Goal: Task Accomplishment & Management: Use online tool/utility

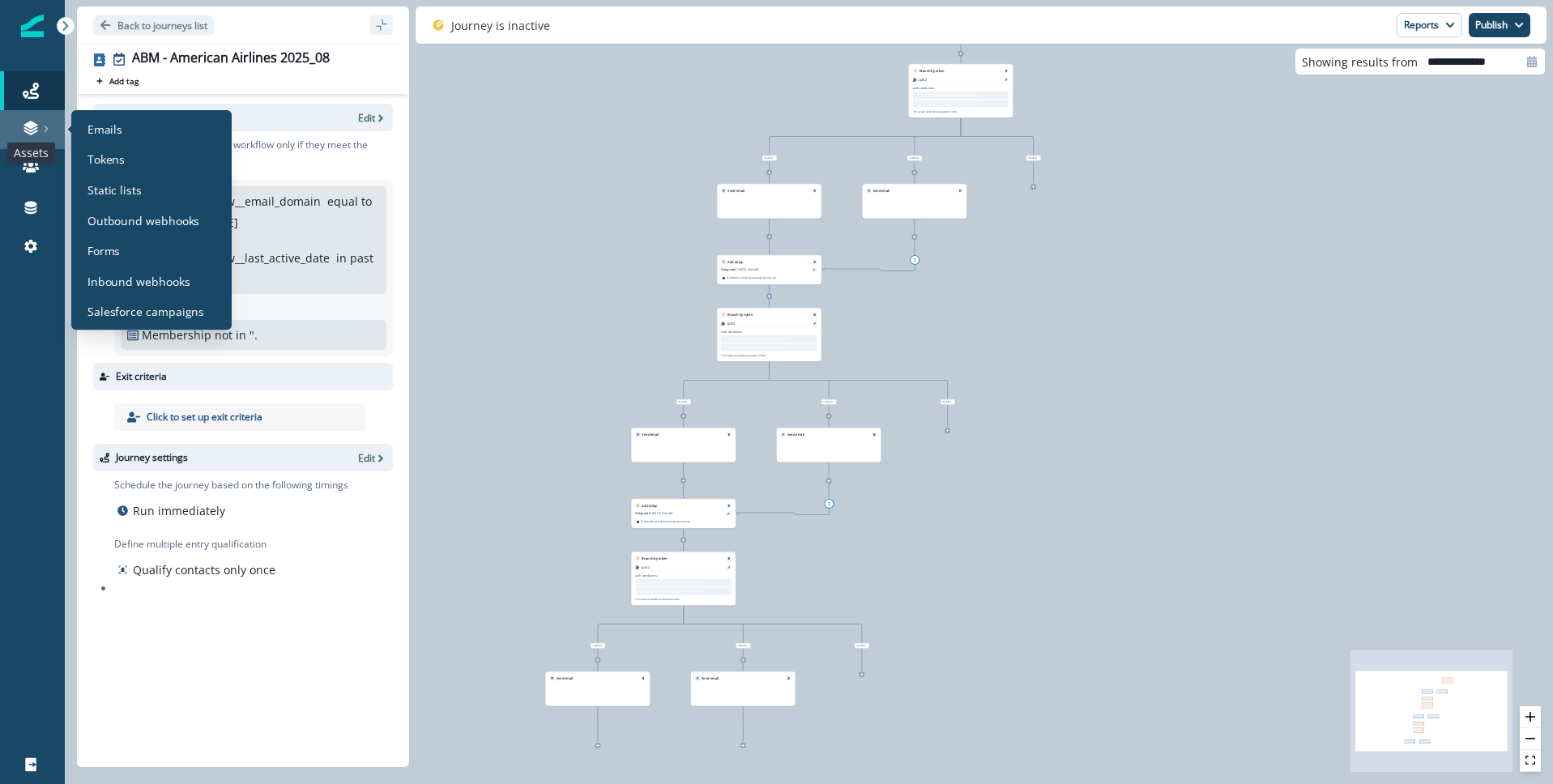
click at [32, 128] on icon at bounding box center [31, 128] width 16 height 16
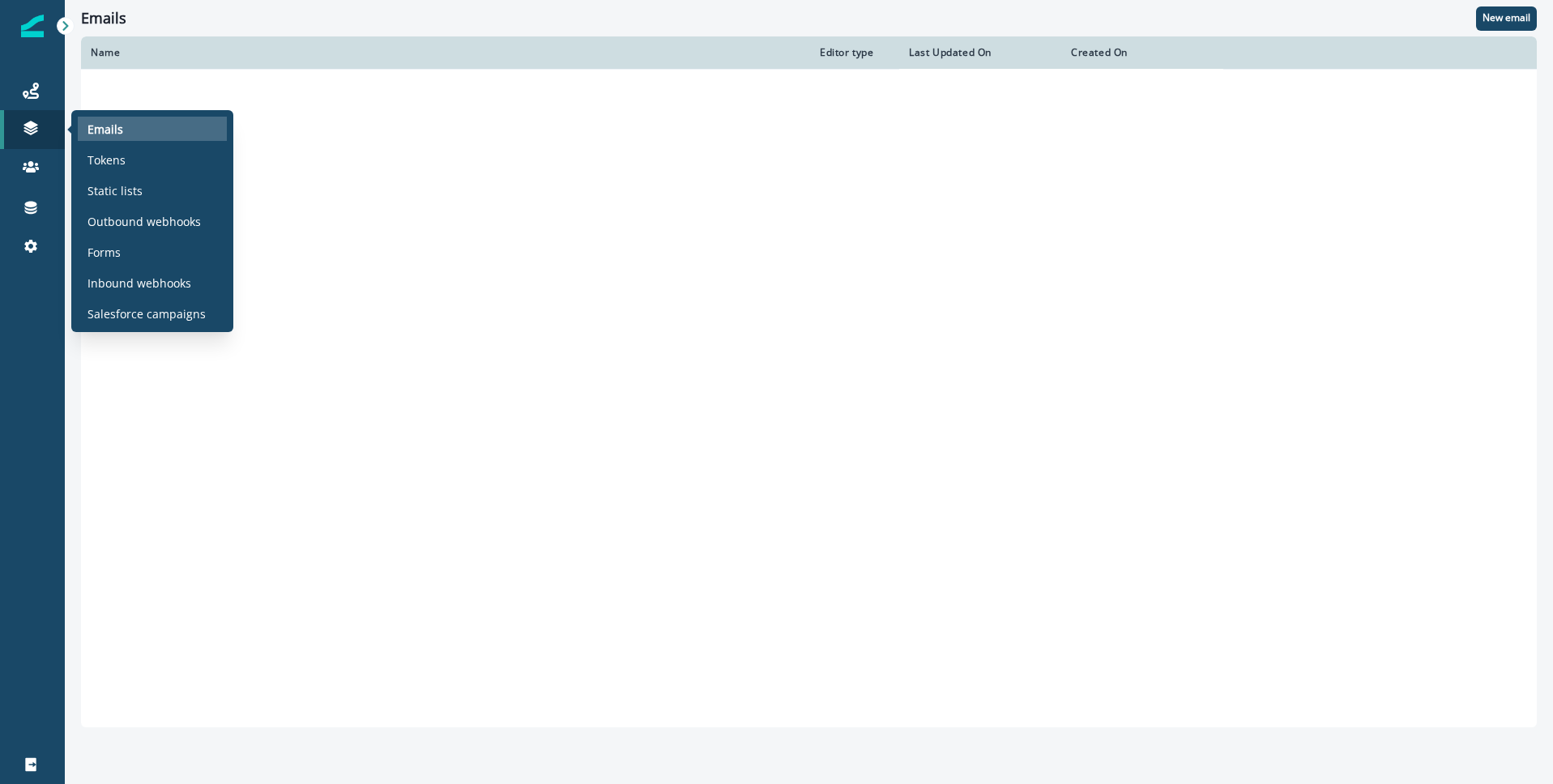
click at [121, 132] on p "Emails" at bounding box center [106, 129] width 36 height 17
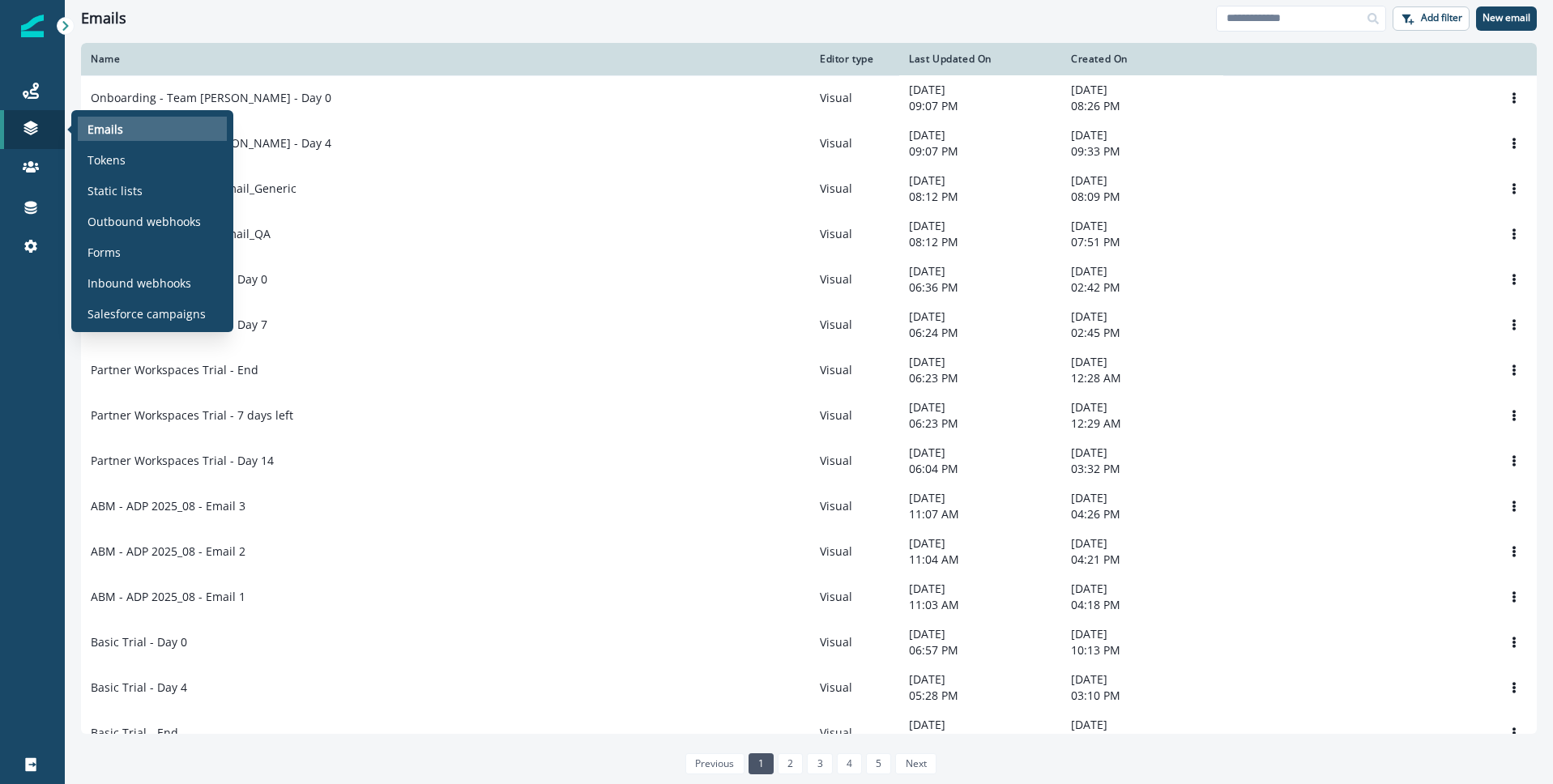
click at [135, 134] on div "Emails" at bounding box center [152, 129] width 149 height 25
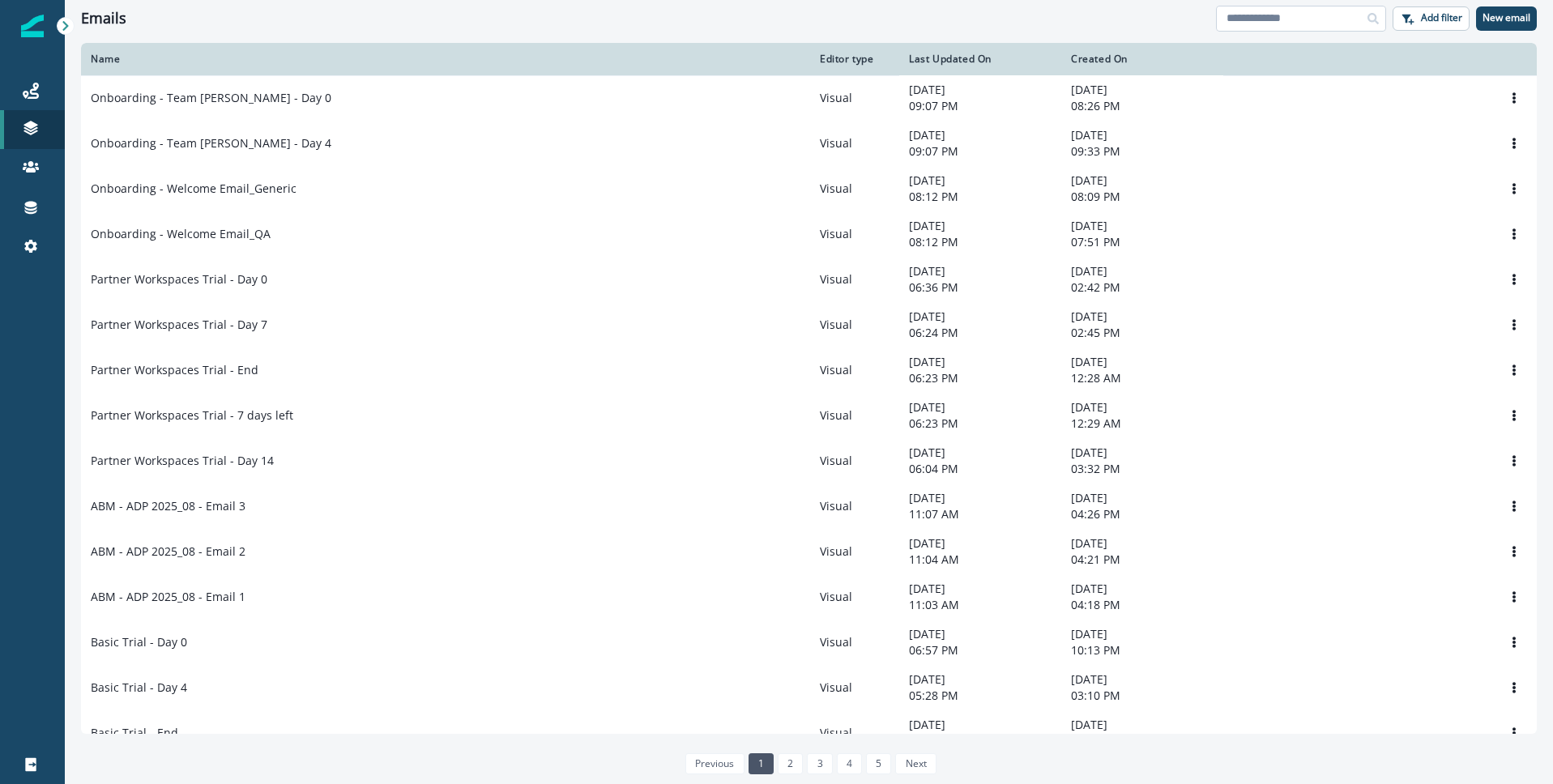
click at [1250, 14] on input at bounding box center [1302, 19] width 170 height 26
type input "**********"
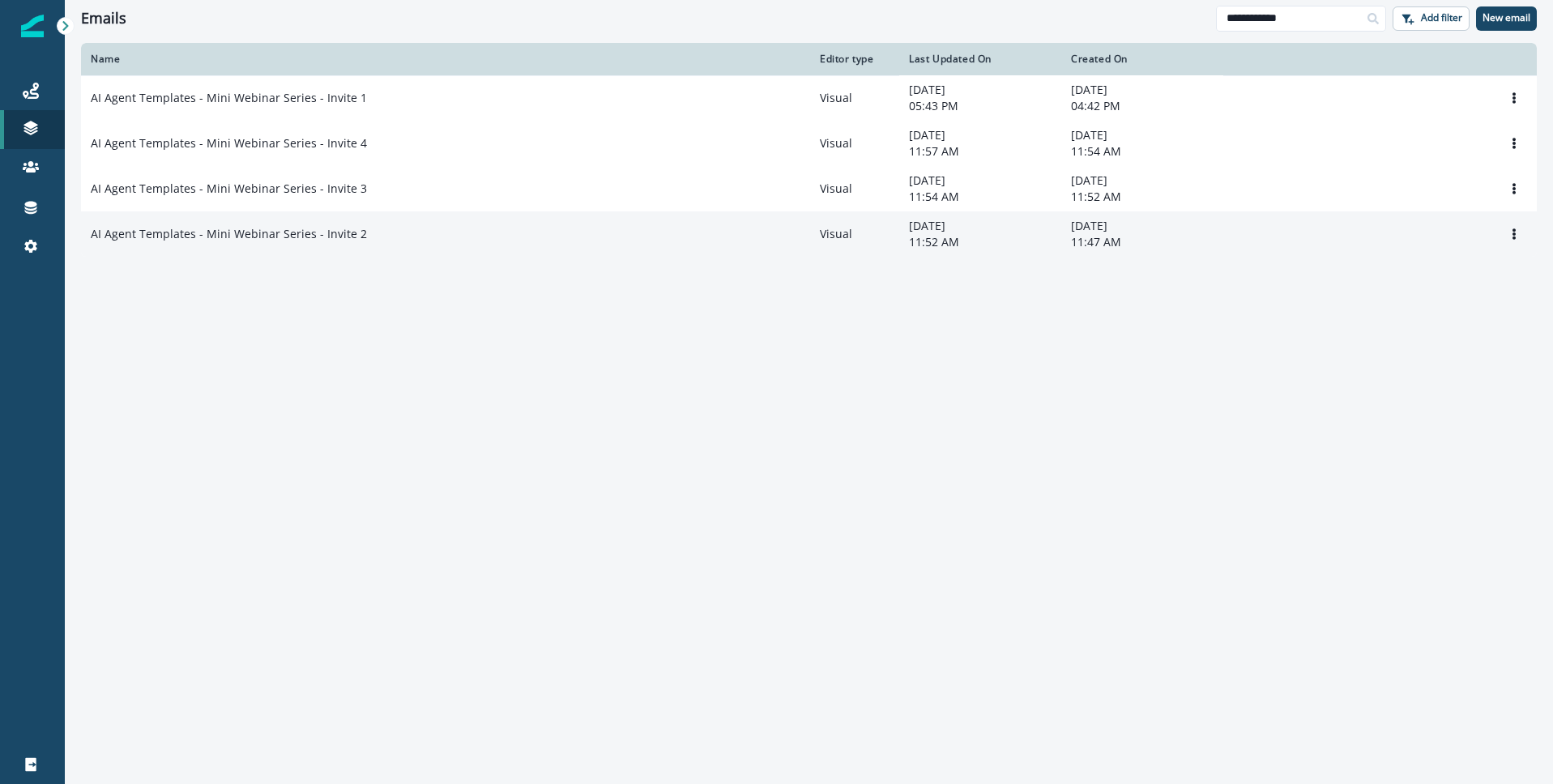
click at [239, 237] on p "AI Agent Templates - Mini Webinar Series - Invite 2" at bounding box center [229, 234] width 277 height 16
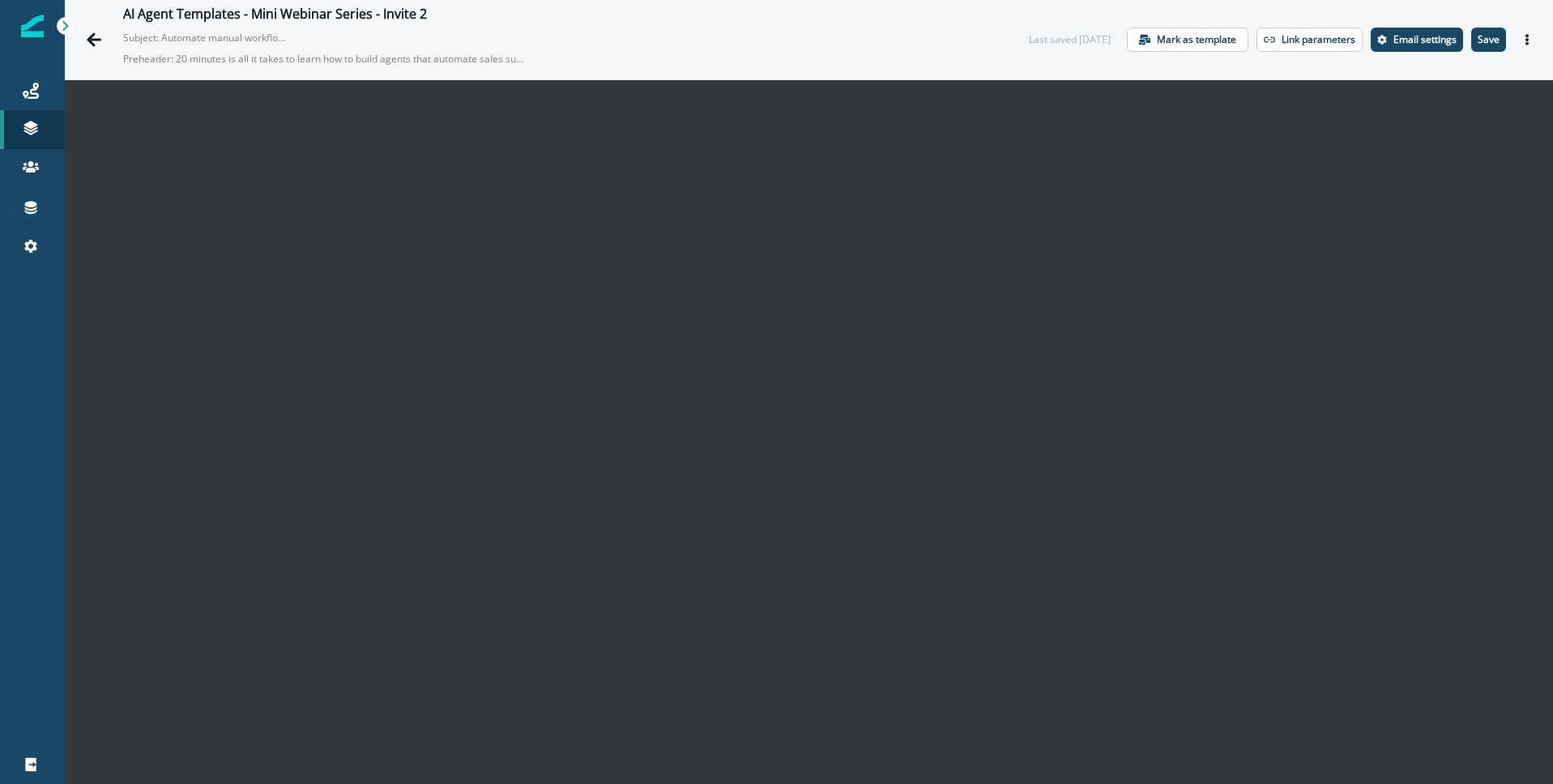
scroll to position [24, 0]
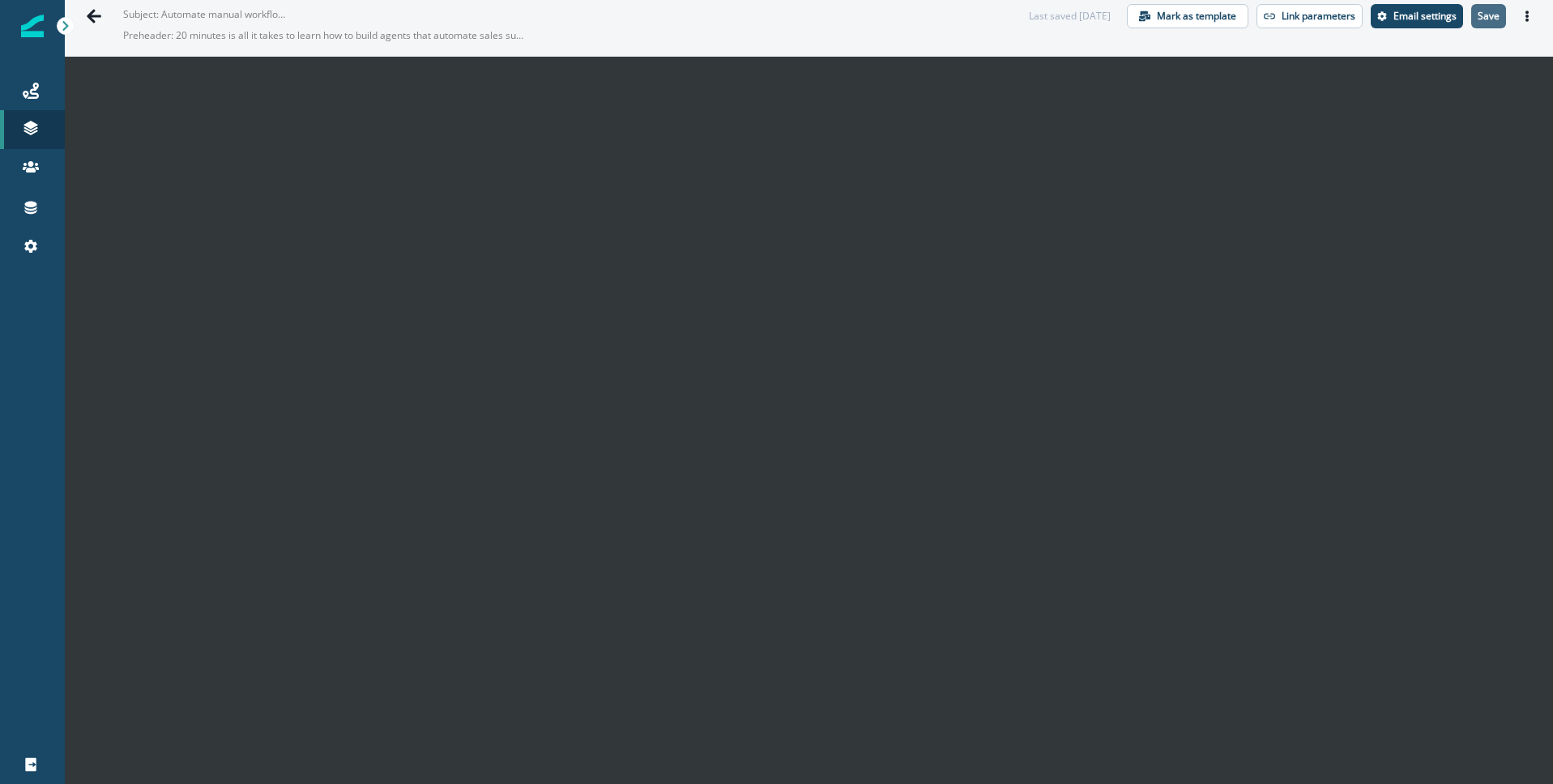
click at [1491, 19] on p "Save" at bounding box center [1489, 15] width 22 height 11
click at [1417, 21] on p "Email settings" at bounding box center [1425, 15] width 63 height 11
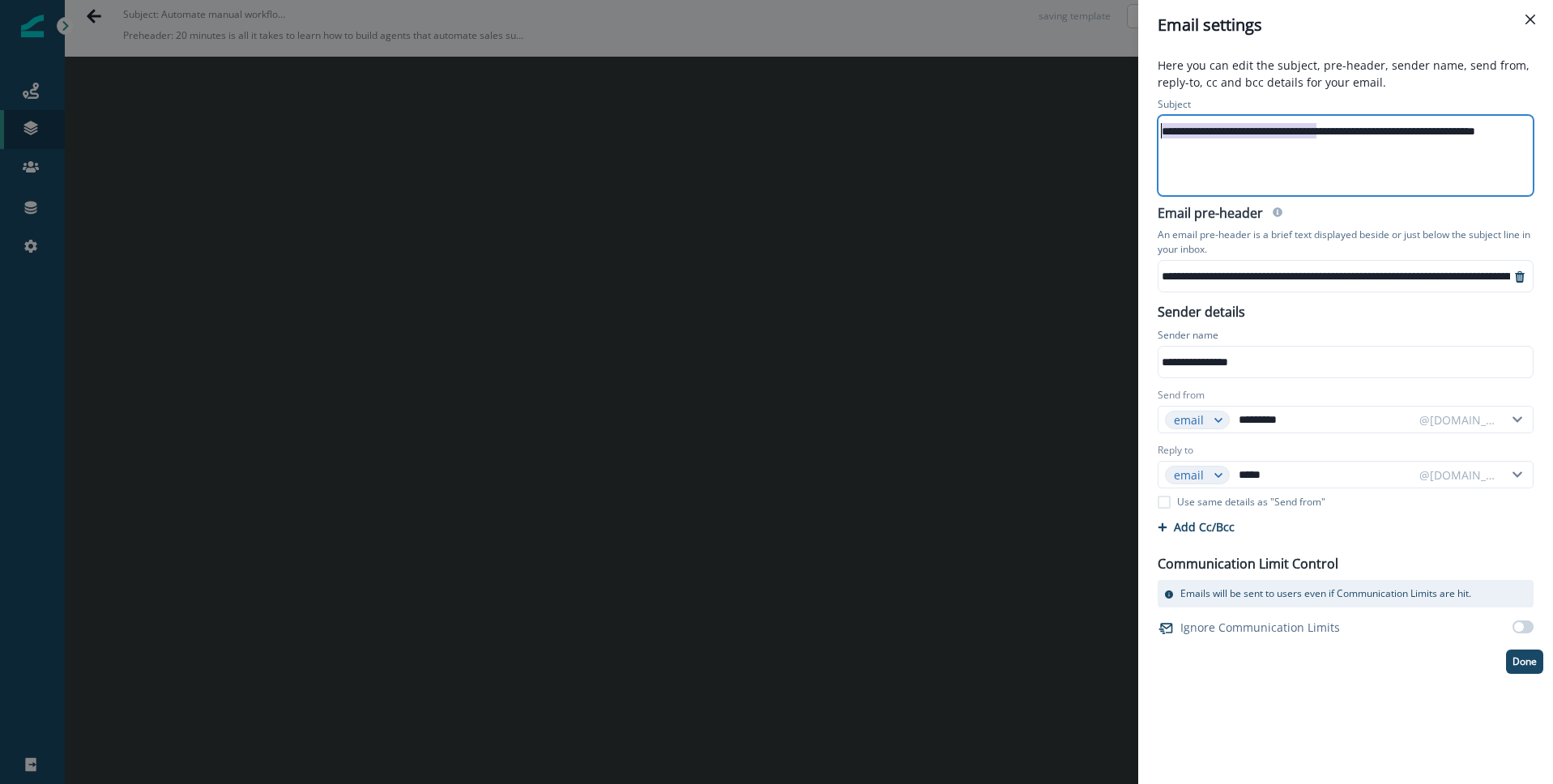
drag, startPoint x: 1316, startPoint y: 137, endPoint x: 1070, endPoint y: 133, distance: 246.0
click at [1070, 133] on div "**********" at bounding box center [776, 392] width 1553 height 784
click at [1329, 130] on div "**********" at bounding box center [1373, 131] width 429 height 25
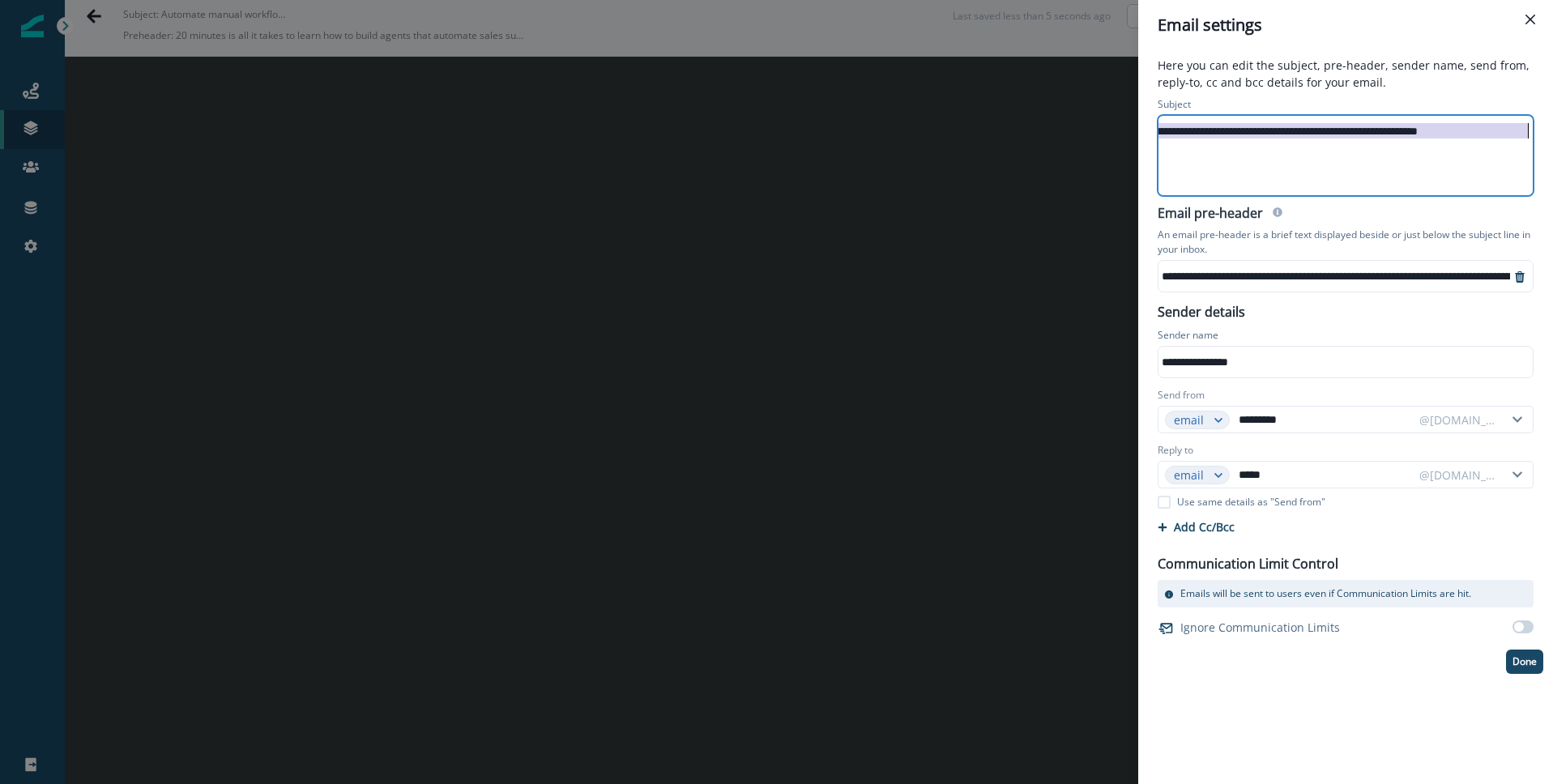
scroll to position [0, 0]
click at [1327, 275] on div "**********" at bounding box center [1451, 276] width 585 height 25
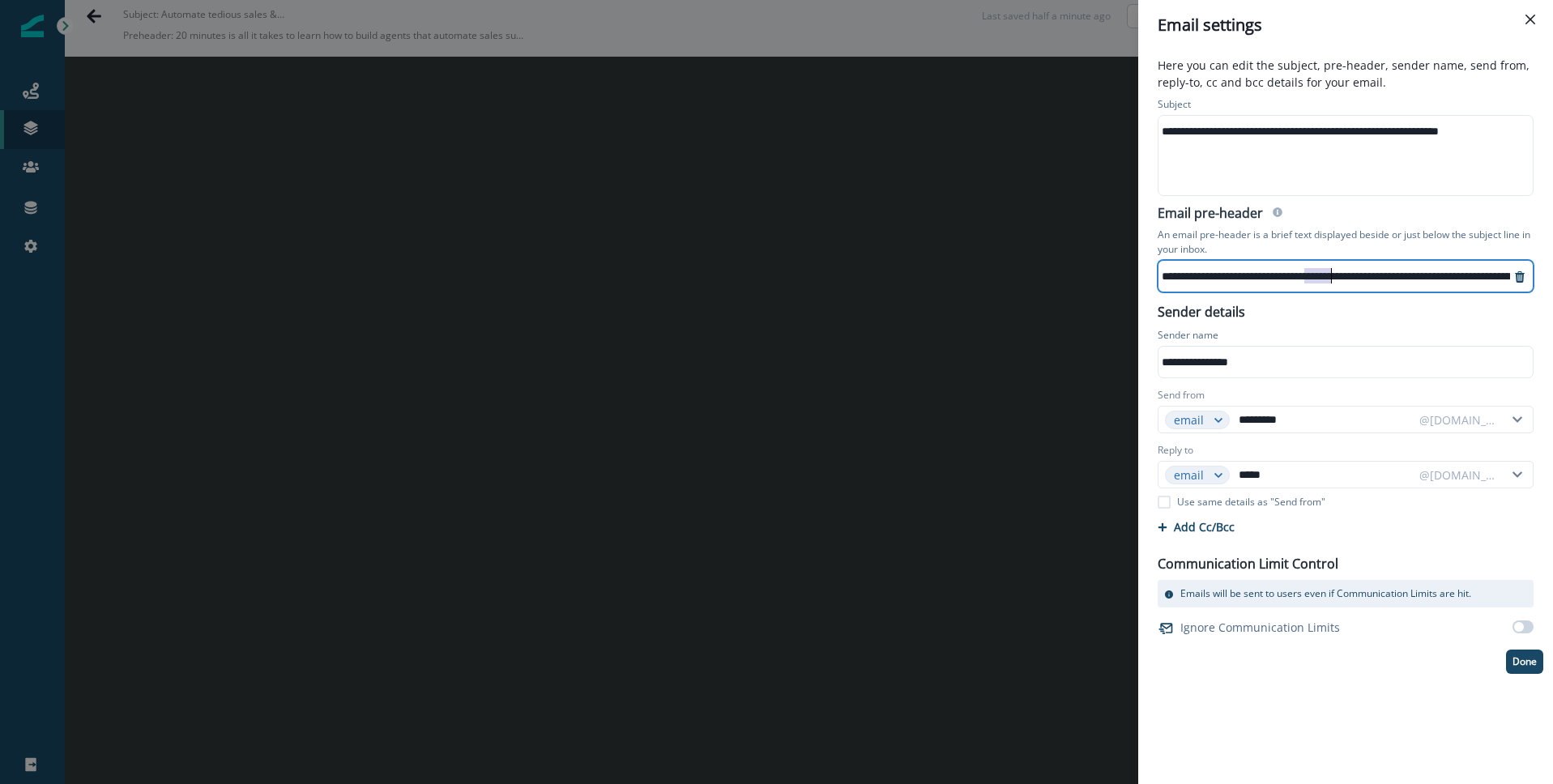
click at [1327, 275] on div "**********" at bounding box center [1451, 276] width 585 height 25
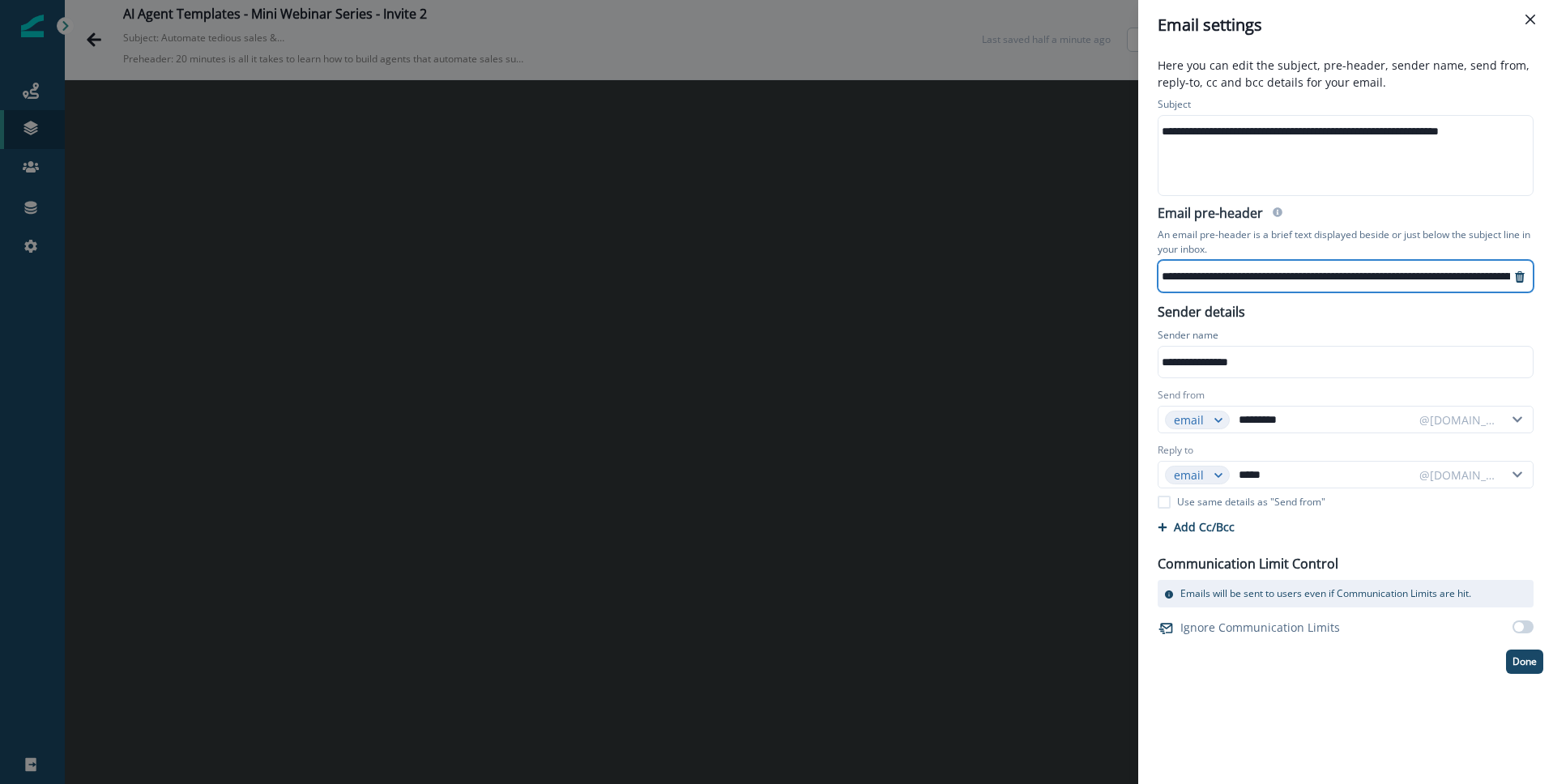
scroll to position [0, 233]
click at [596, 462] on div "**********" at bounding box center [776, 392] width 1553 height 784
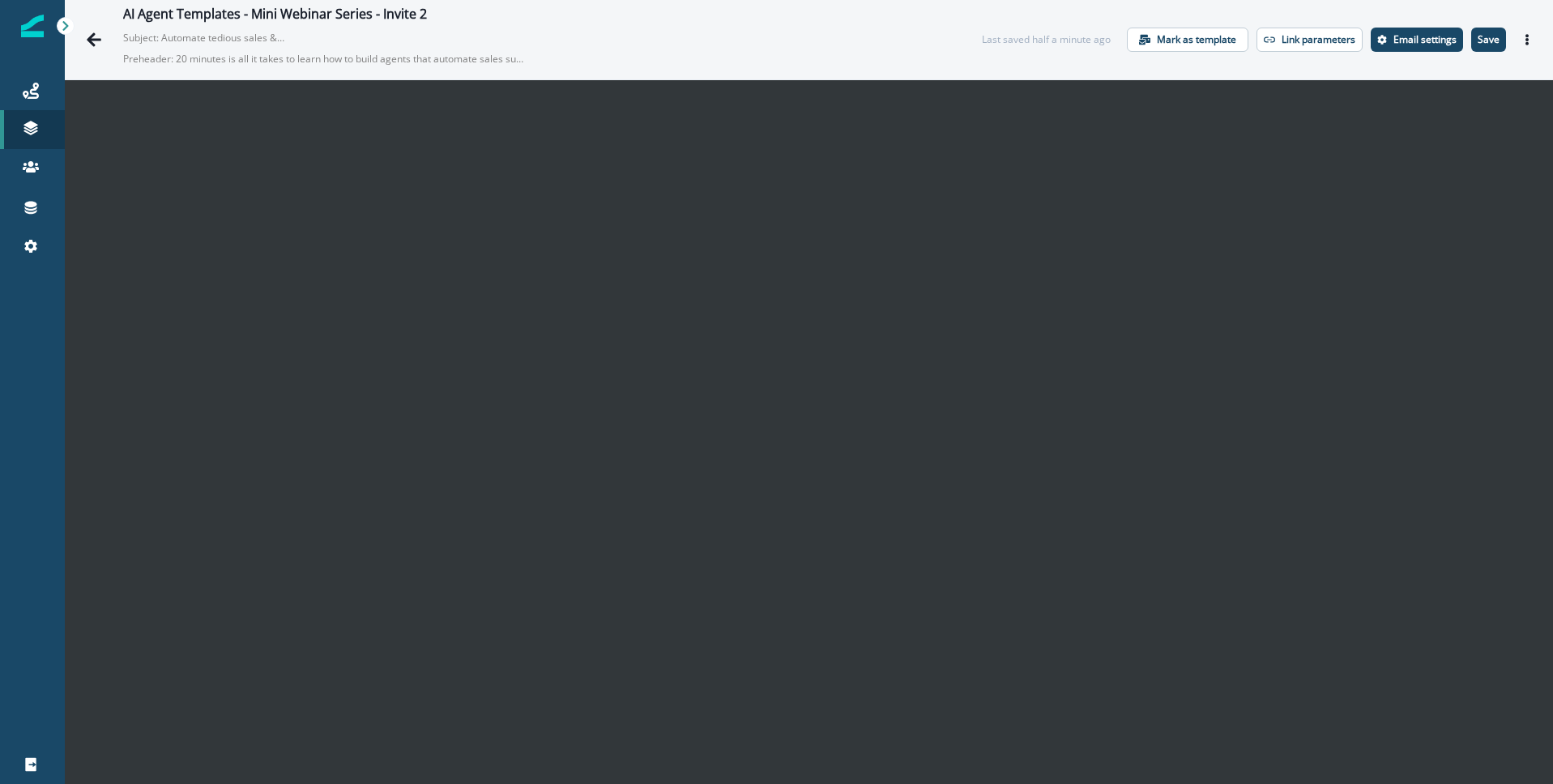
drag, startPoint x: 1487, startPoint y: 42, endPoint x: 1465, endPoint y: 66, distance: 32.6
click at [1487, 42] on p "Save" at bounding box center [1489, 39] width 22 height 11
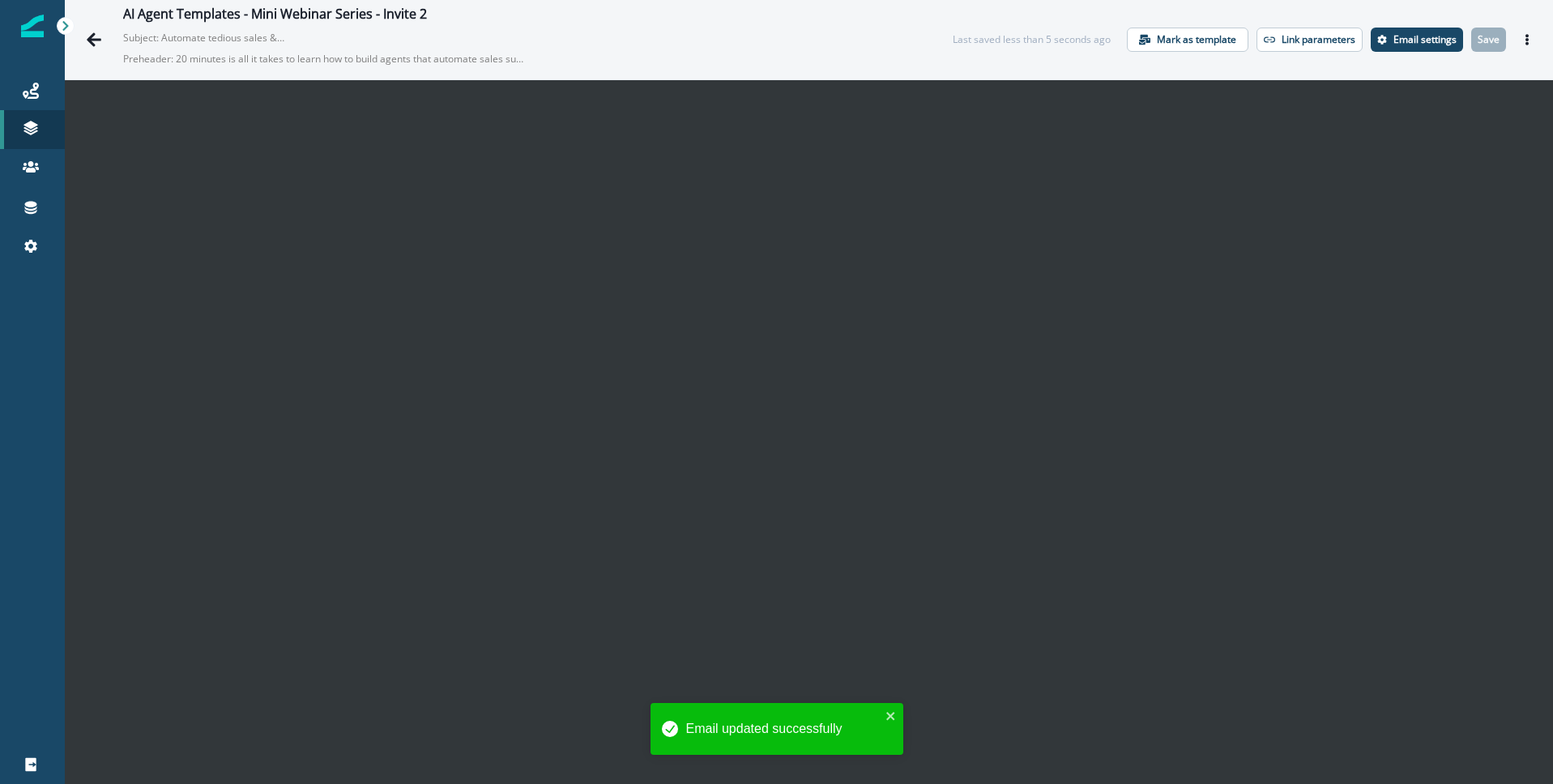
click at [1527, 36] on icon "Actions" at bounding box center [1527, 39] width 3 height 11
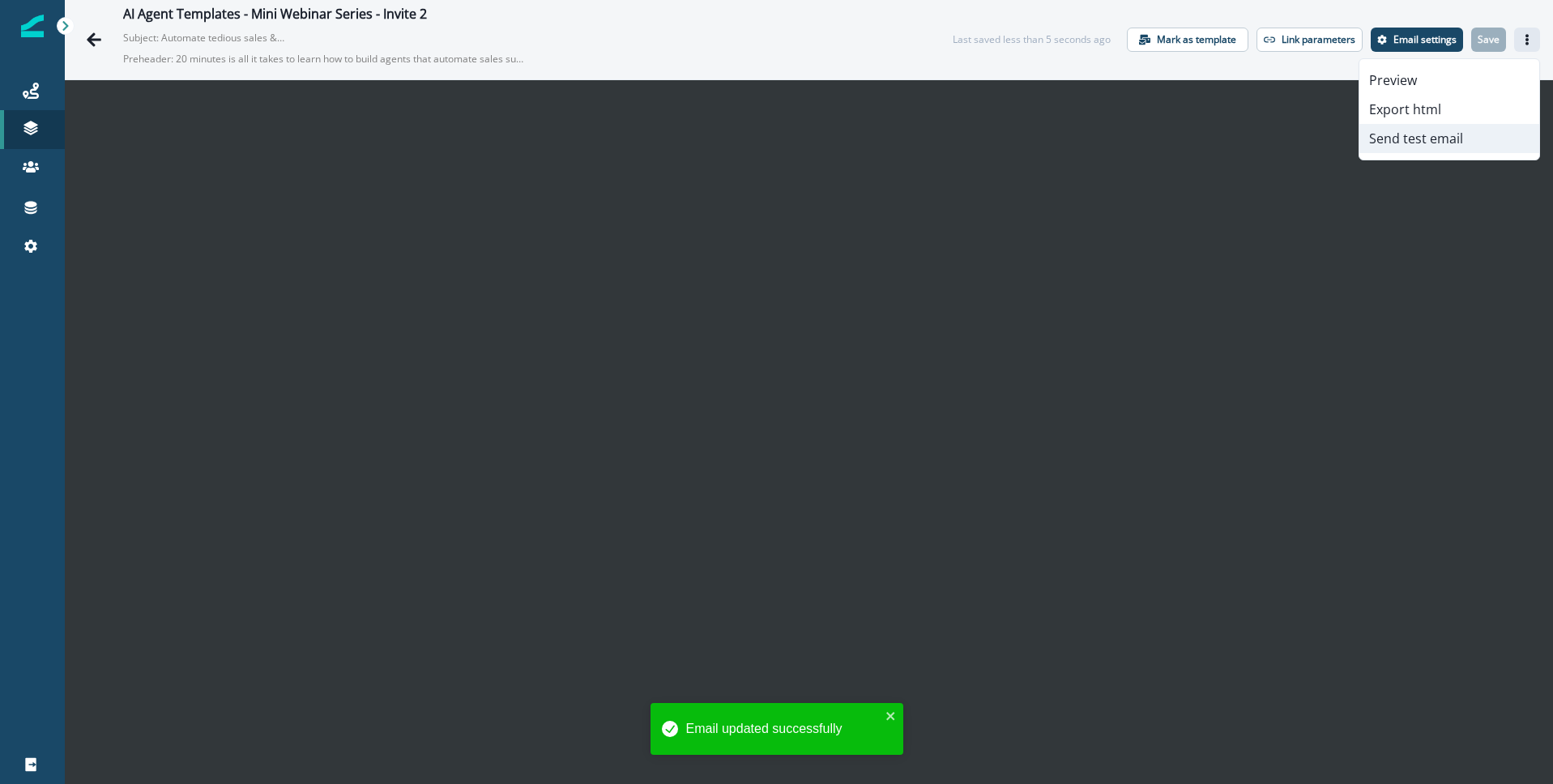
click at [1413, 140] on button "Send test email" at bounding box center [1449, 139] width 180 height 29
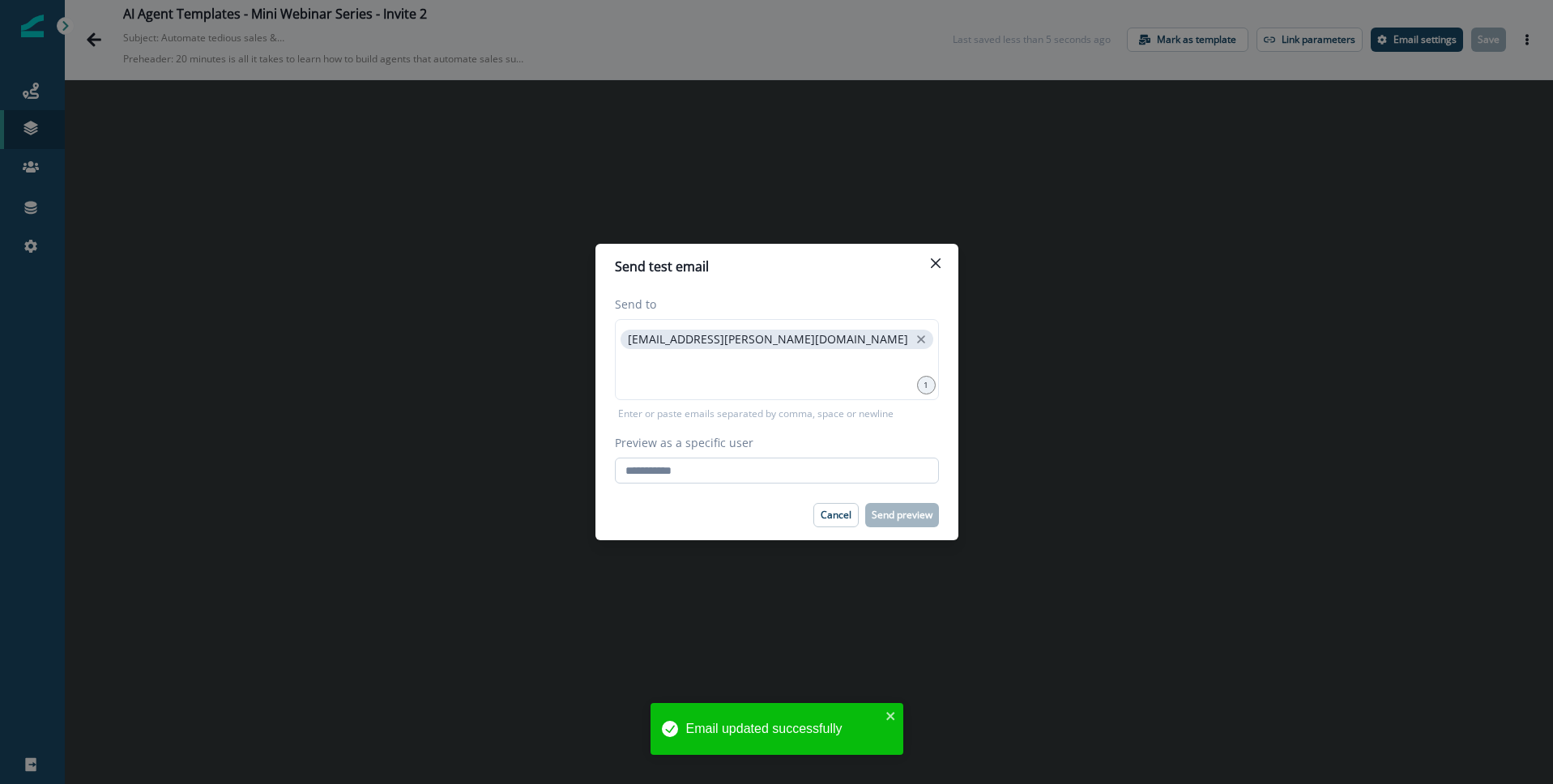
click at [696, 476] on input "Preview as a specific user" at bounding box center [776, 471] width 324 height 26
click at [718, 473] on input "Preview as a specific user" at bounding box center [776, 471] width 324 height 26
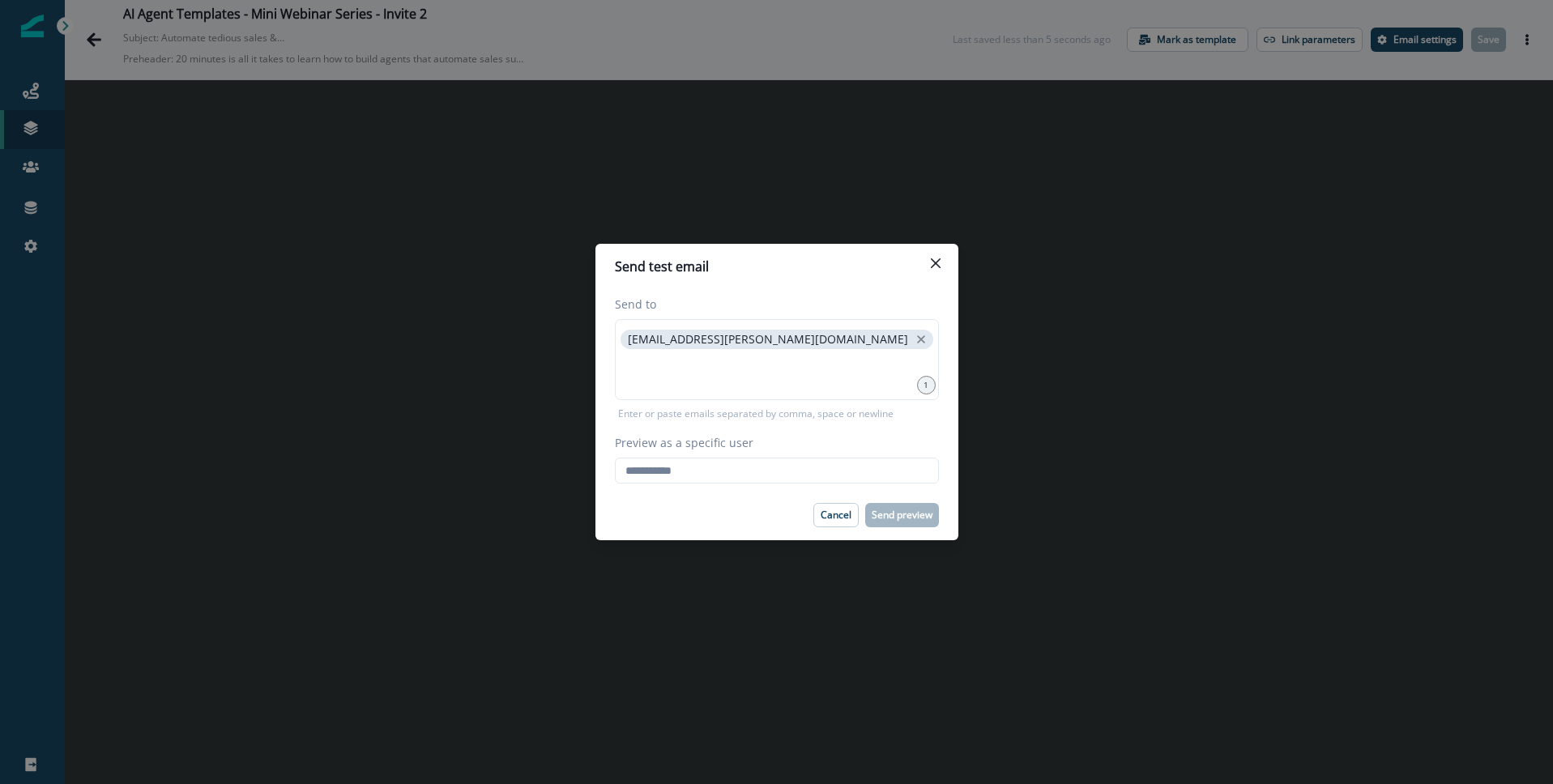
click at [0, 783] on com-1password-button at bounding box center [0, 784] width 0 height 0
type input "**********"
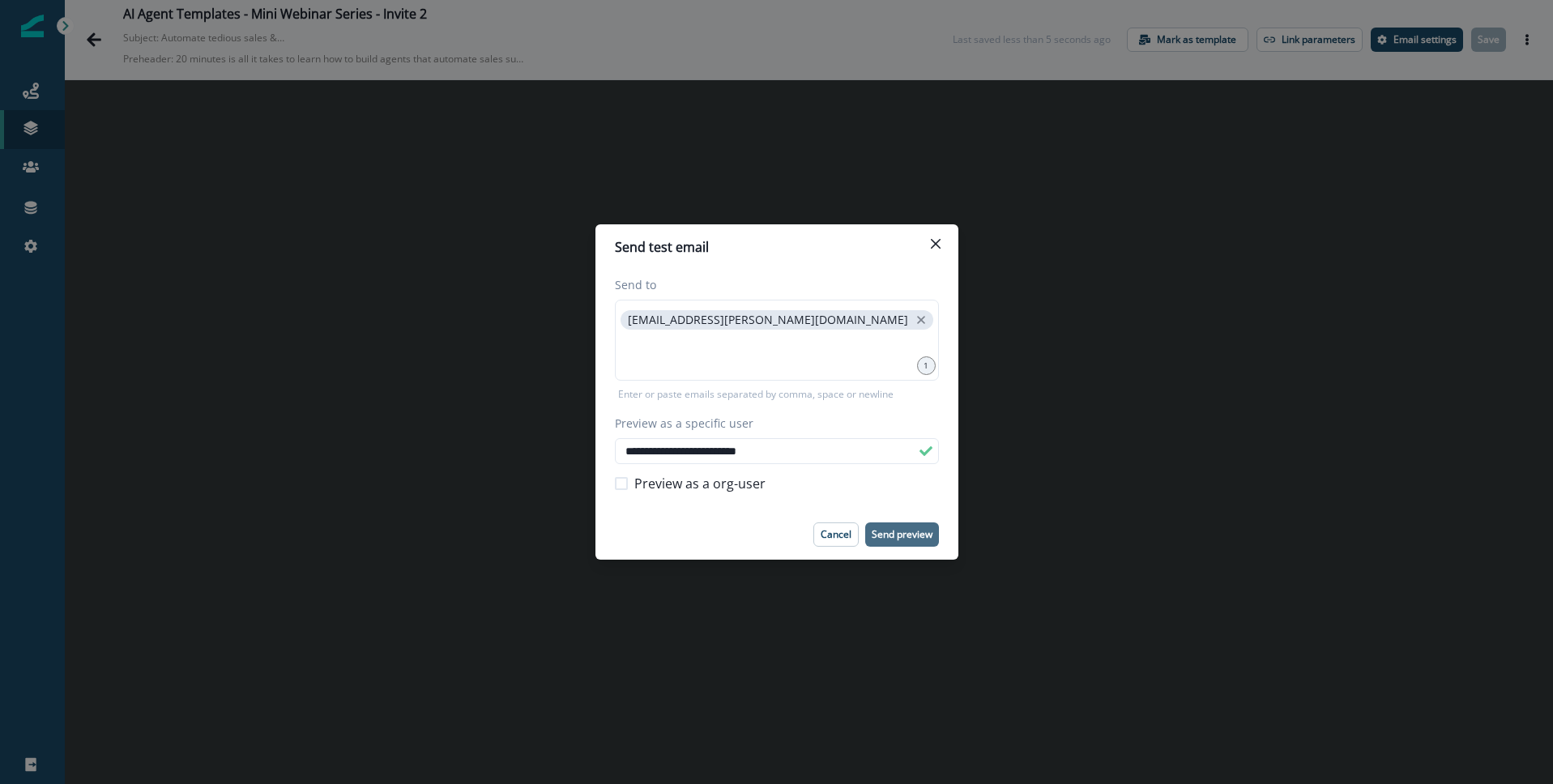
click at [889, 530] on p "Send preview" at bounding box center [902, 534] width 60 height 11
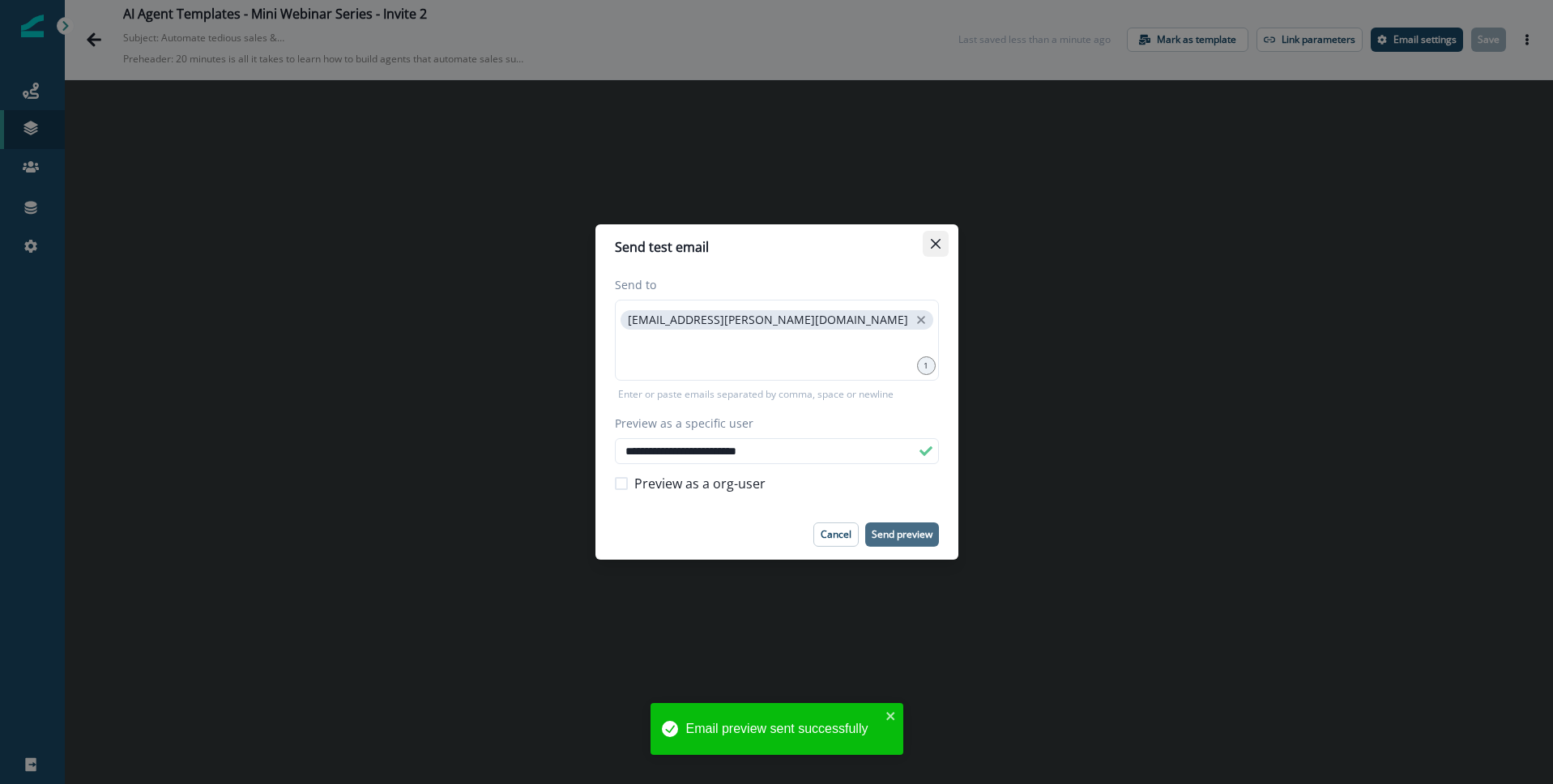
click at [940, 243] on button "Close" at bounding box center [936, 243] width 26 height 26
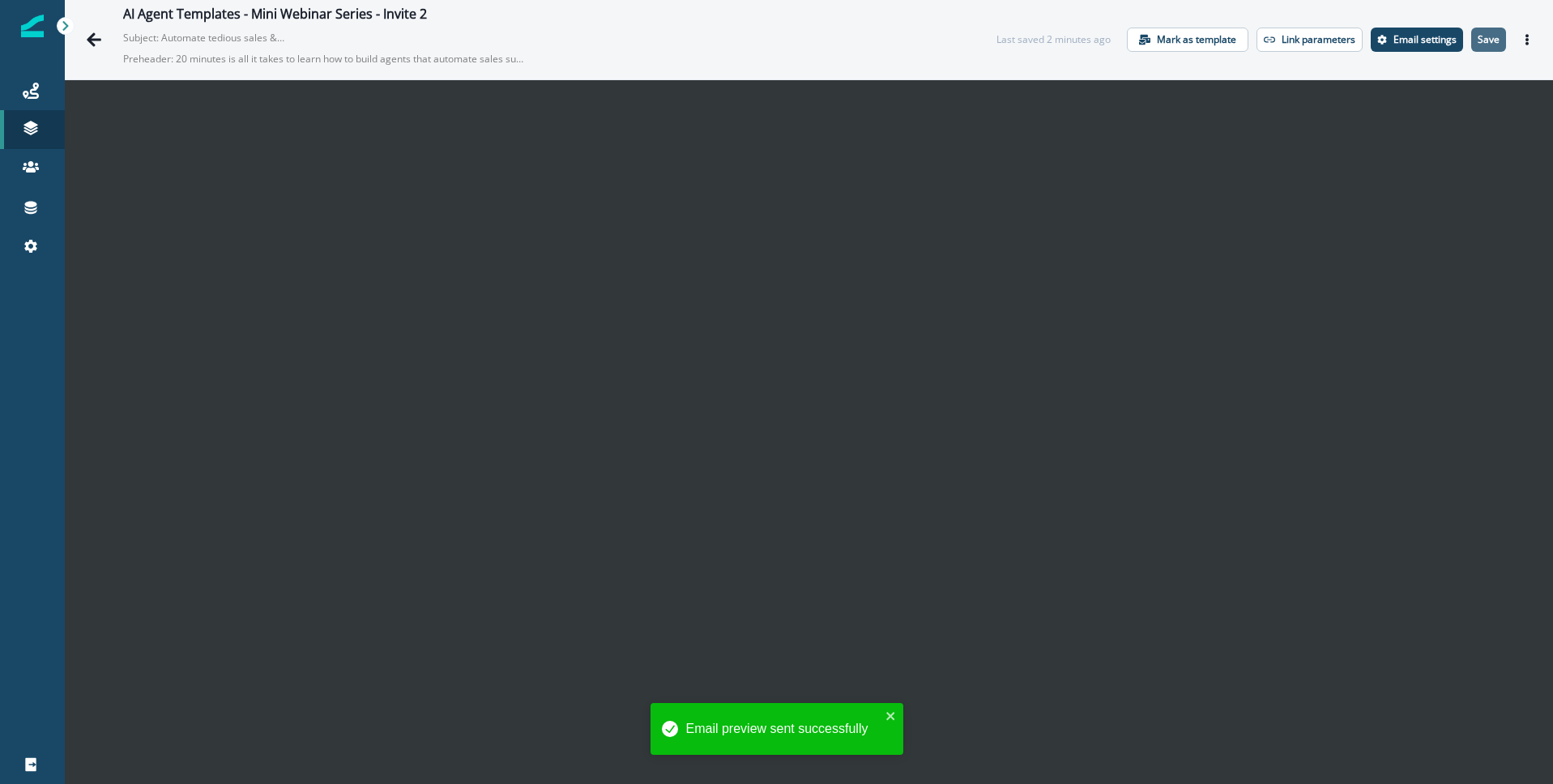
click at [1497, 38] on p "Save" at bounding box center [1489, 39] width 22 height 11
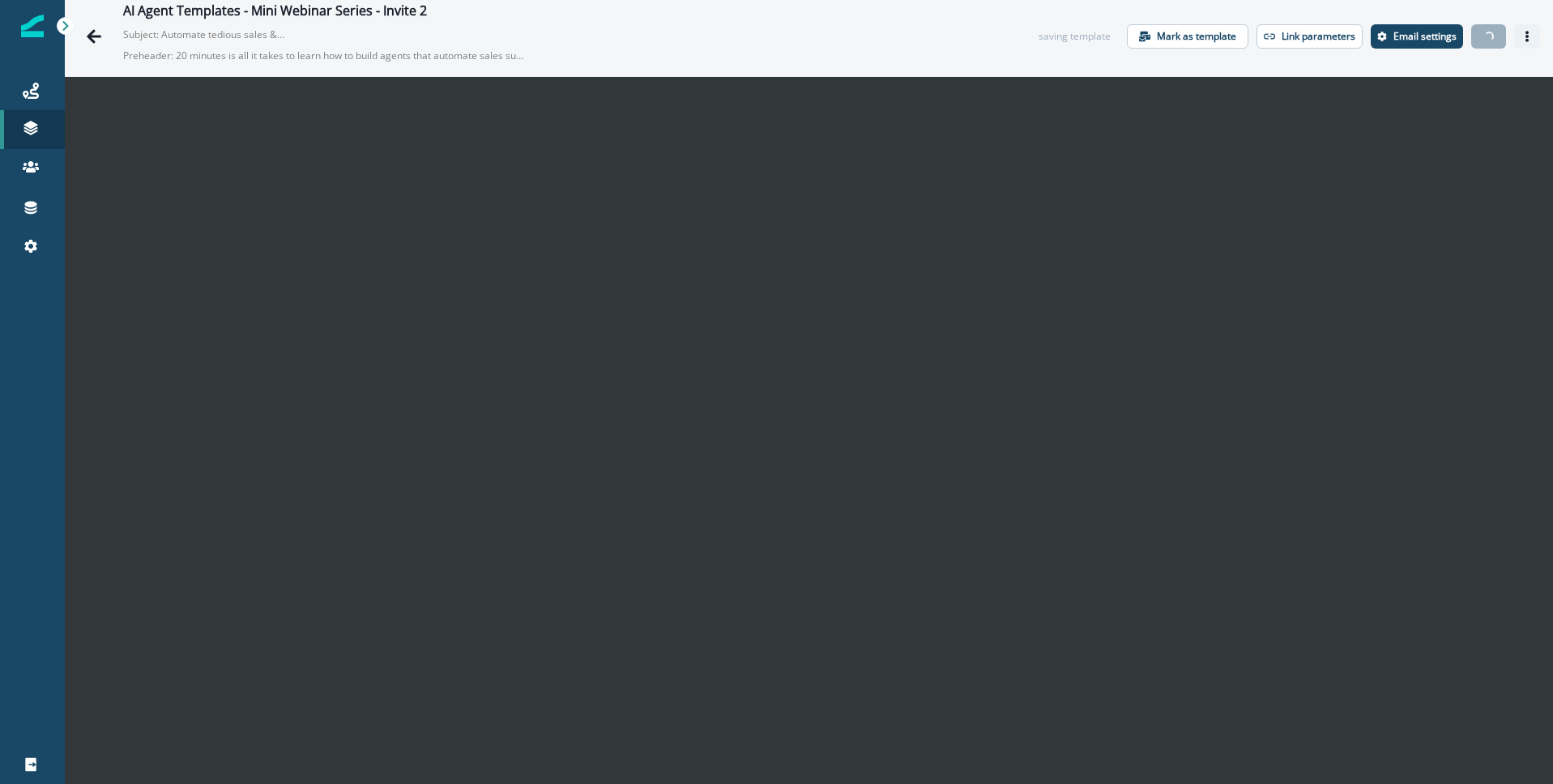
scroll to position [6, 0]
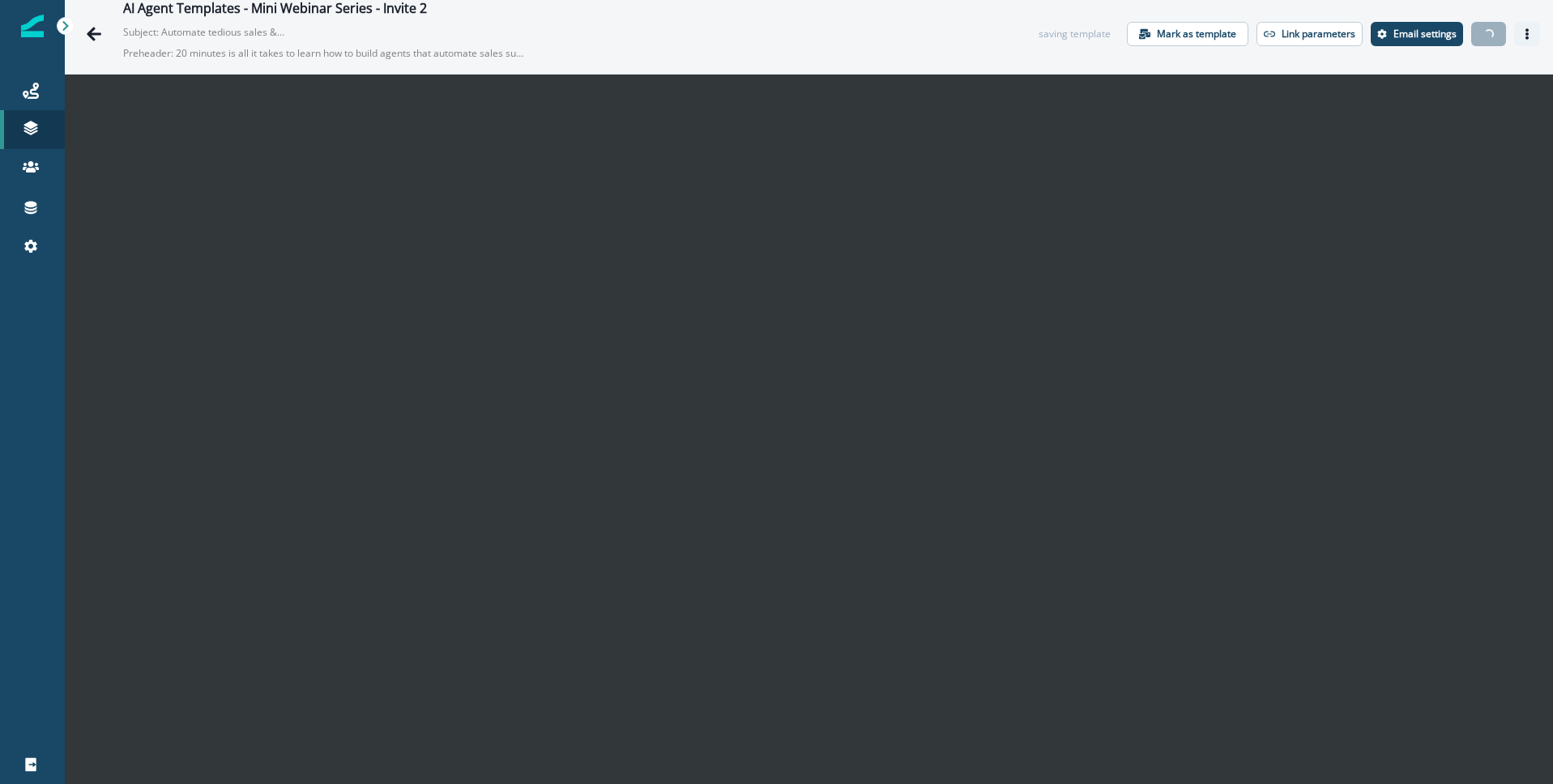
click at [1530, 36] on icon "Actions" at bounding box center [1527, 33] width 11 height 11
click at [1527, 31] on icon "Actions" at bounding box center [1527, 33] width 3 height 11
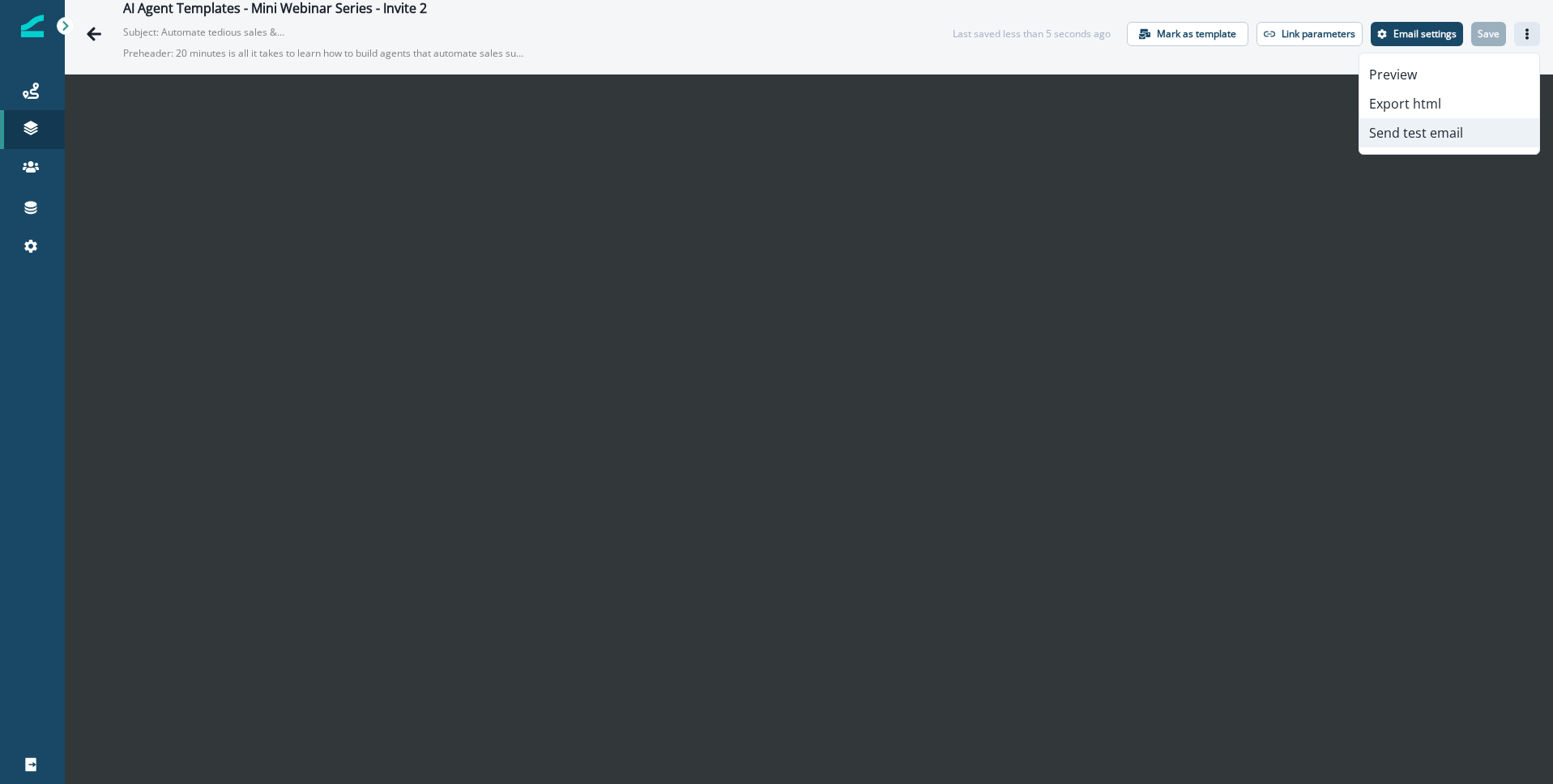
click at [1438, 135] on button "Send test email" at bounding box center [1449, 133] width 180 height 29
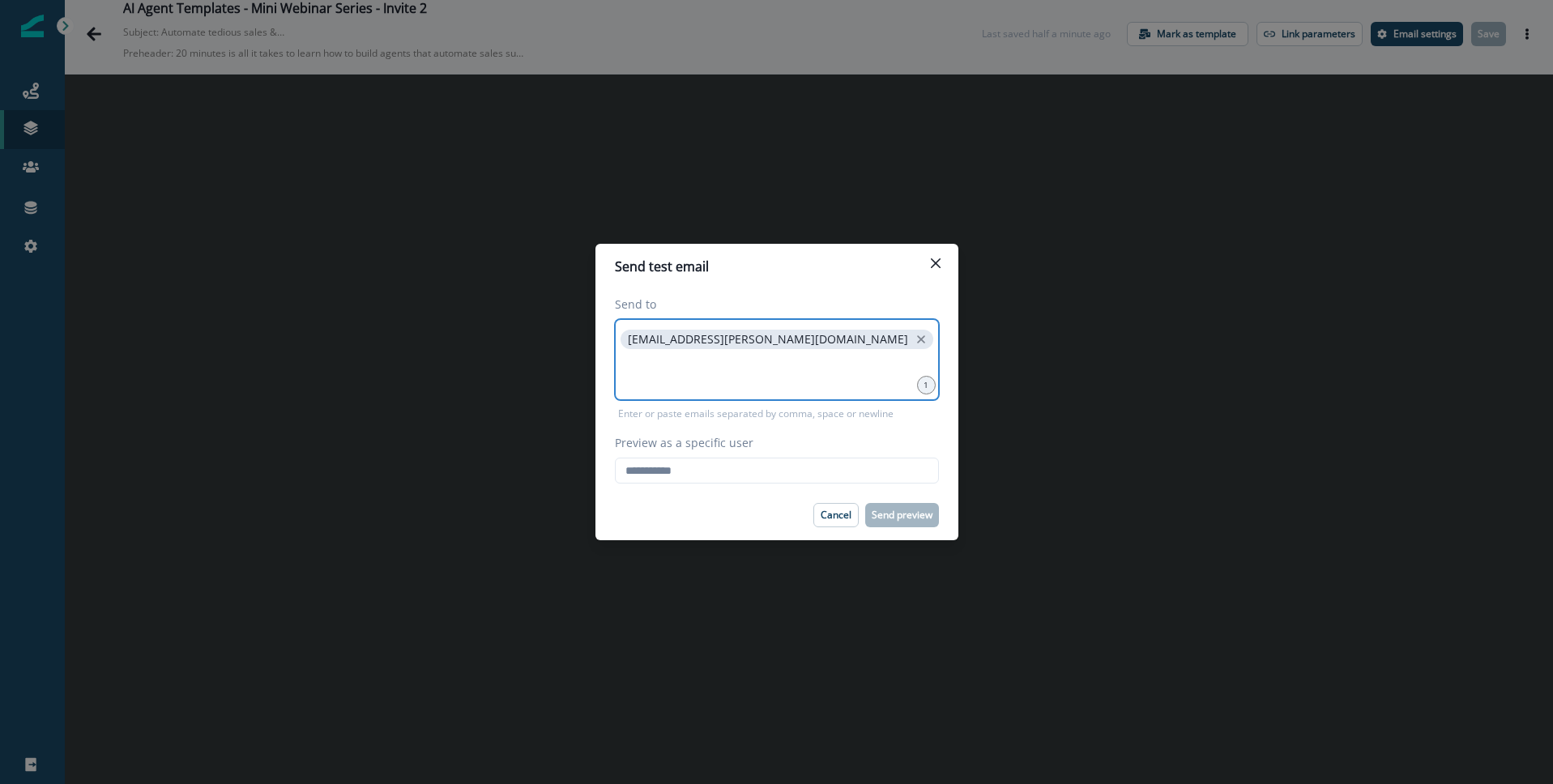
drag, startPoint x: 803, startPoint y: 335, endPoint x: 645, endPoint y: 348, distance: 158.5
click at [914, 335] on icon "close" at bounding box center [921, 339] width 14 height 14
click at [644, 350] on input at bounding box center [776, 340] width 319 height 32
click at [719, 473] on input "Preview as a specific user" at bounding box center [776, 471] width 324 height 26
click at [664, 473] on input "Preview as a specific user" at bounding box center [776, 471] width 324 height 26
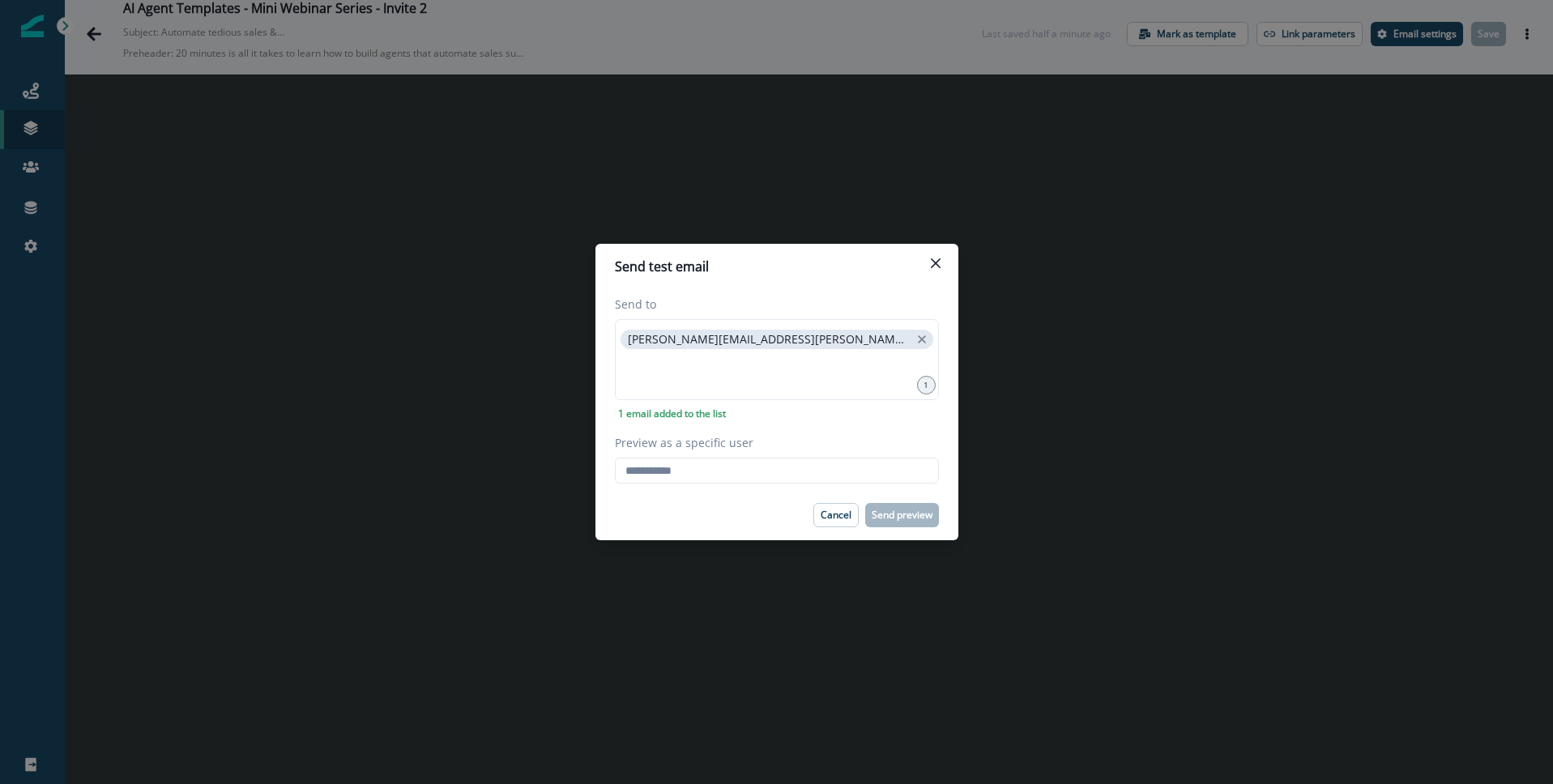
type input "**********"
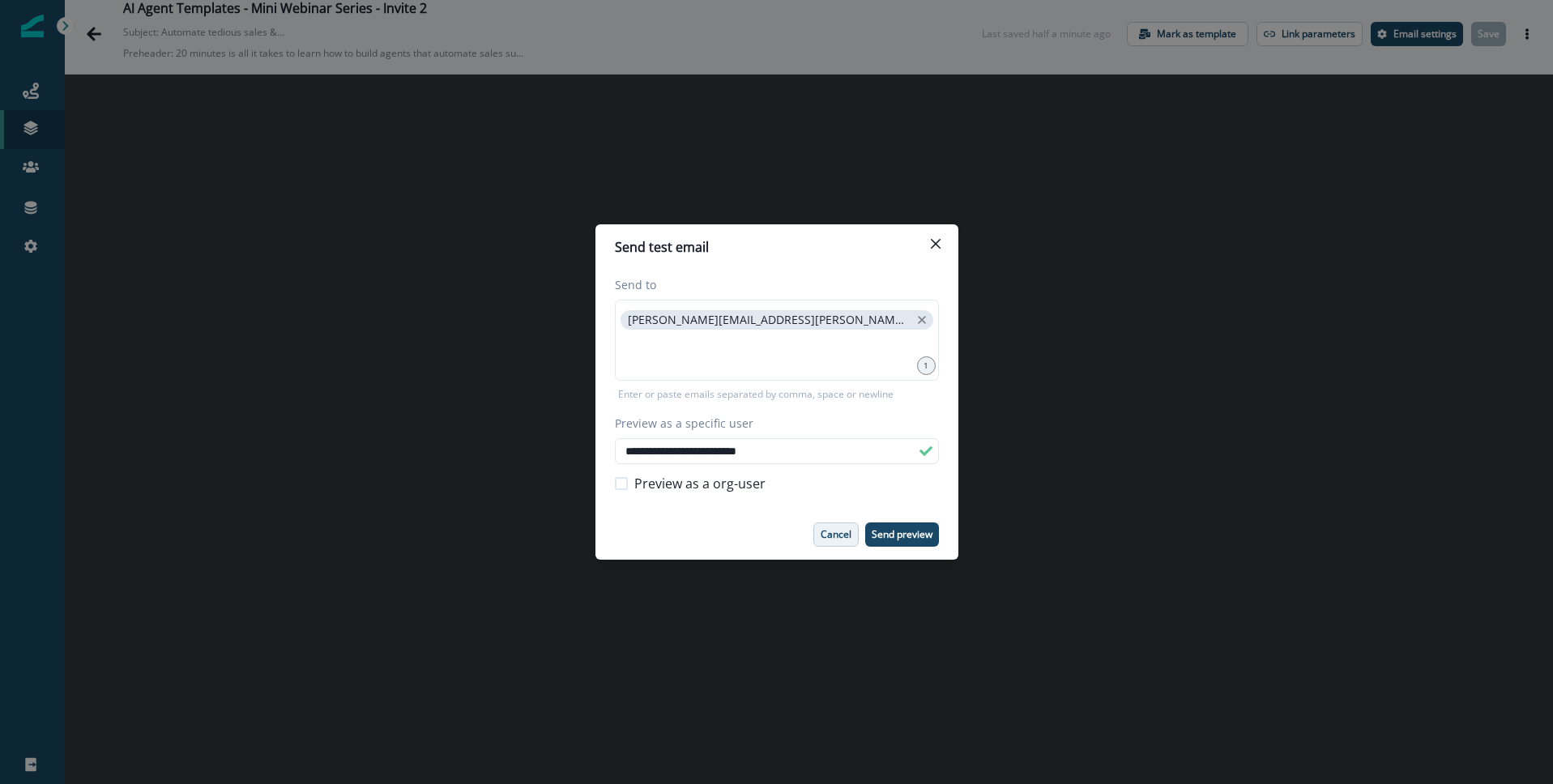
drag, startPoint x: 906, startPoint y: 534, endPoint x: 845, endPoint y: 529, distance: 61.2
click at [906, 534] on p "Send preview" at bounding box center [902, 534] width 60 height 11
click at [938, 243] on icon "Close" at bounding box center [936, 243] width 9 height 9
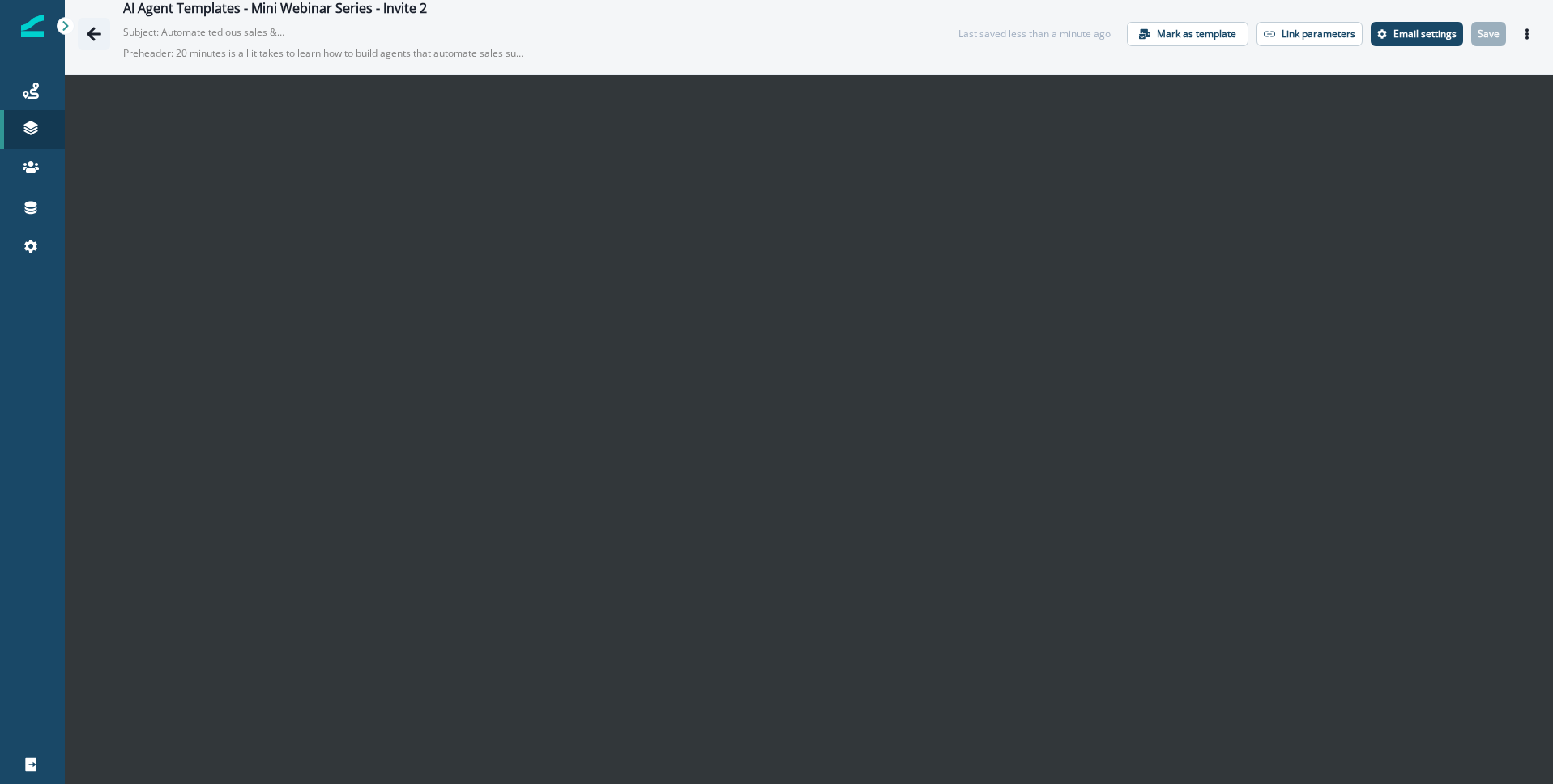
click at [93, 35] on icon "Go back" at bounding box center [94, 33] width 16 height 16
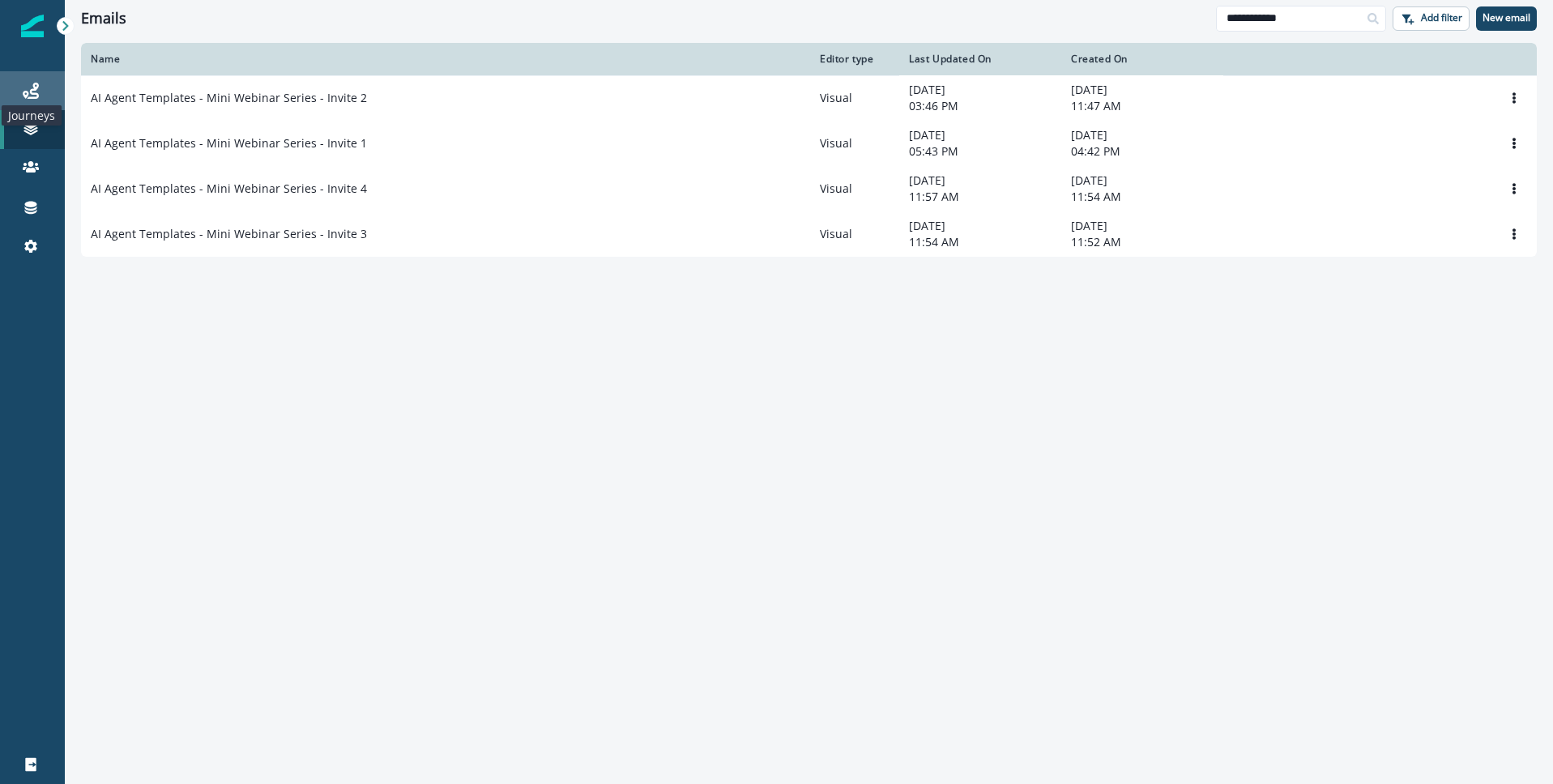
click at [33, 98] on icon at bounding box center [31, 90] width 16 height 16
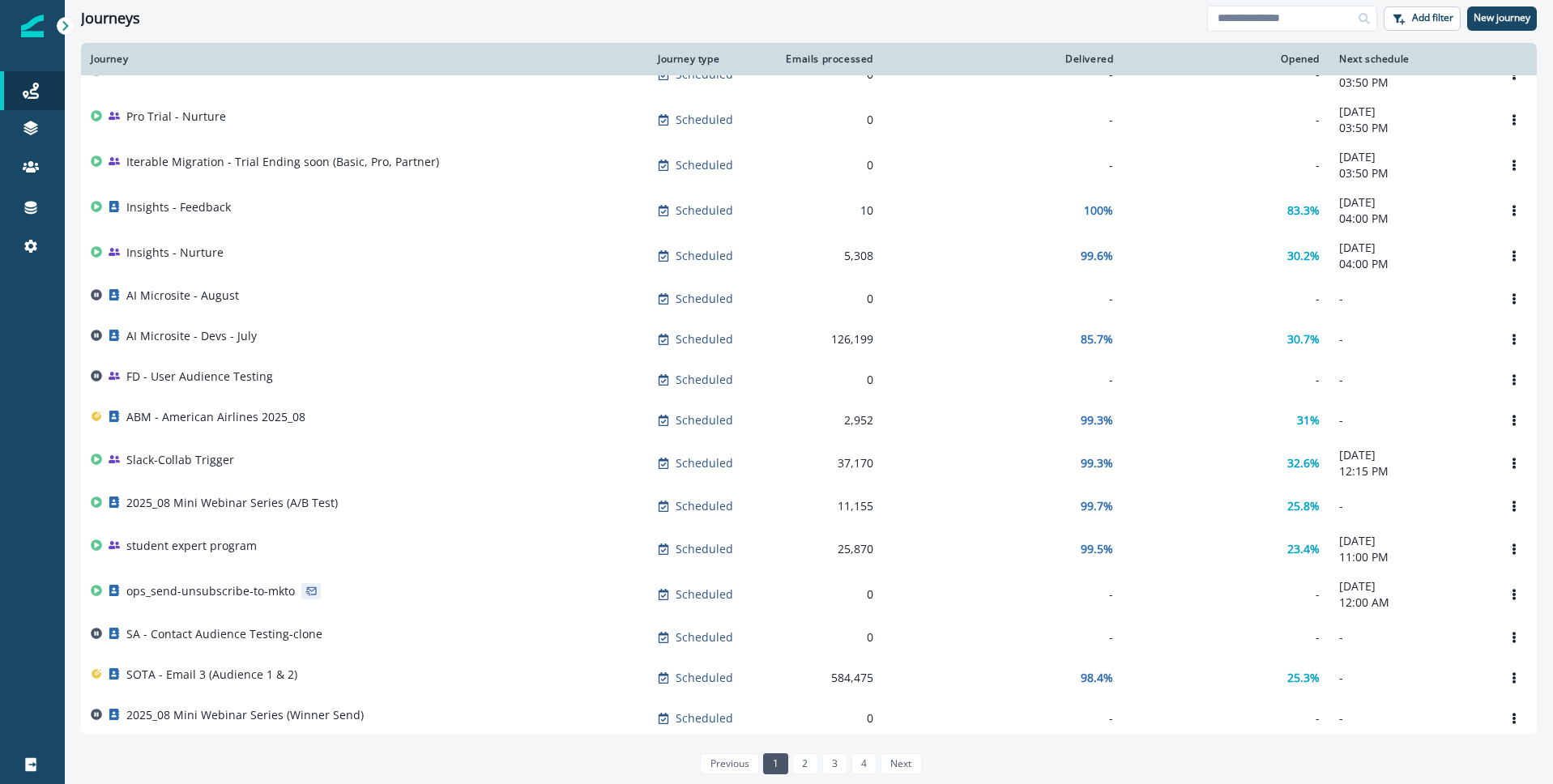
scroll to position [403, 0]
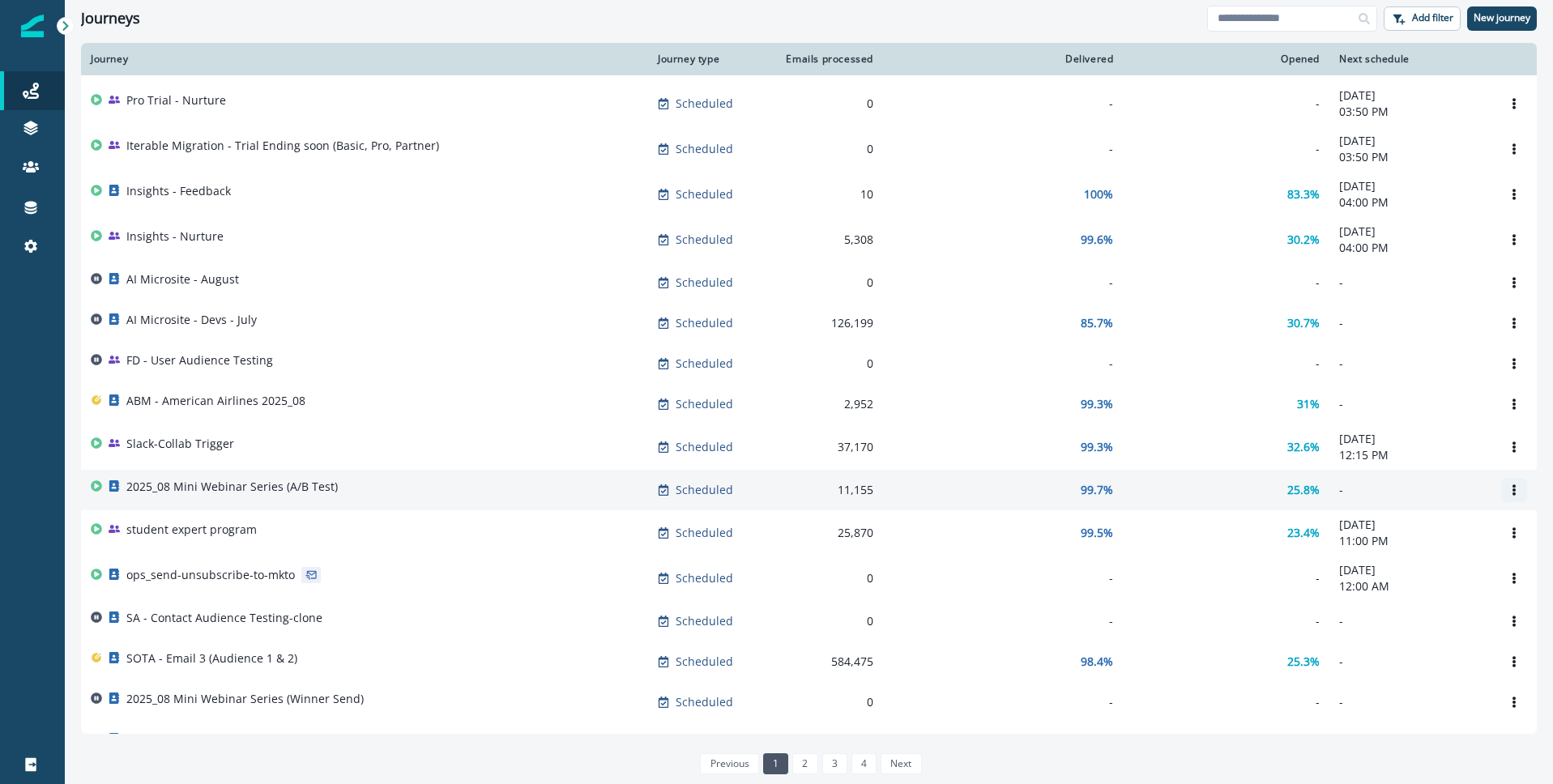
click at [1510, 495] on icon "Options" at bounding box center [1514, 489] width 11 height 11
click at [1386, 544] on button "Clone" at bounding box center [1436, 541] width 180 height 26
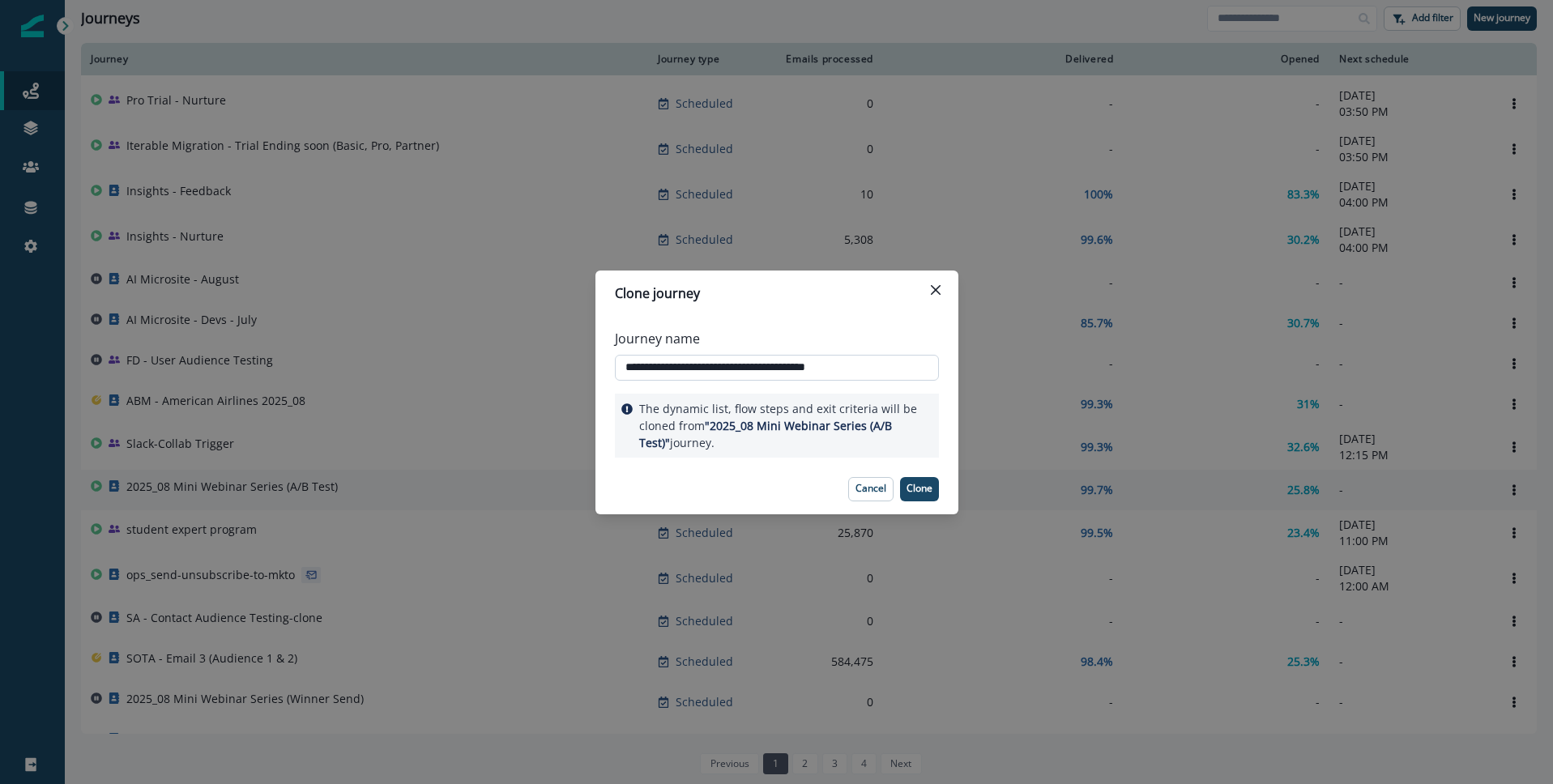
drag, startPoint x: 782, startPoint y: 368, endPoint x: 864, endPoint y: 367, distance: 82.0
click at [864, 367] on input "**********" at bounding box center [776, 368] width 324 height 26
type input "**********"
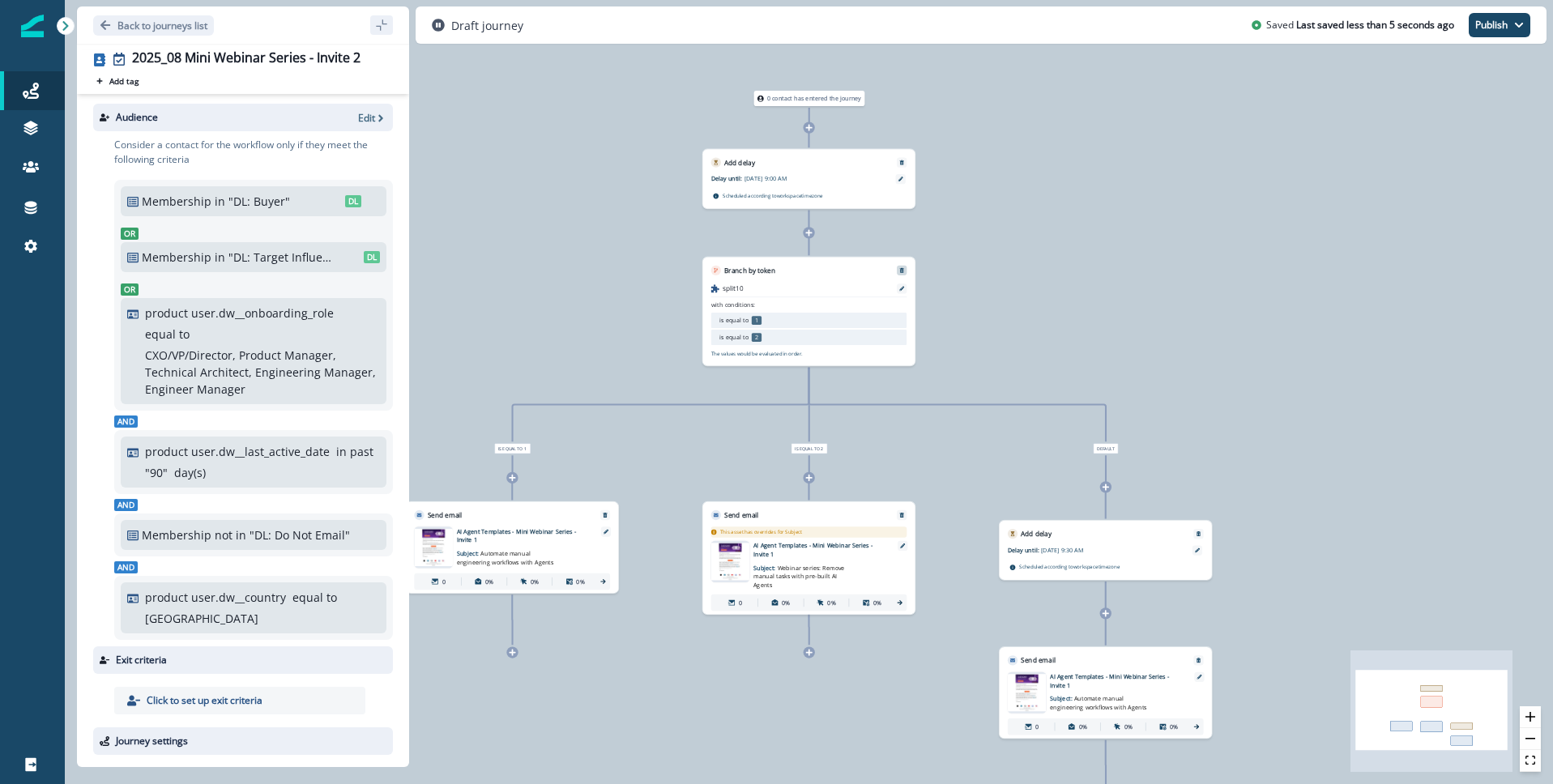
click at [900, 268] on icon "Remove" at bounding box center [902, 271] width 4 height 5
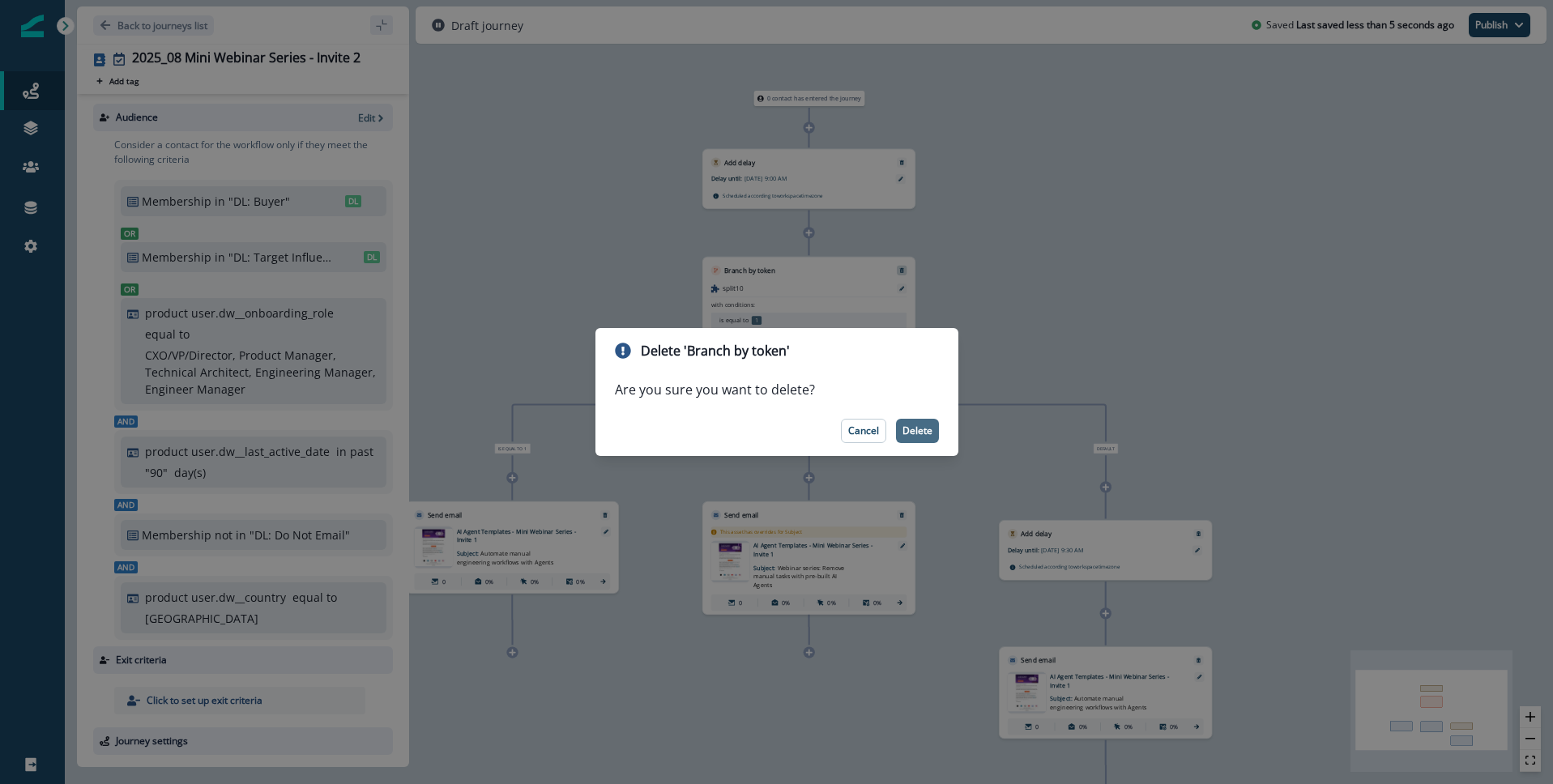
click at [917, 428] on p "Delete" at bounding box center [917, 431] width 30 height 11
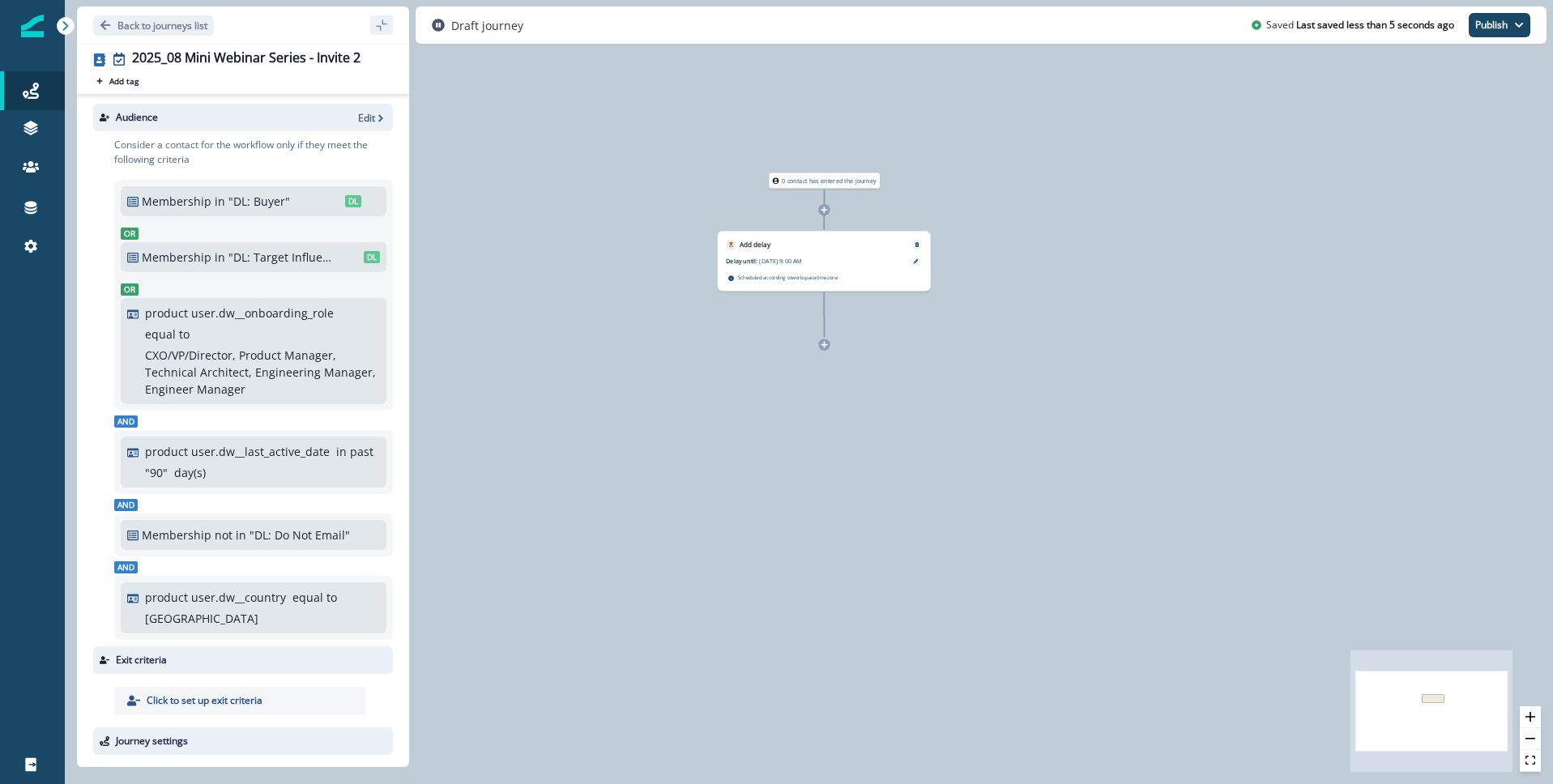
click at [821, 345] on icon at bounding box center [824, 345] width 8 height 8
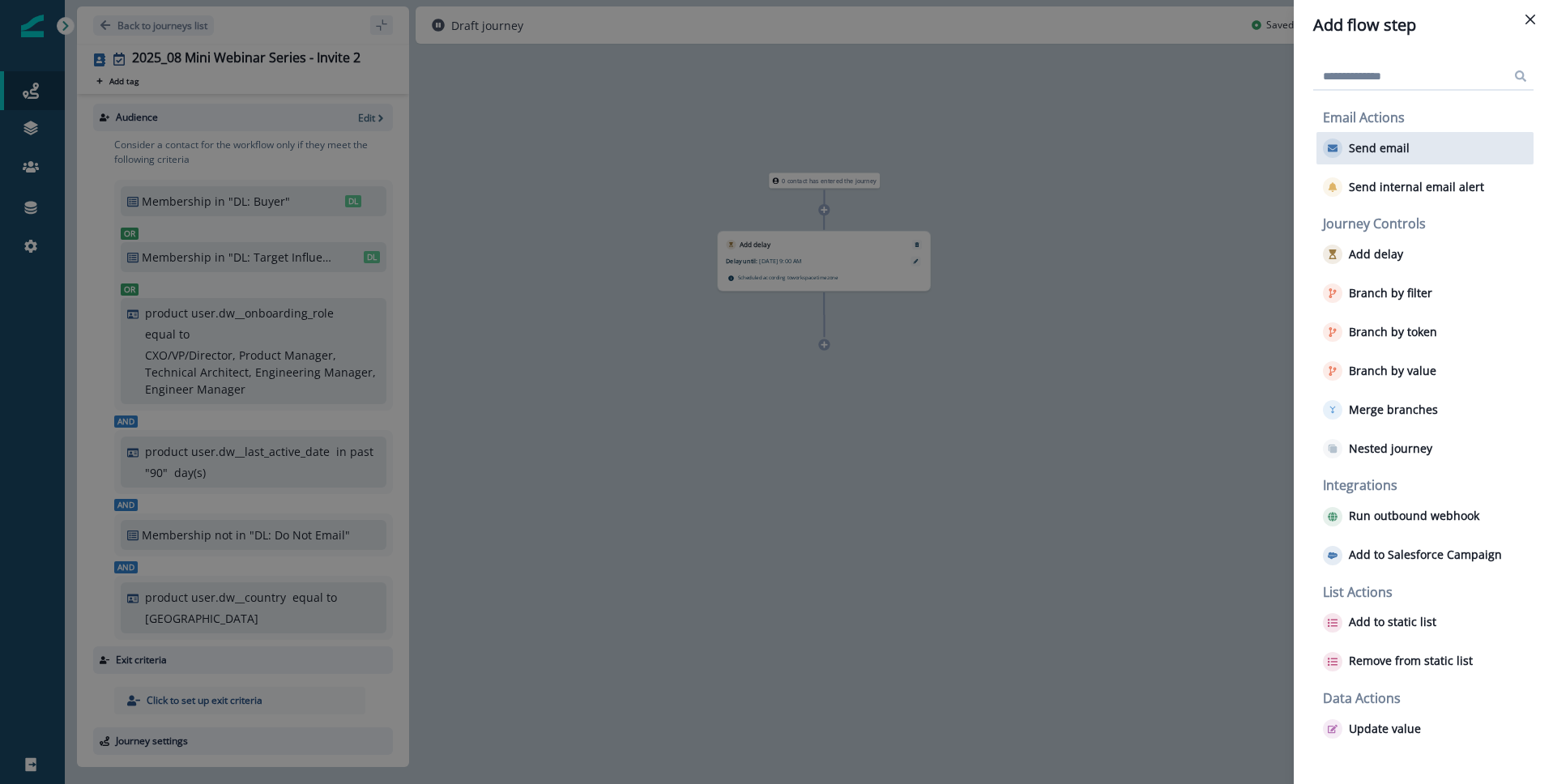
click at [1403, 156] on button "Send email" at bounding box center [1367, 148] width 87 height 20
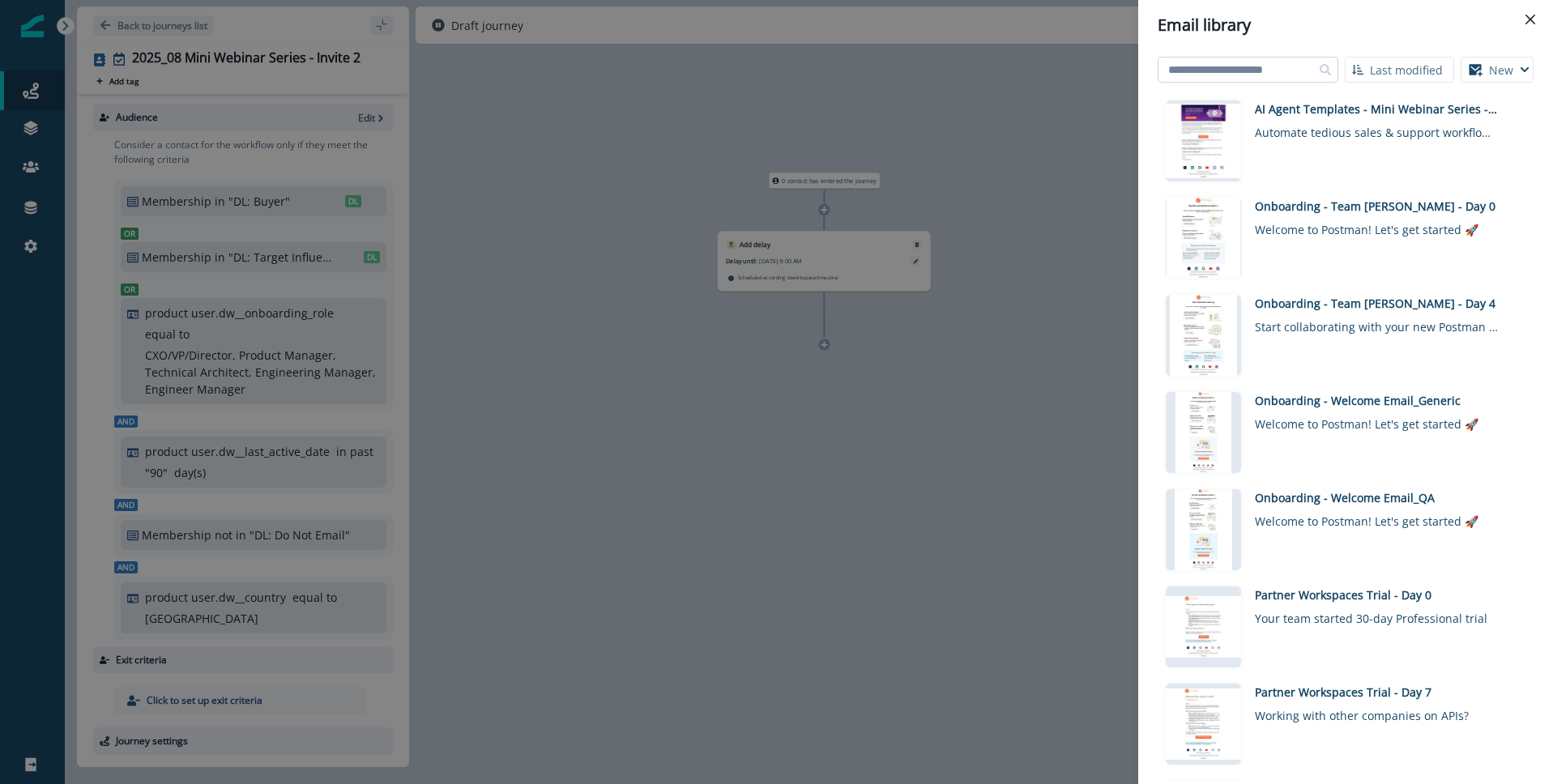
click at [1279, 70] on input at bounding box center [1248, 70] width 181 height 26
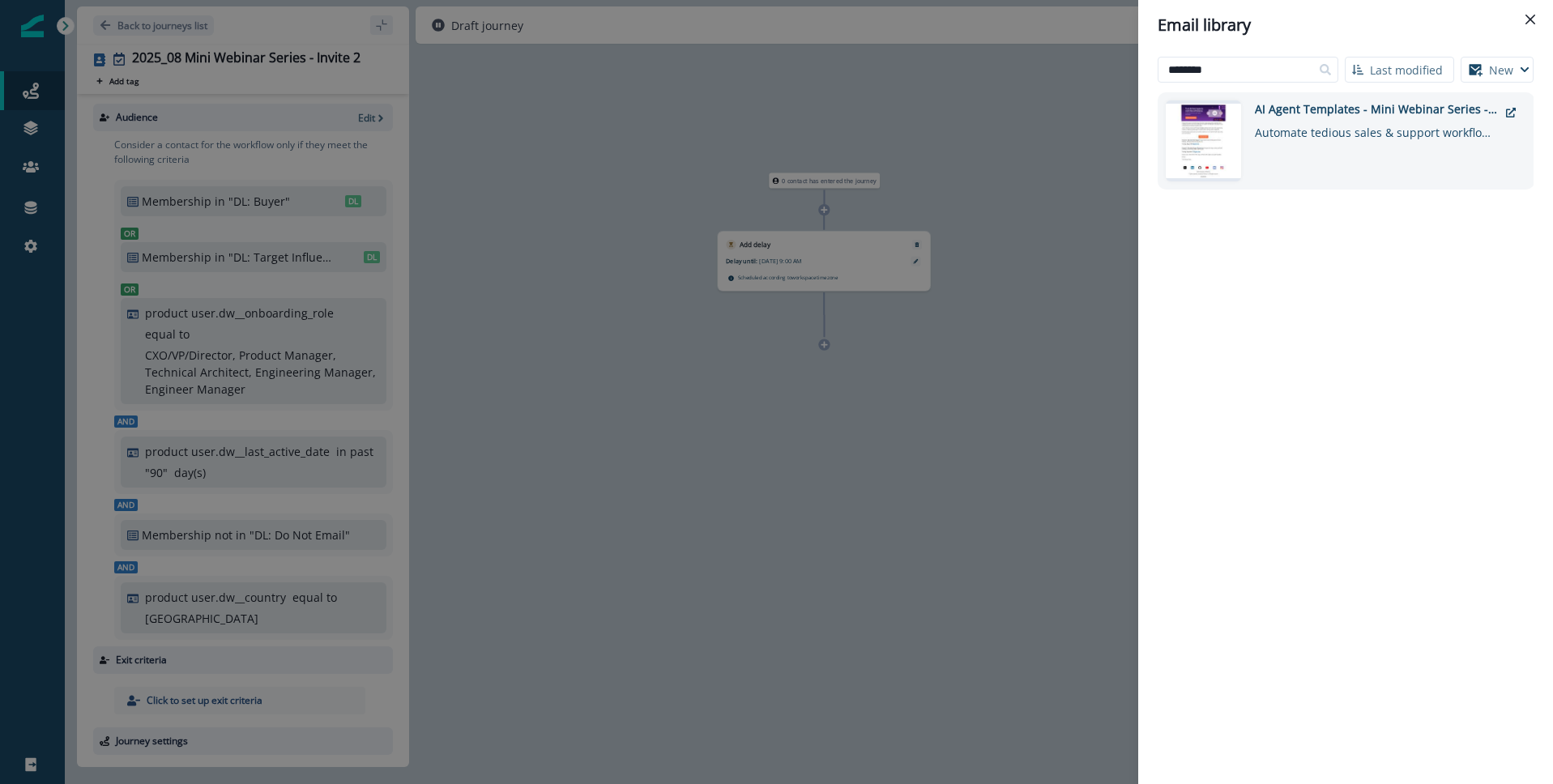
type input "********"
click at [1363, 125] on div "Automate tedious sales & support workflows with pre-built AI agents" at bounding box center [1377, 129] width 244 height 24
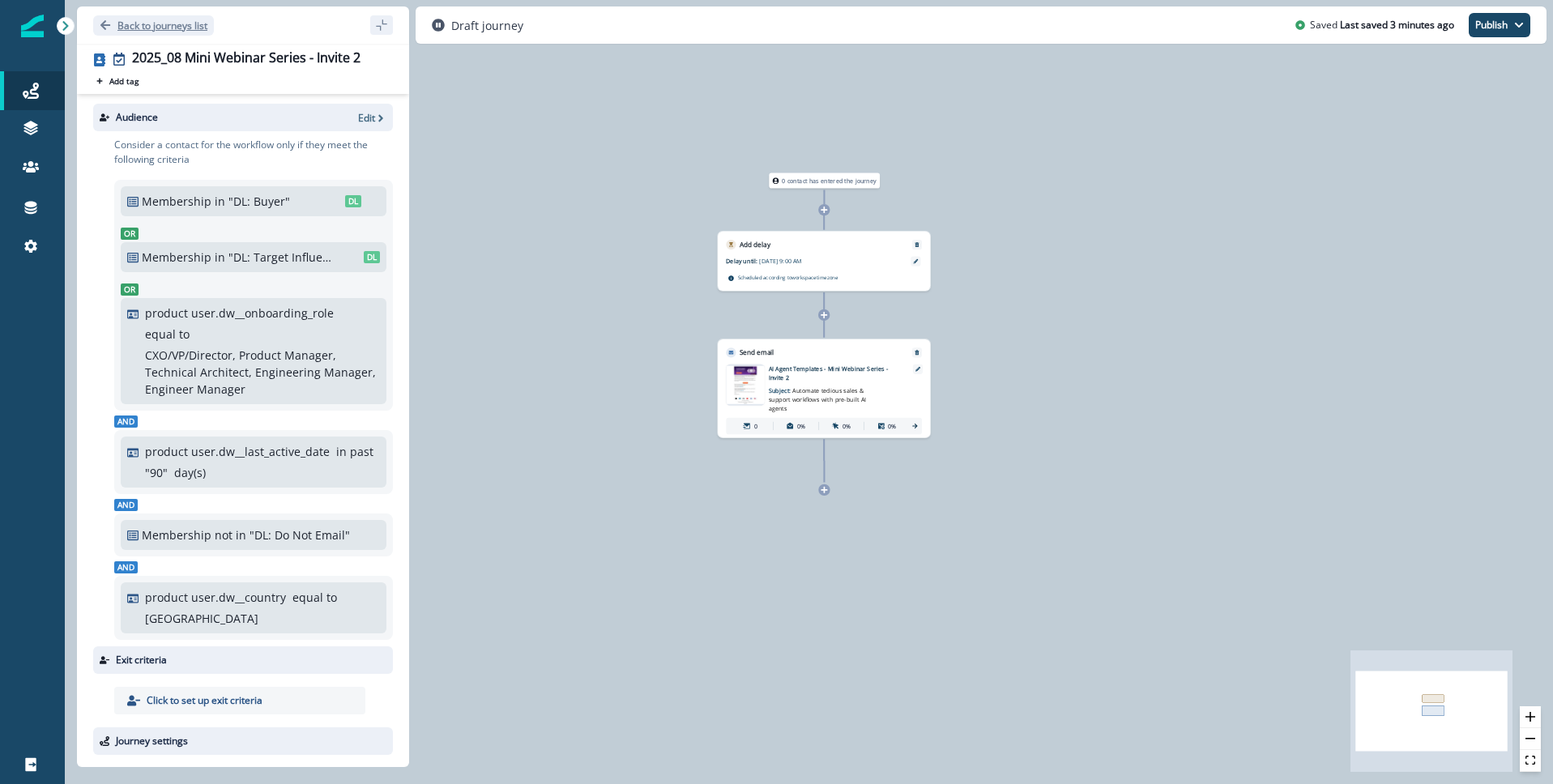
click at [100, 22] on icon "Go back" at bounding box center [105, 25] width 11 height 11
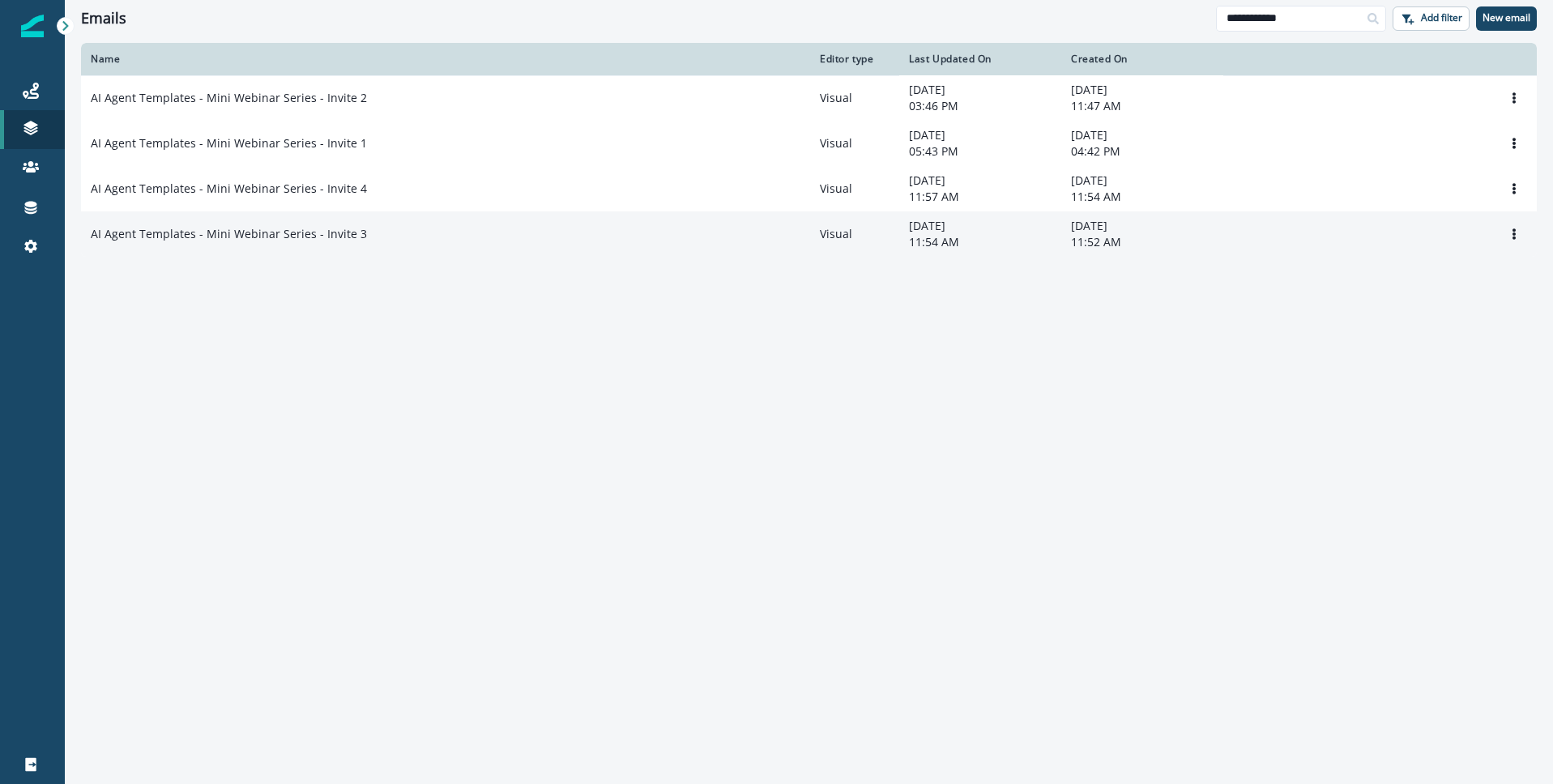
click at [332, 242] on p "AI Agent Templates - Mini Webinar Series - Invite 3" at bounding box center [229, 234] width 277 height 16
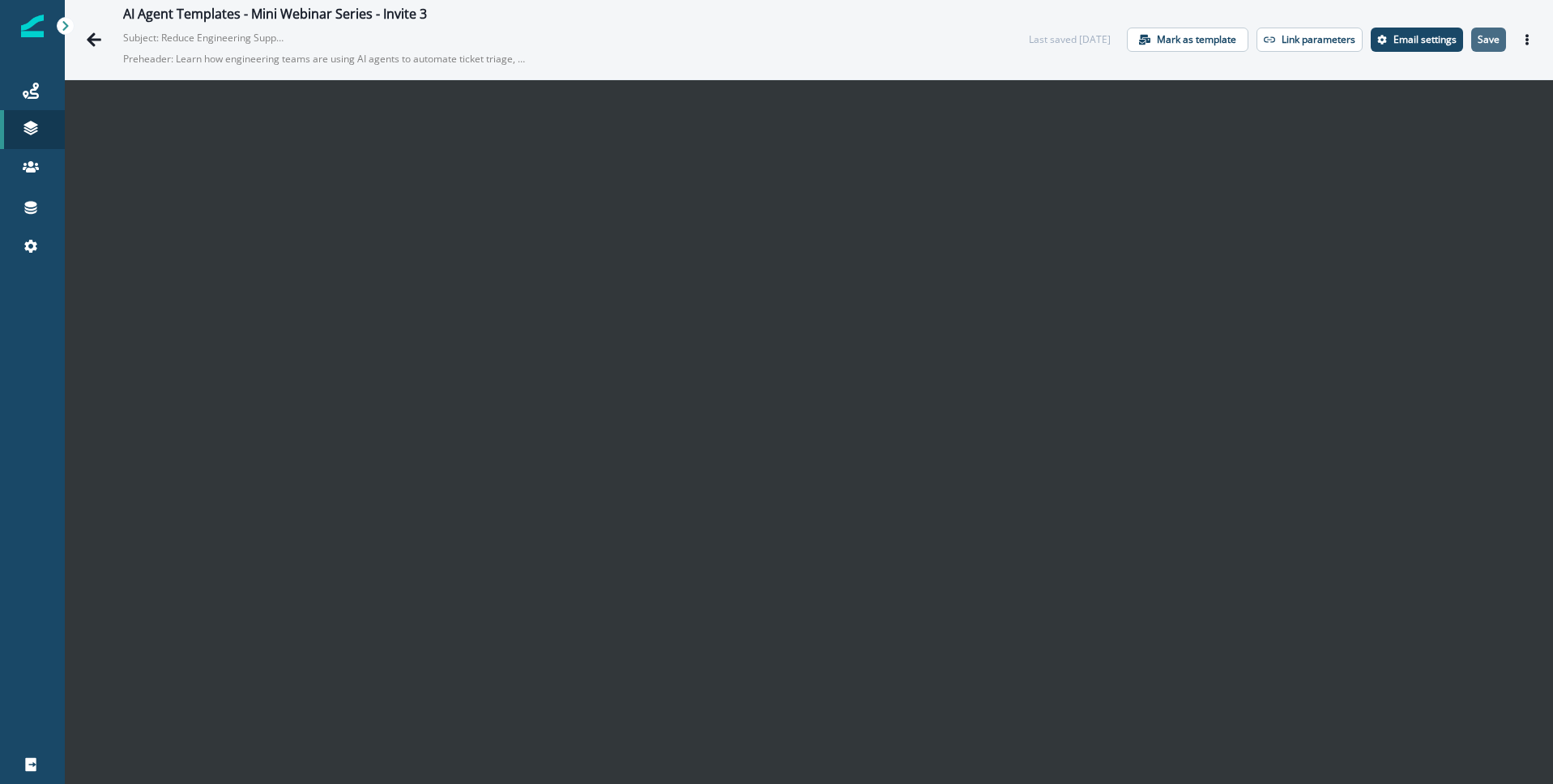
click at [1502, 40] on button "Save" at bounding box center [1488, 39] width 35 height 25
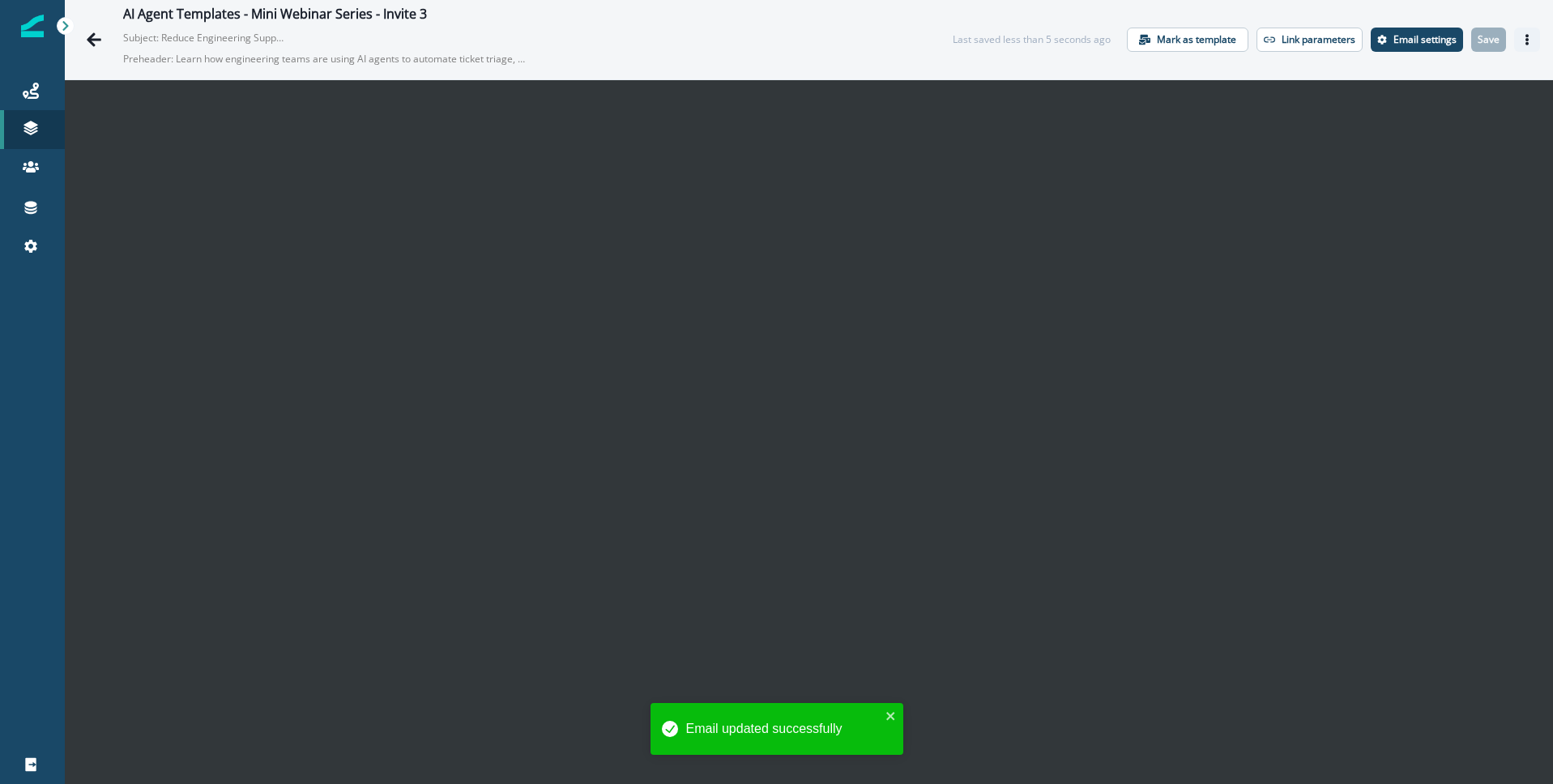
click at [1530, 40] on icon "Actions" at bounding box center [1527, 39] width 11 height 11
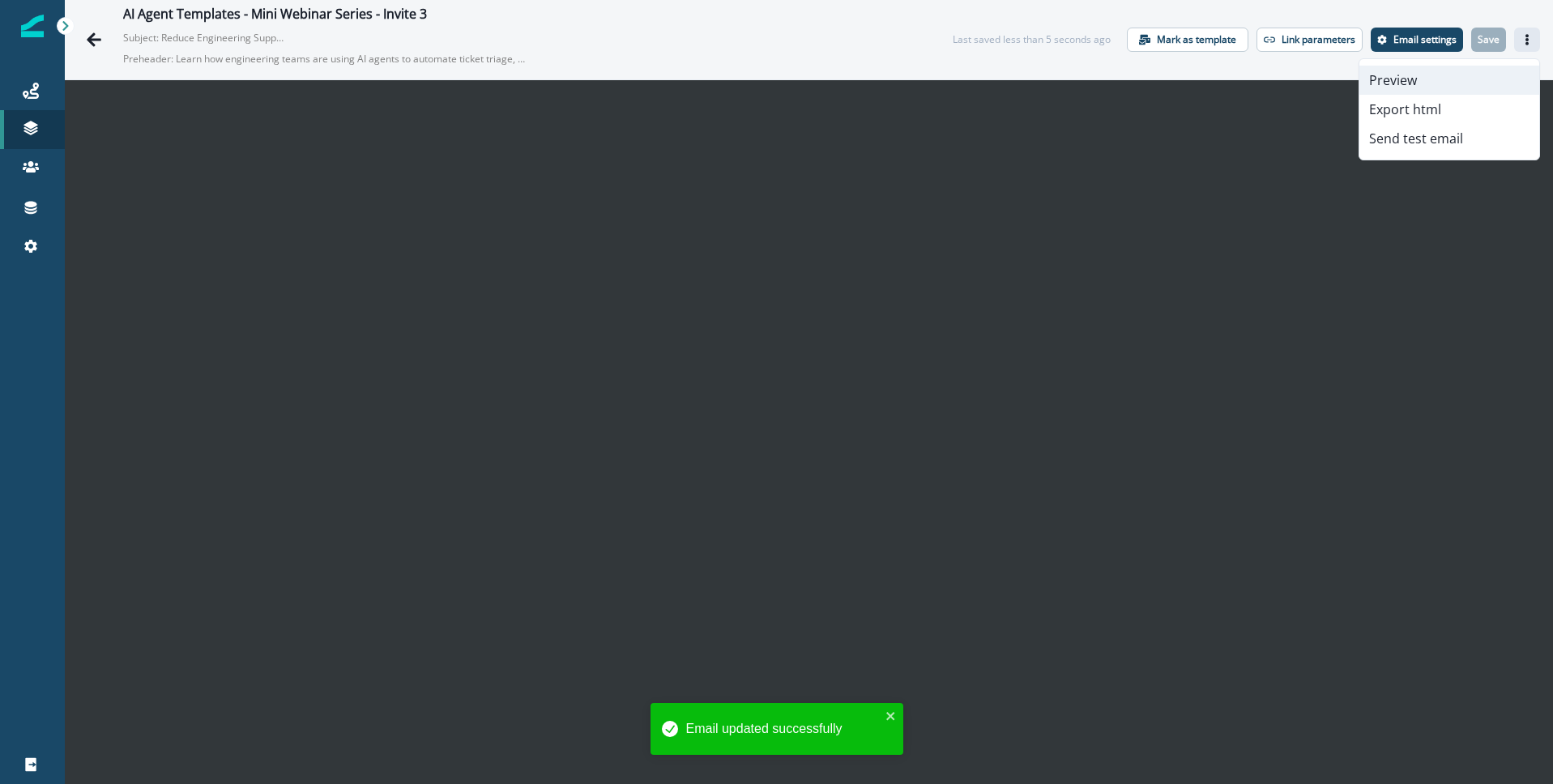
scroll to position [4, 0]
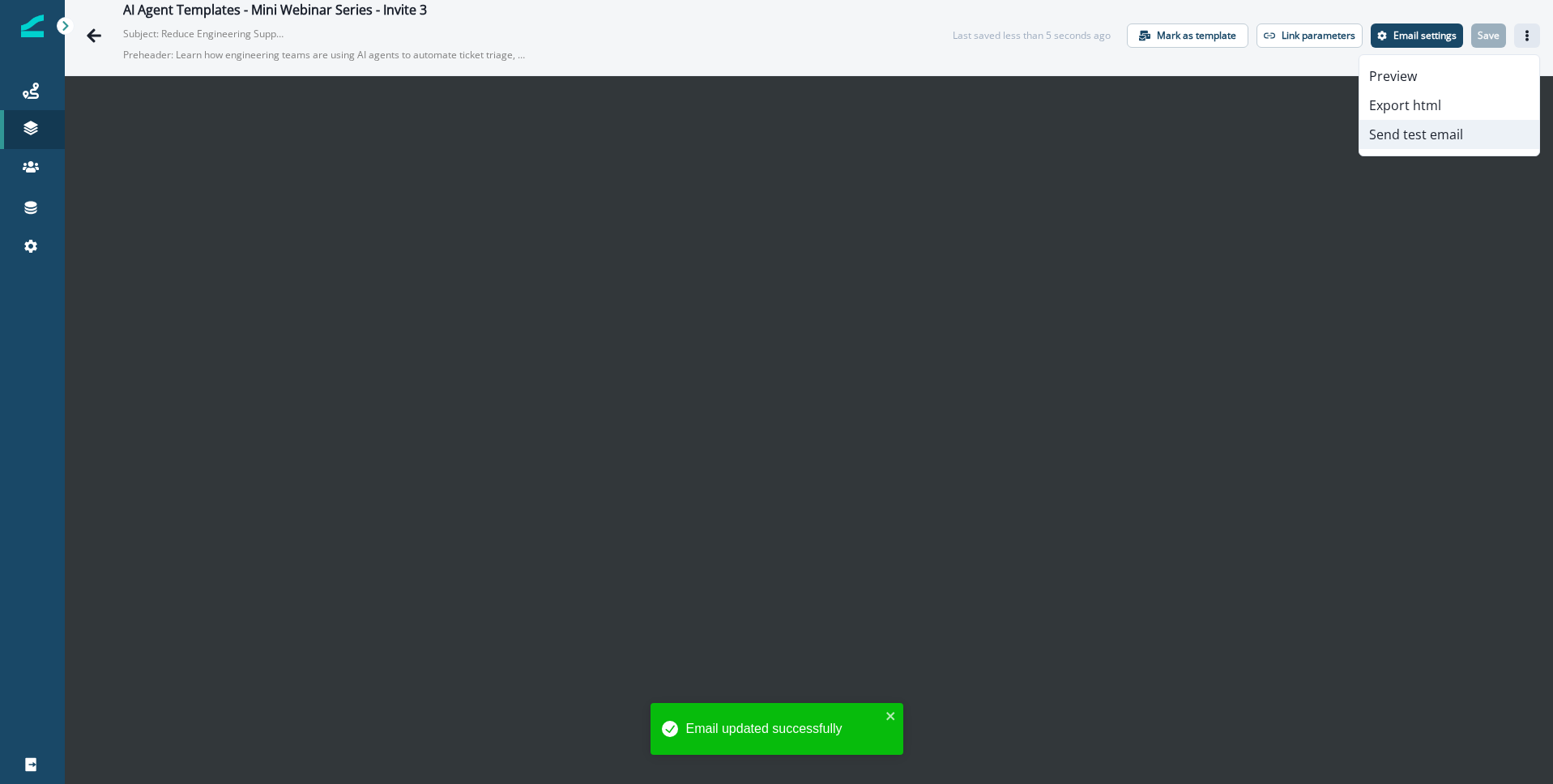
click at [1410, 134] on button "Send test email" at bounding box center [1449, 134] width 180 height 29
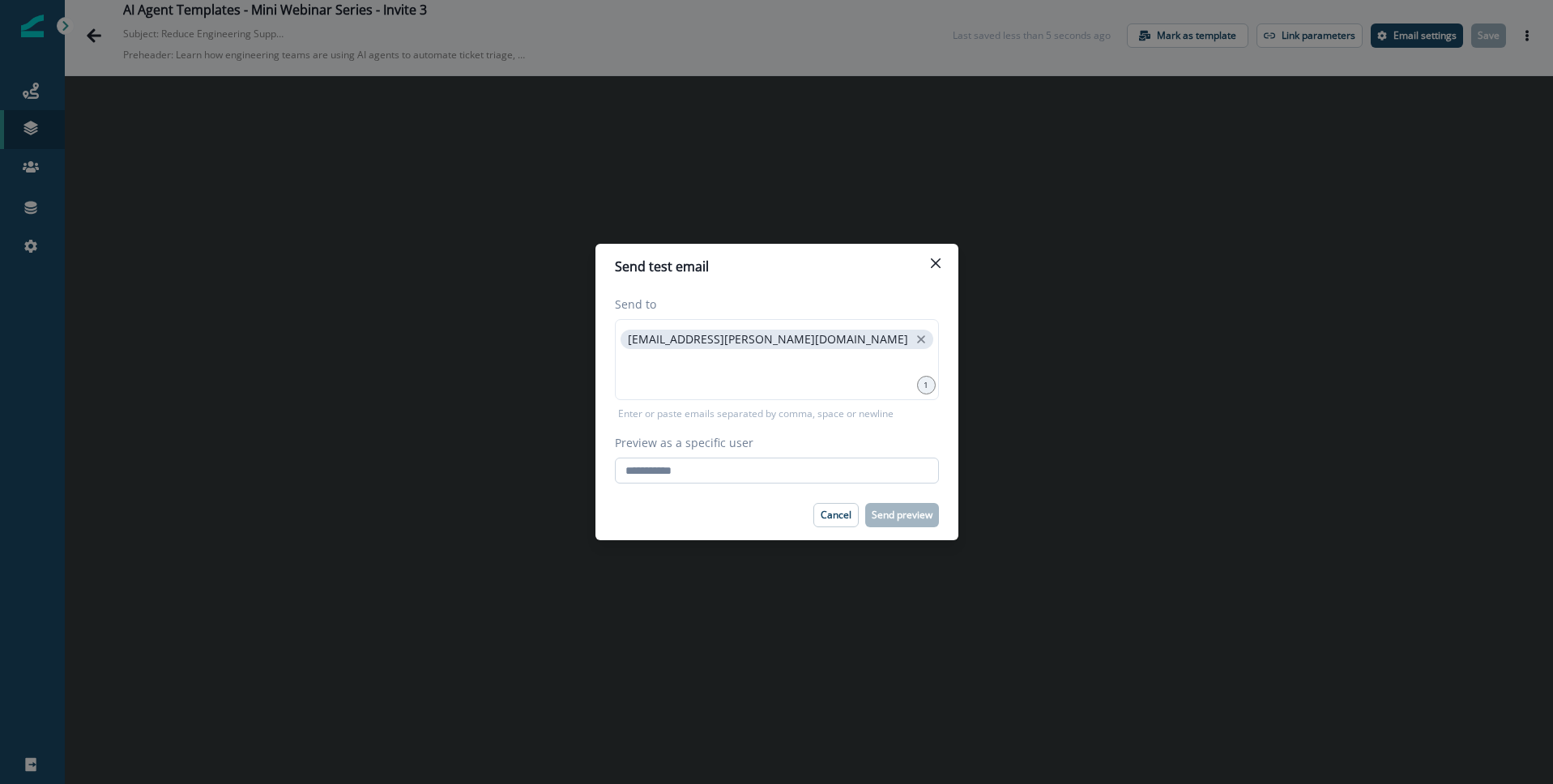
click at [804, 477] on input "Preview as a specific user" at bounding box center [776, 471] width 324 height 26
click at [739, 473] on input "Preview as a specific user" at bounding box center [776, 471] width 324 height 26
type input "**********"
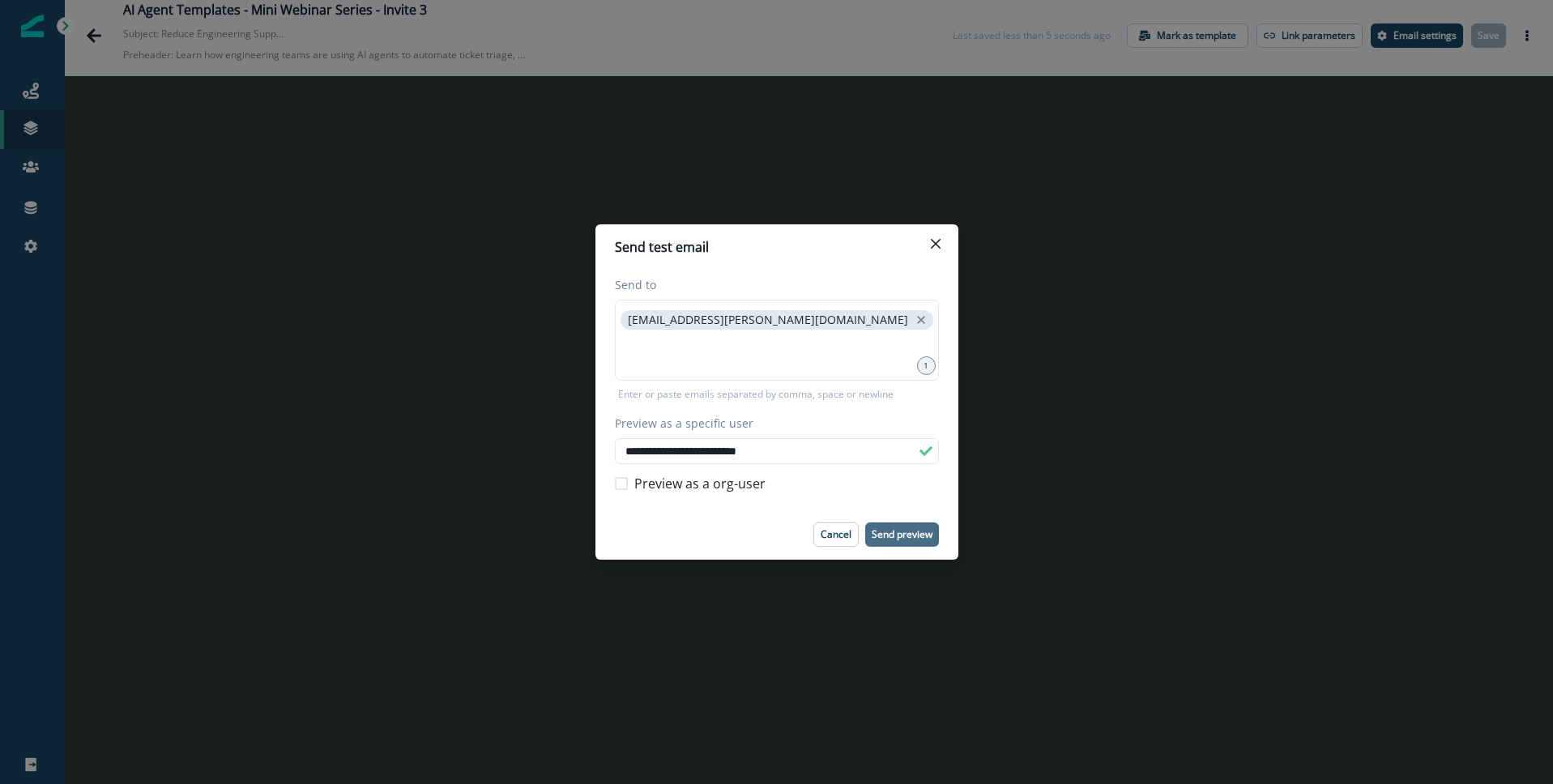
click at [905, 538] on p "Send preview" at bounding box center [902, 534] width 60 height 11
click at [937, 239] on icon "Close" at bounding box center [936, 243] width 9 height 9
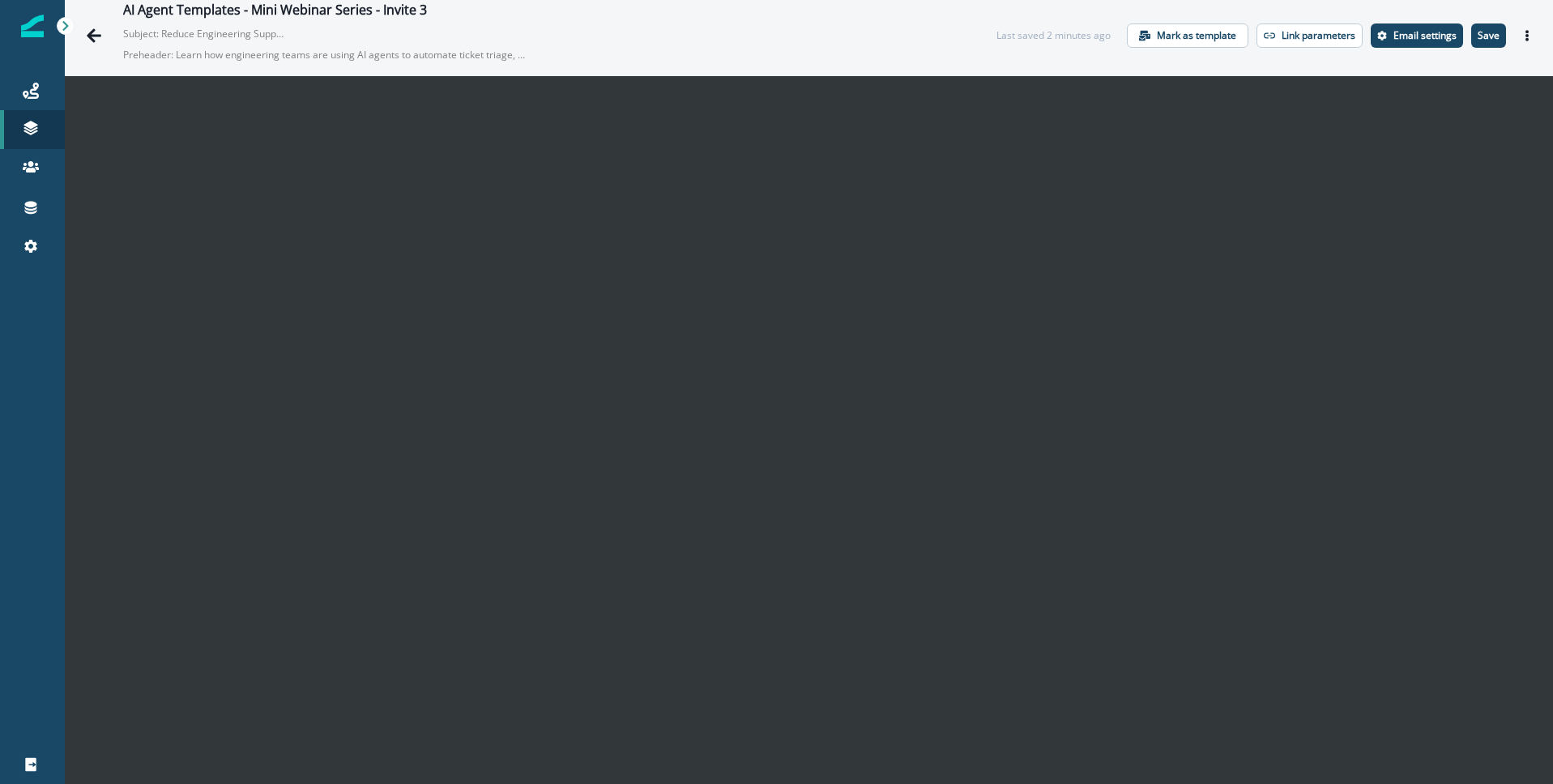
scroll to position [24, 0]
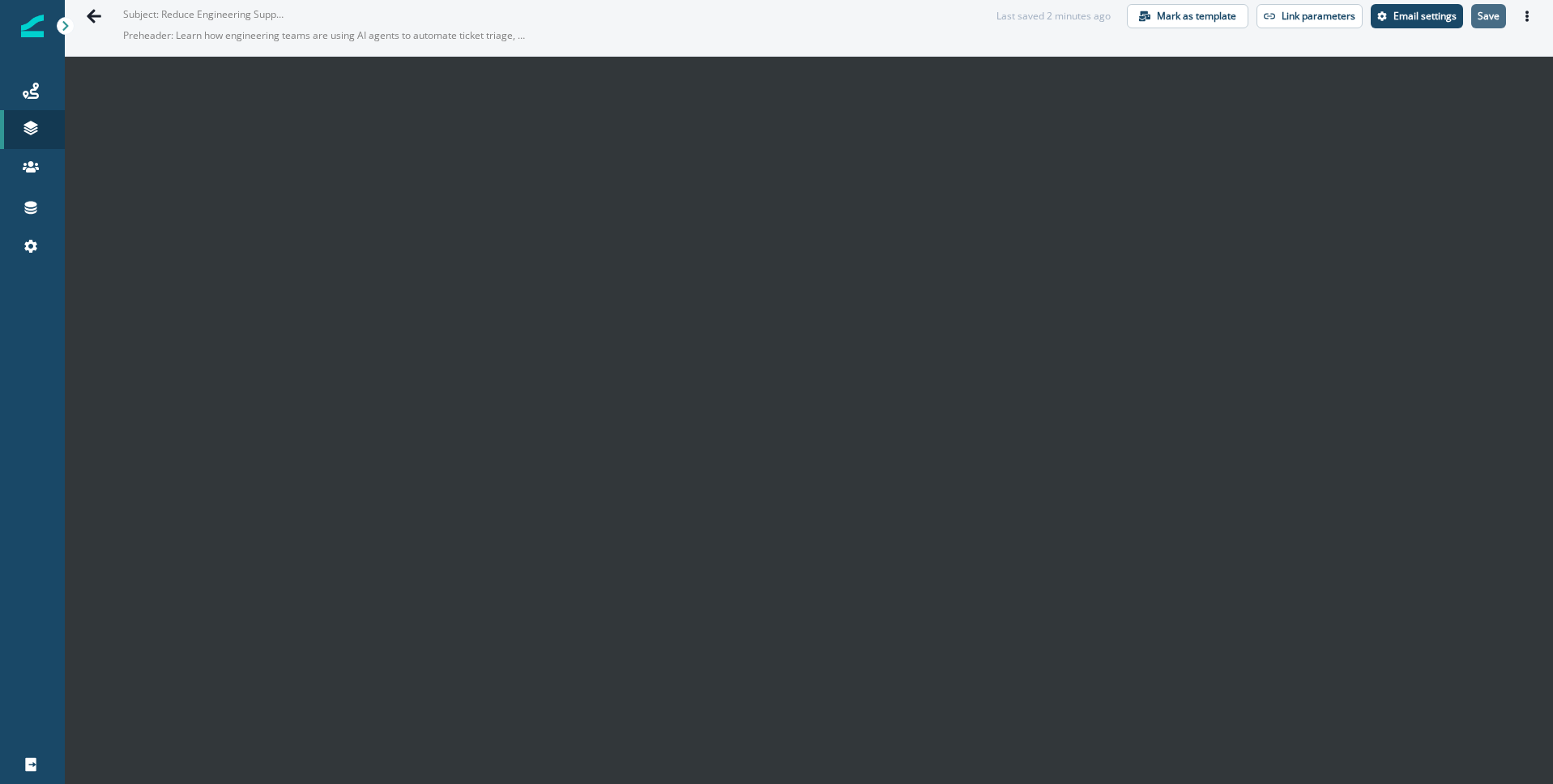
click at [1487, 14] on p "Save" at bounding box center [1489, 15] width 22 height 11
click at [1531, 15] on icon "Actions" at bounding box center [1527, 15] width 11 height 11
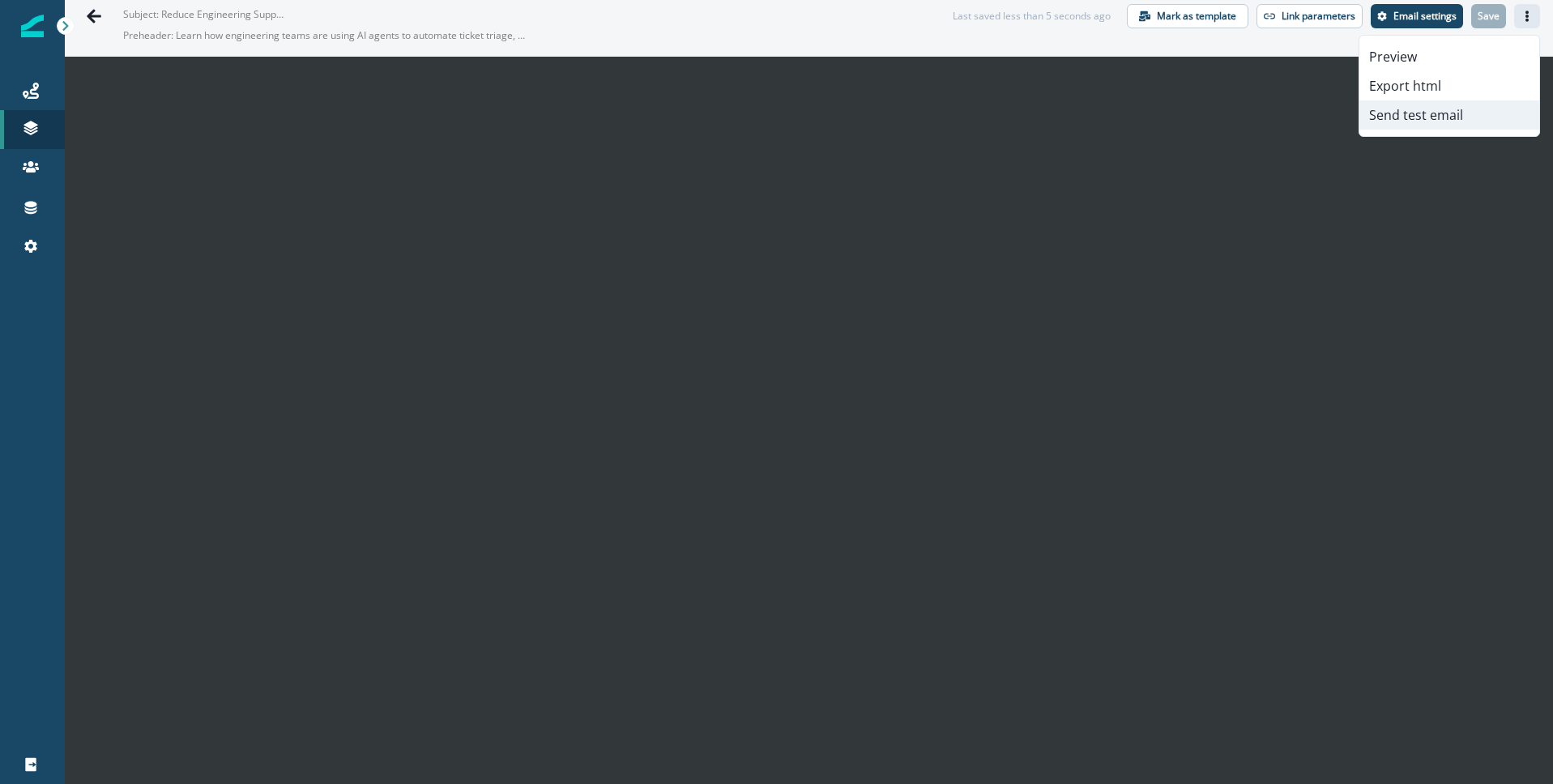
click at [1460, 104] on button "Send test email" at bounding box center [1449, 115] width 180 height 29
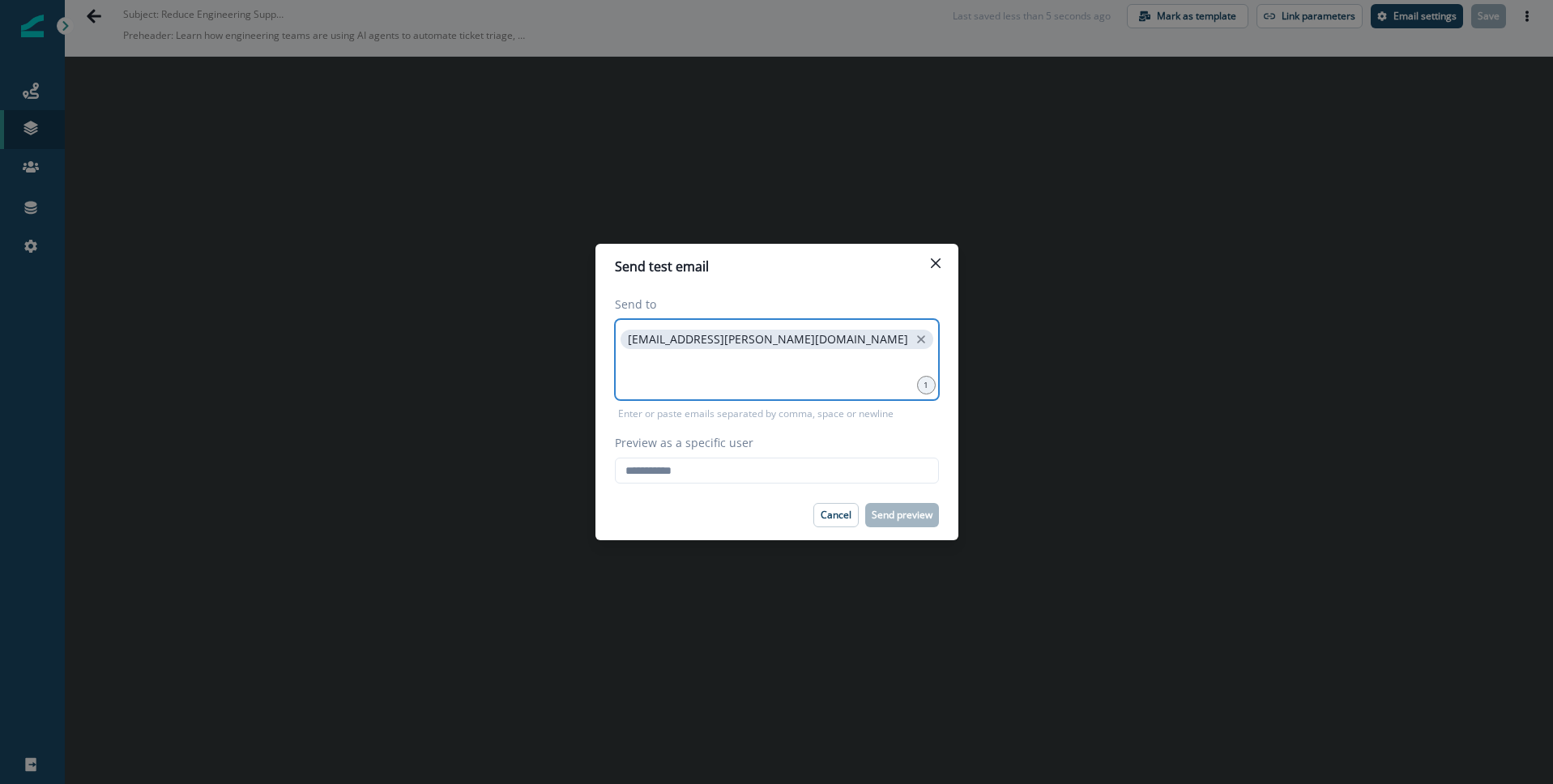
drag, startPoint x: 803, startPoint y: 340, endPoint x: 702, endPoint y: 352, distance: 101.7
click at [917, 340] on icon "close" at bounding box center [921, 340] width 9 height 9
click at [680, 352] on input at bounding box center [776, 340] width 319 height 32
click at [685, 469] on input "Preview as a specific user" at bounding box center [776, 471] width 324 height 26
click at [685, 470] on input "Preview as a specific user" at bounding box center [776, 471] width 324 height 26
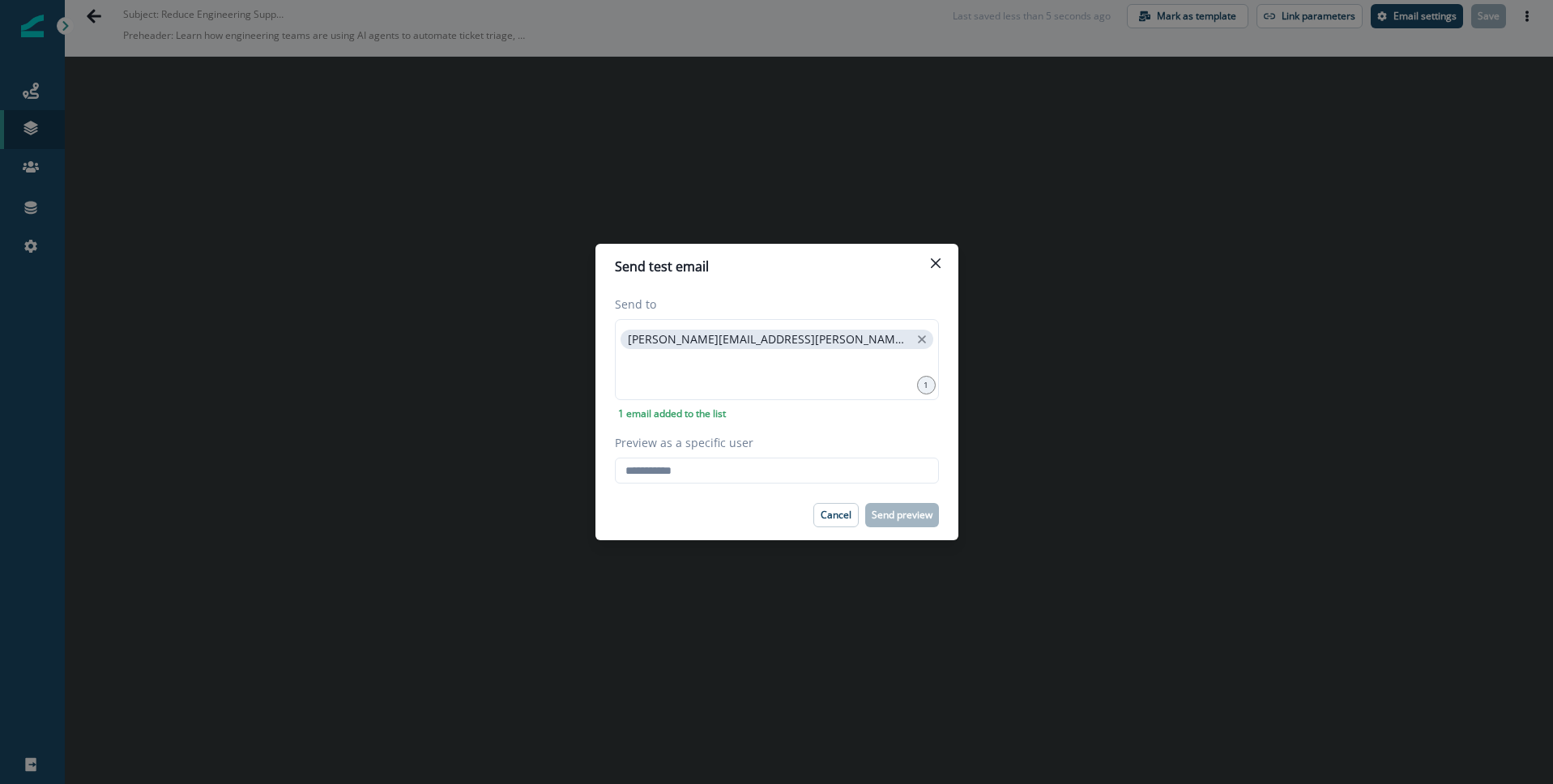
type input "**********"
click at [896, 278] on header "Send test email" at bounding box center [777, 266] width 363 height 45
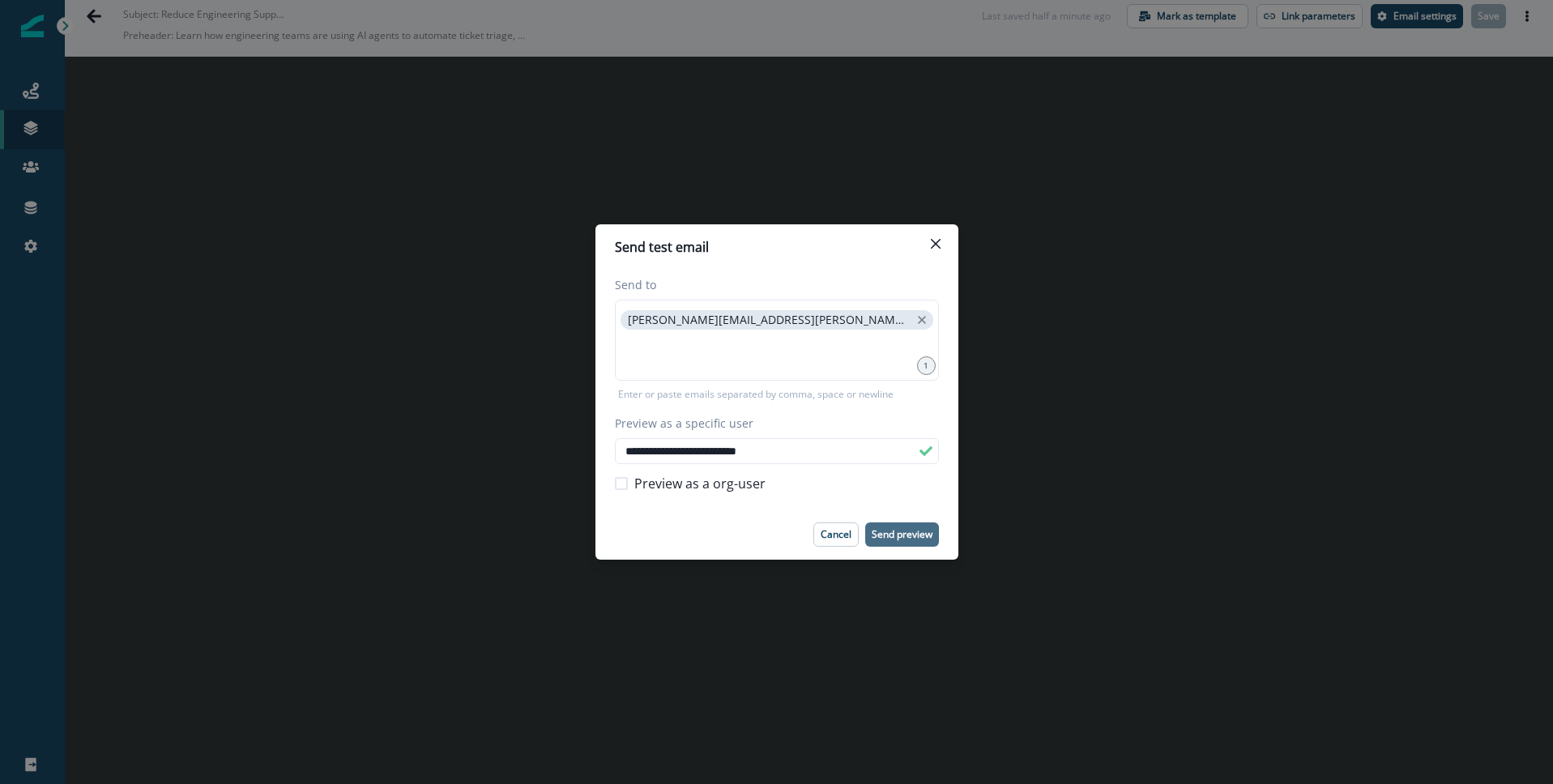
click at [922, 532] on p "Send preview" at bounding box center [902, 534] width 60 height 11
click at [933, 243] on icon "Close" at bounding box center [936, 243] width 9 height 9
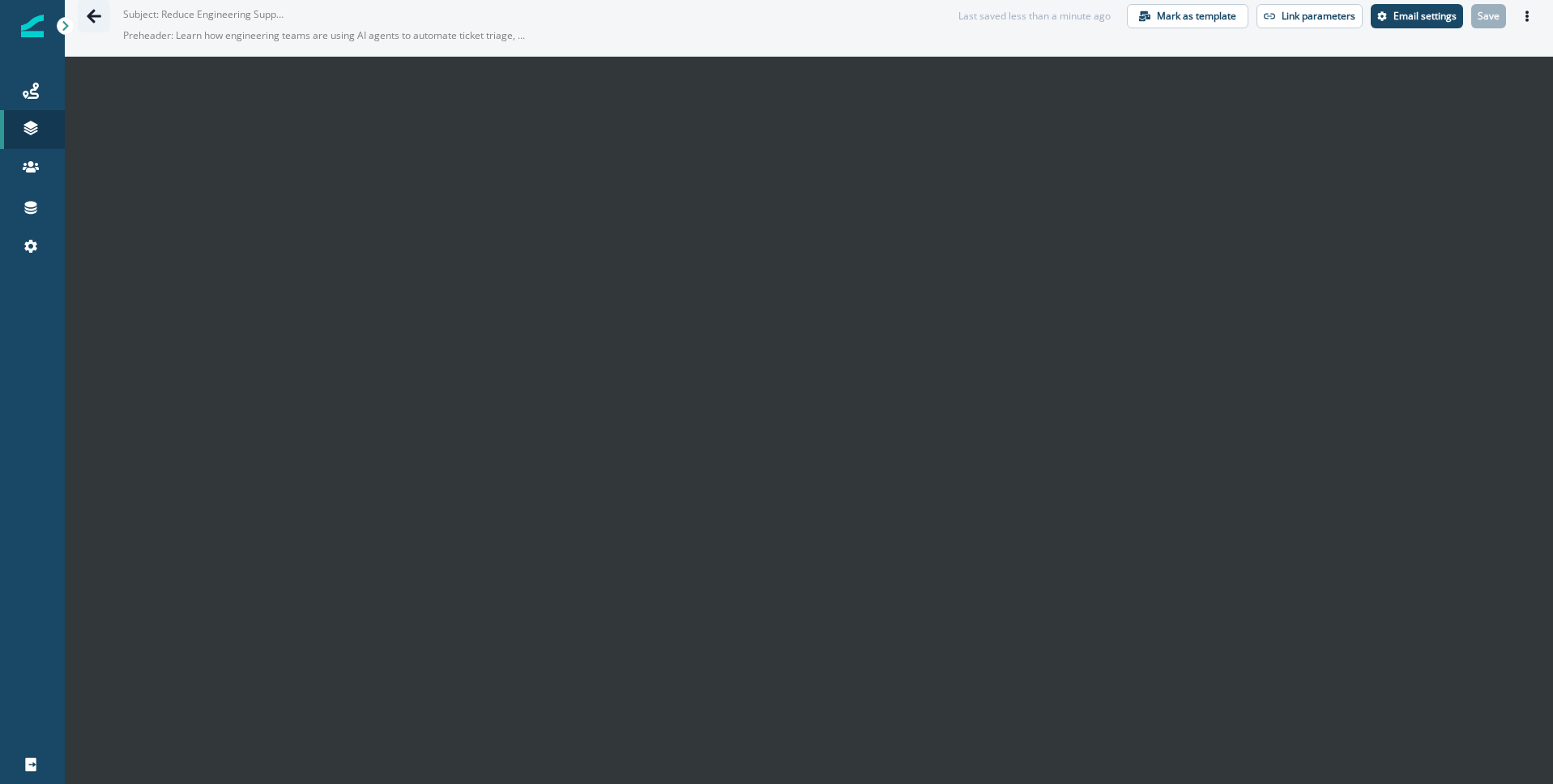
click at [92, 14] on icon "Go back" at bounding box center [94, 15] width 14 height 14
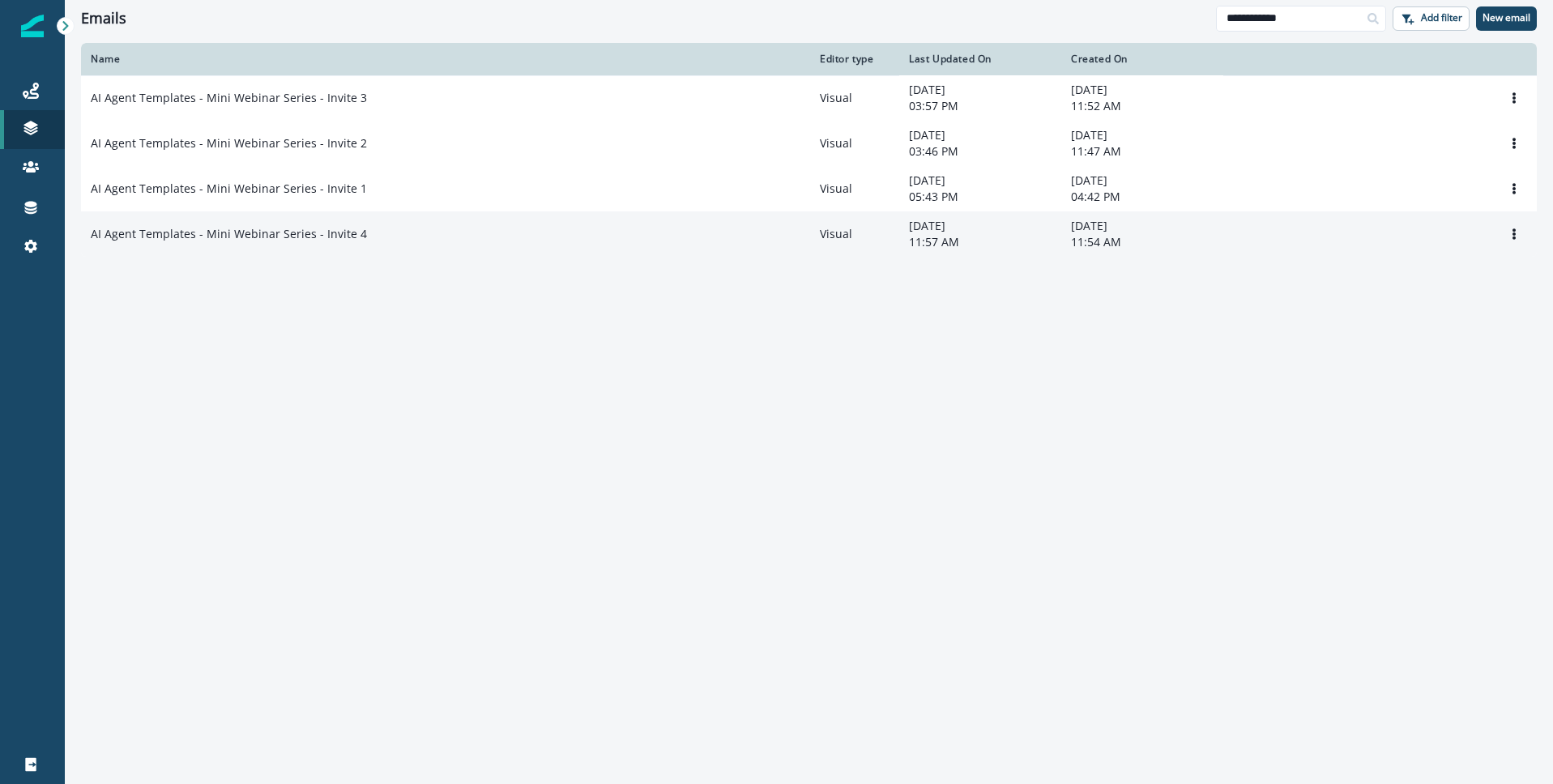
click at [269, 238] on p "AI Agent Templates - Mini Webinar Series - Invite 4" at bounding box center [229, 234] width 277 height 16
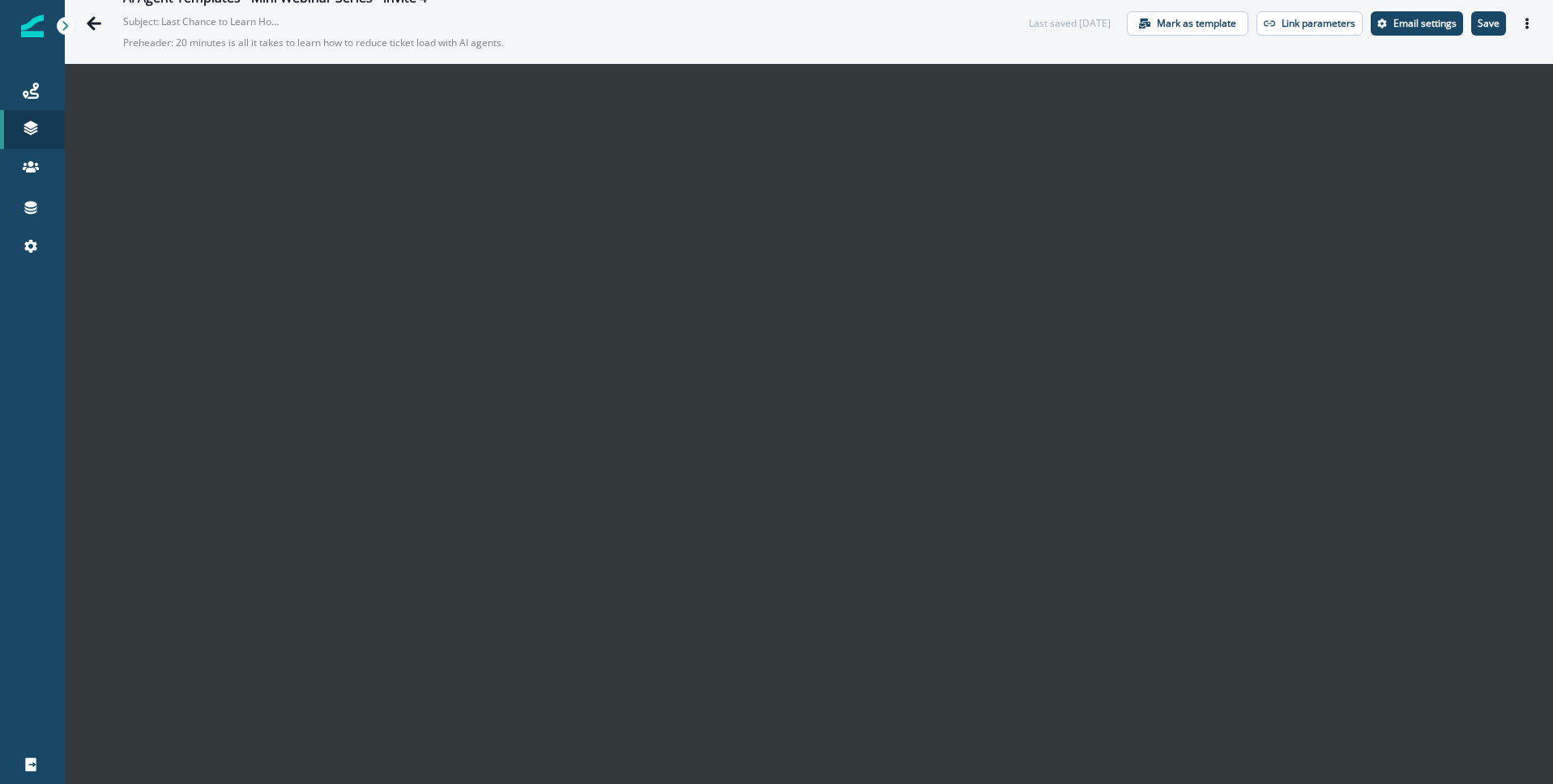
scroll to position [18, 0]
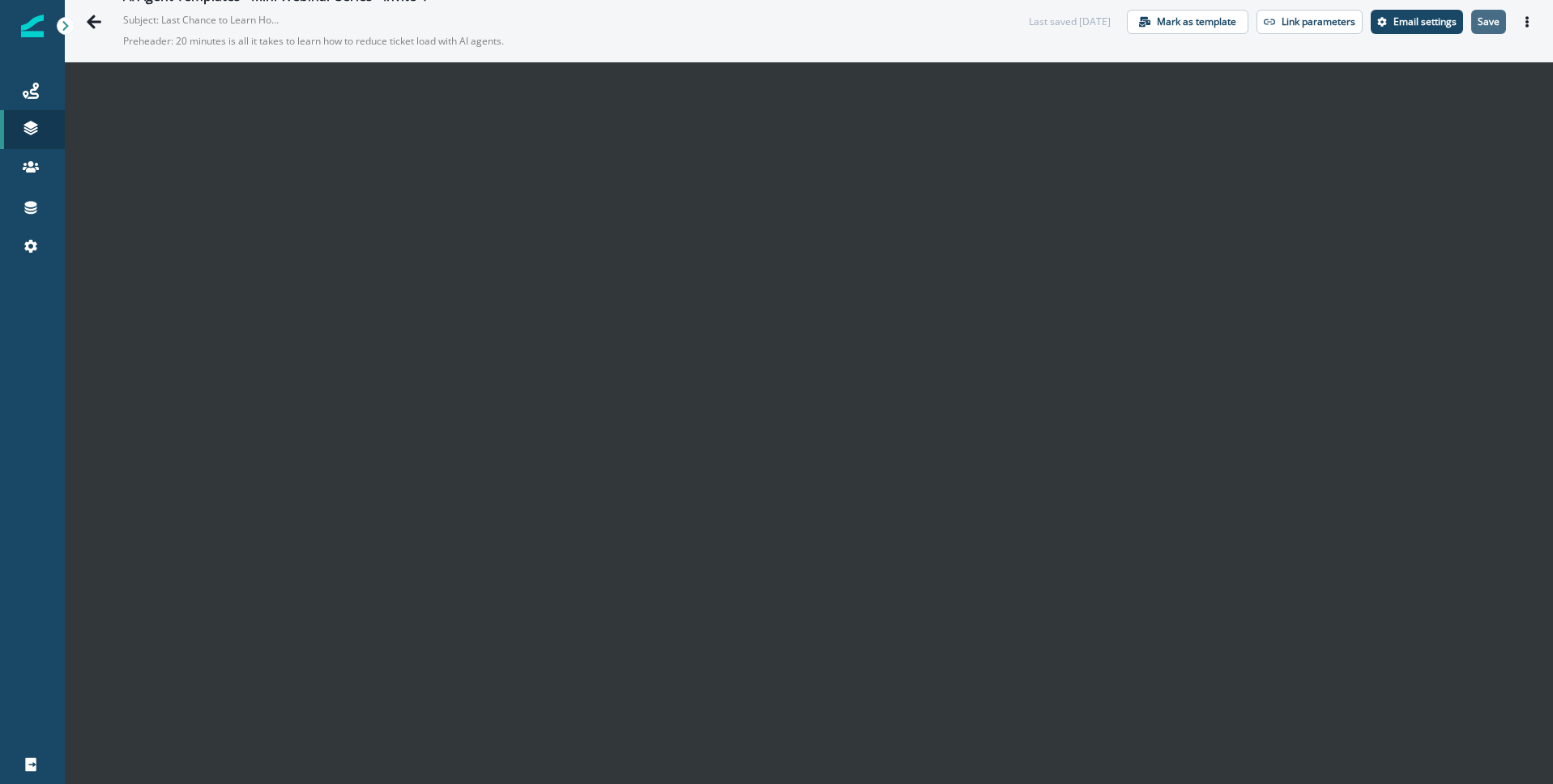
click at [1502, 20] on button "Save" at bounding box center [1488, 21] width 35 height 25
click at [1528, 21] on icon "Actions" at bounding box center [1527, 21] width 3 height 11
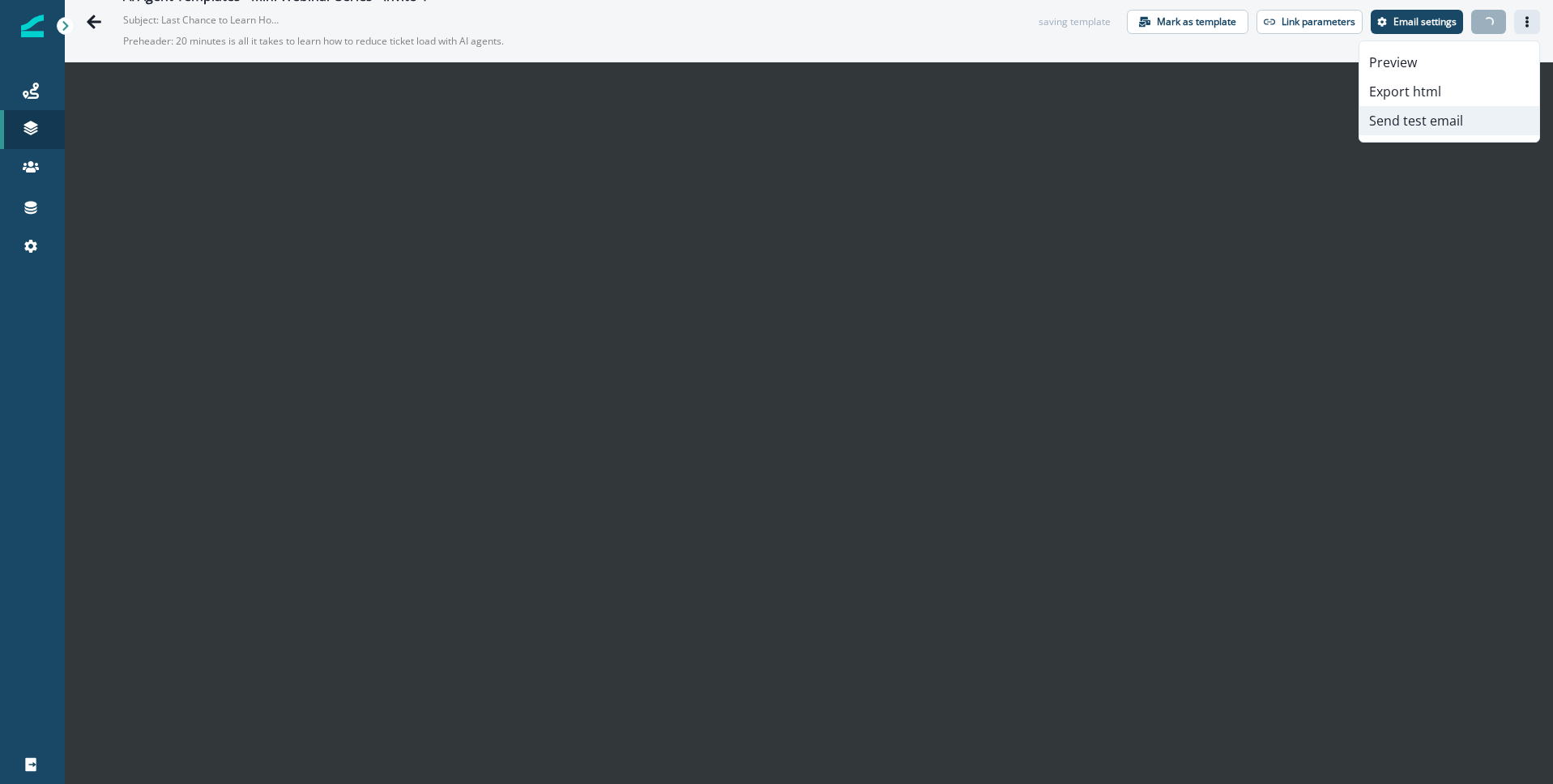
click at [1435, 116] on button "Send test email" at bounding box center [1449, 121] width 180 height 29
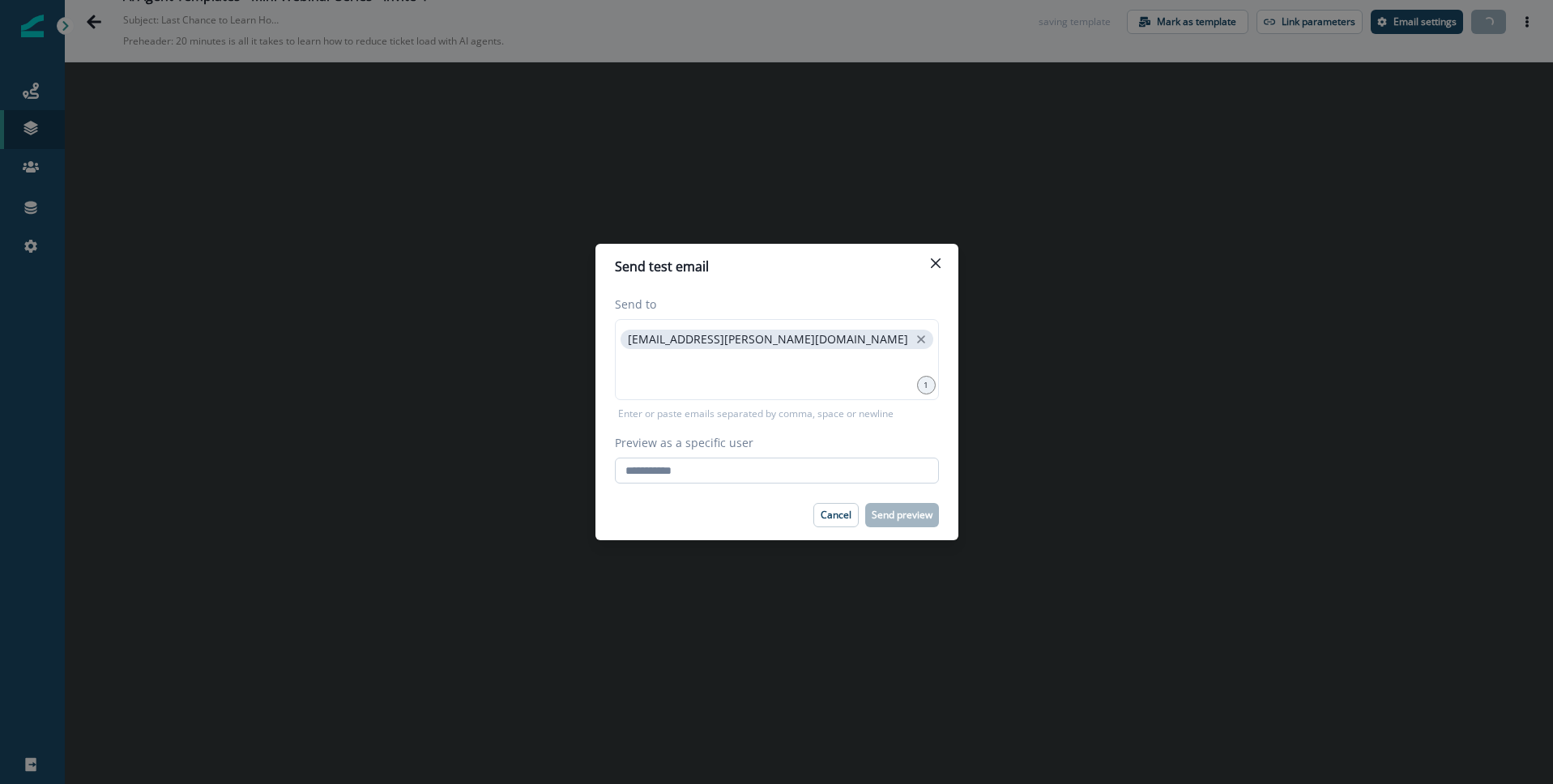
click at [742, 473] on input "Preview as a specific user" at bounding box center [776, 471] width 324 height 26
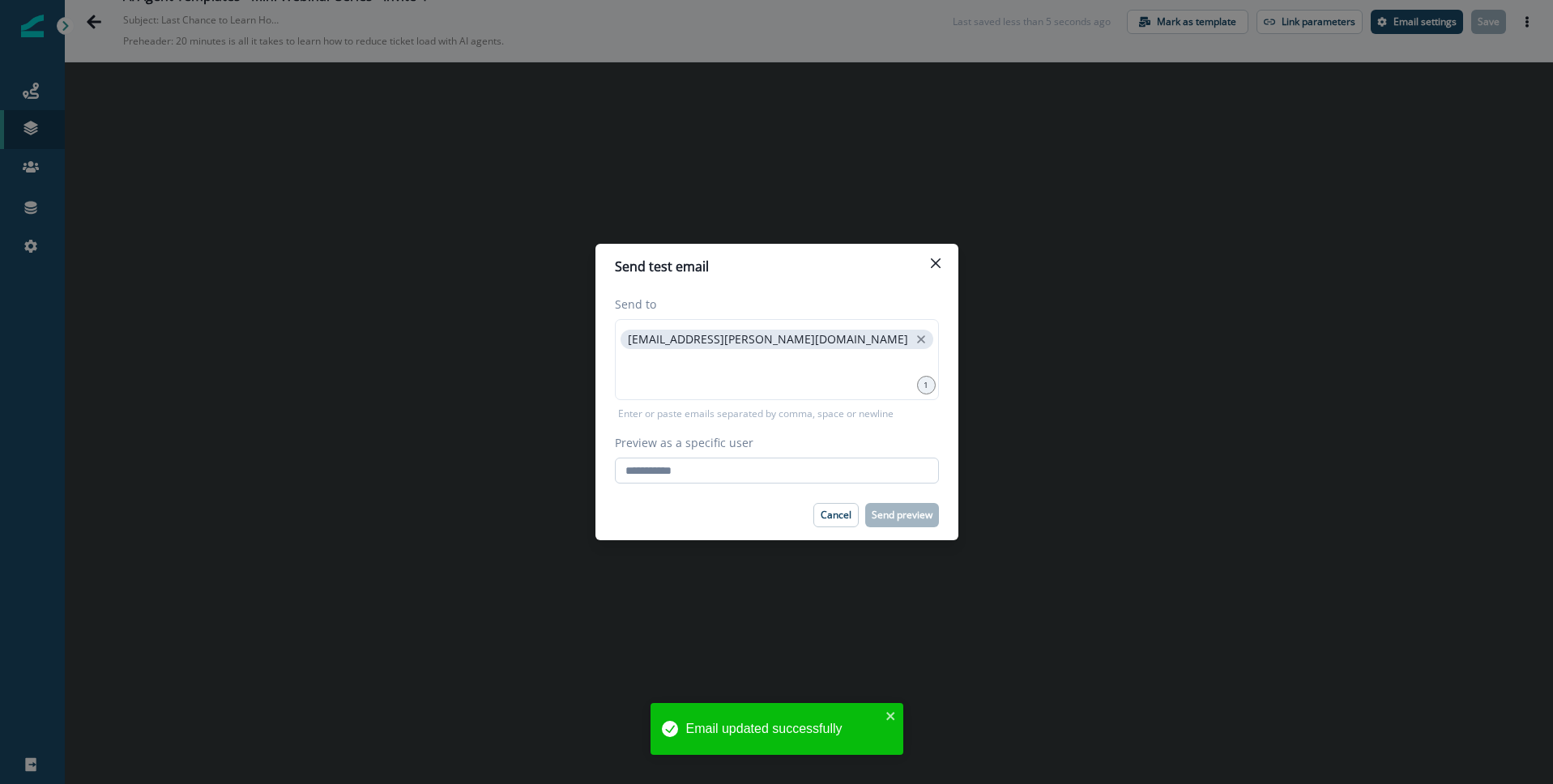
click at [698, 472] on input "Preview as a specific user" at bounding box center [776, 471] width 324 height 26
type input "**********"
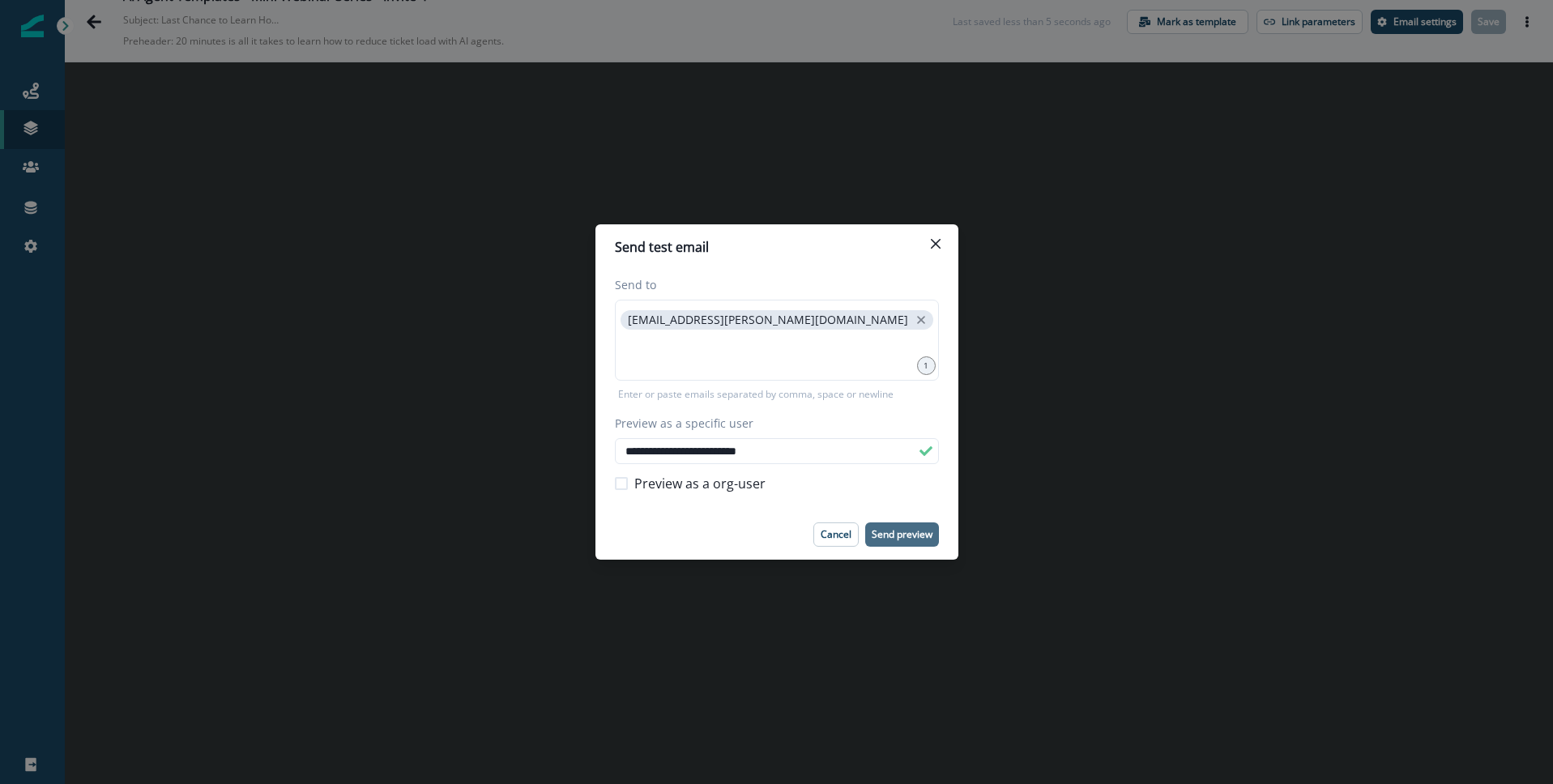
drag, startPoint x: 898, startPoint y: 535, endPoint x: 914, endPoint y: 542, distance: 17.5
click at [898, 535] on p "Send preview" at bounding box center [902, 534] width 60 height 11
click at [936, 243] on icon "Close" at bounding box center [935, 243] width 9 height 9
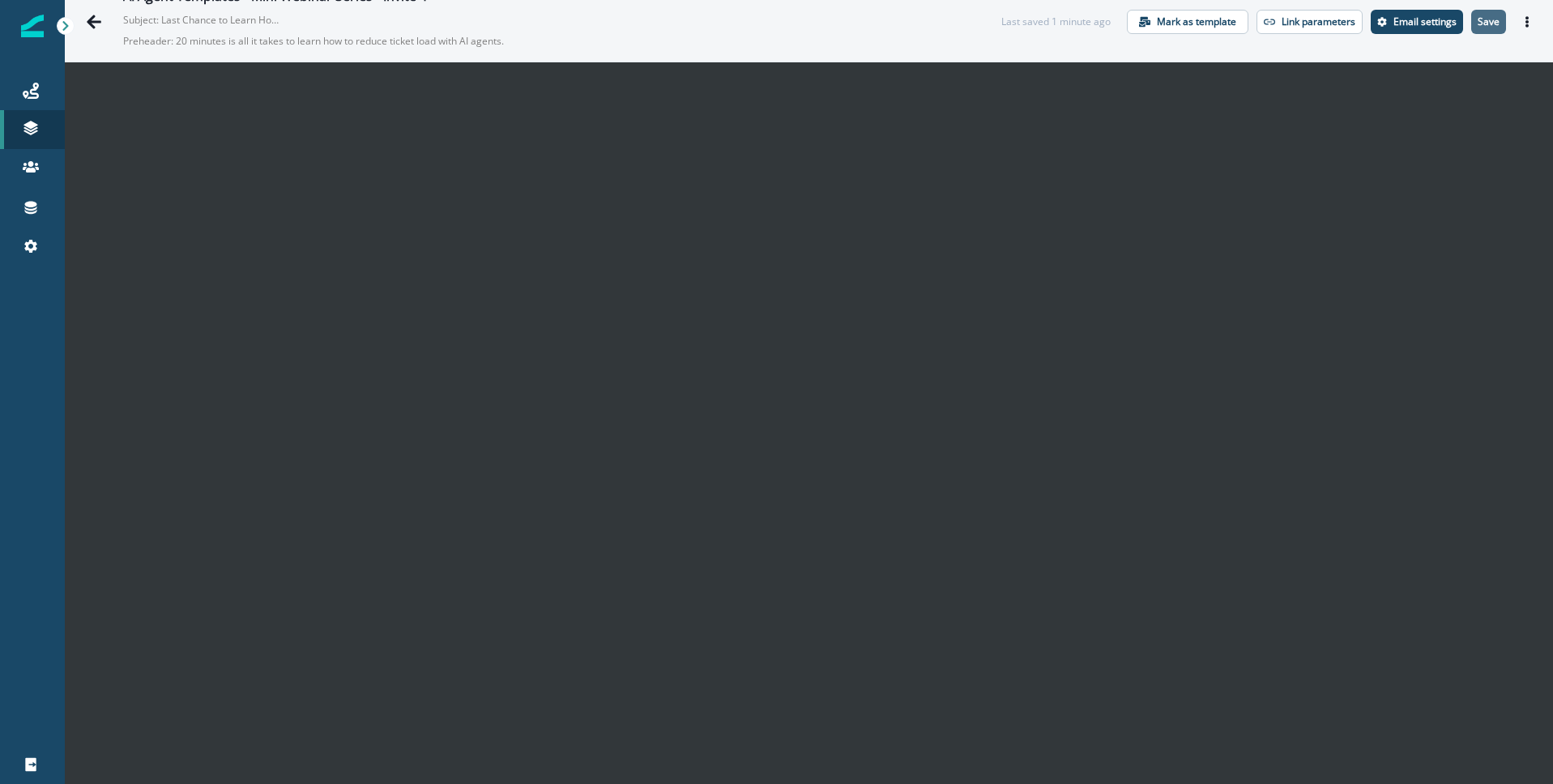
click at [1488, 20] on p "Save" at bounding box center [1489, 21] width 22 height 11
click at [1526, 22] on icon "Actions" at bounding box center [1527, 21] width 3 height 11
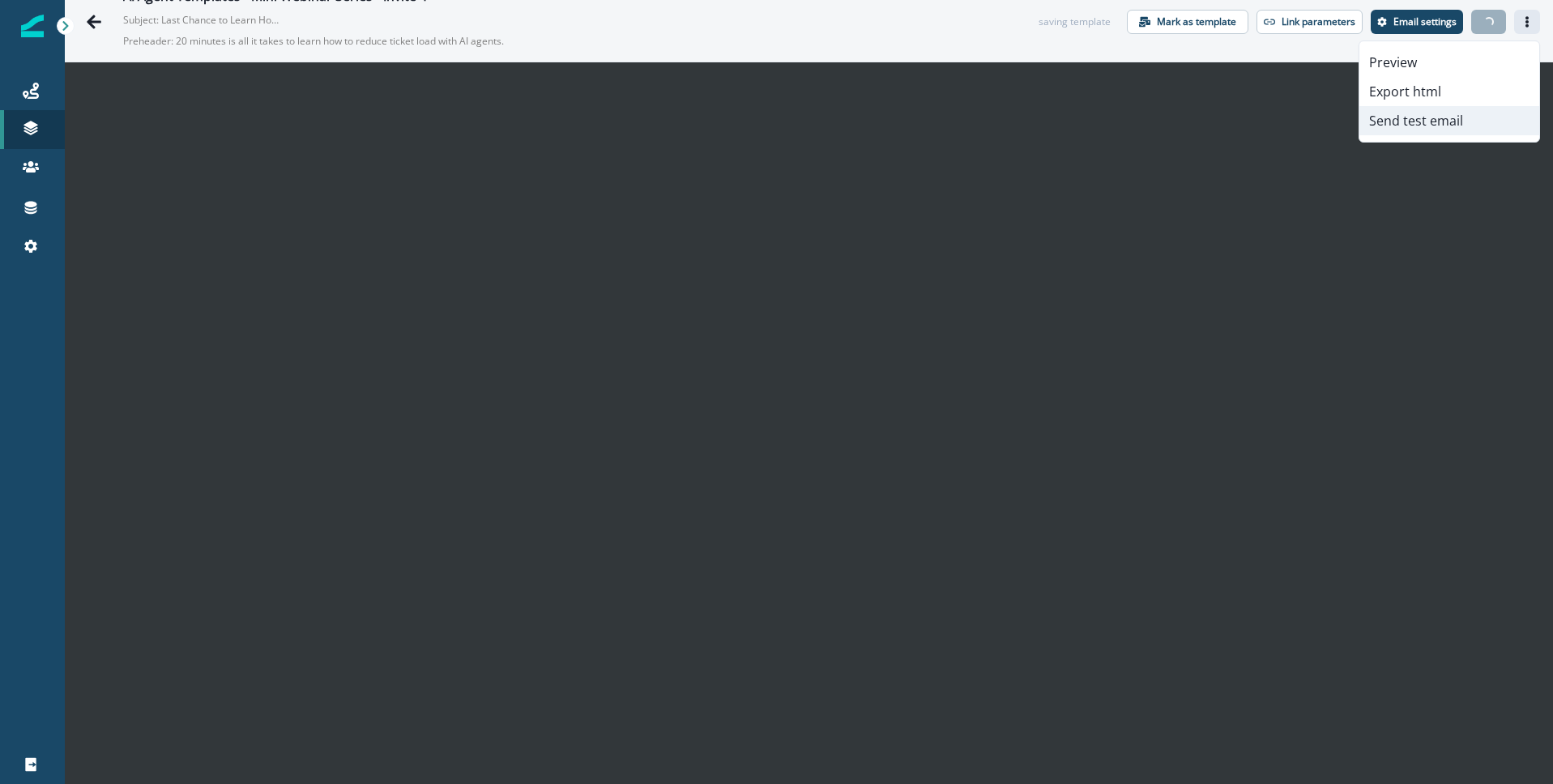
click at [1451, 124] on button "Send test email" at bounding box center [1449, 121] width 180 height 29
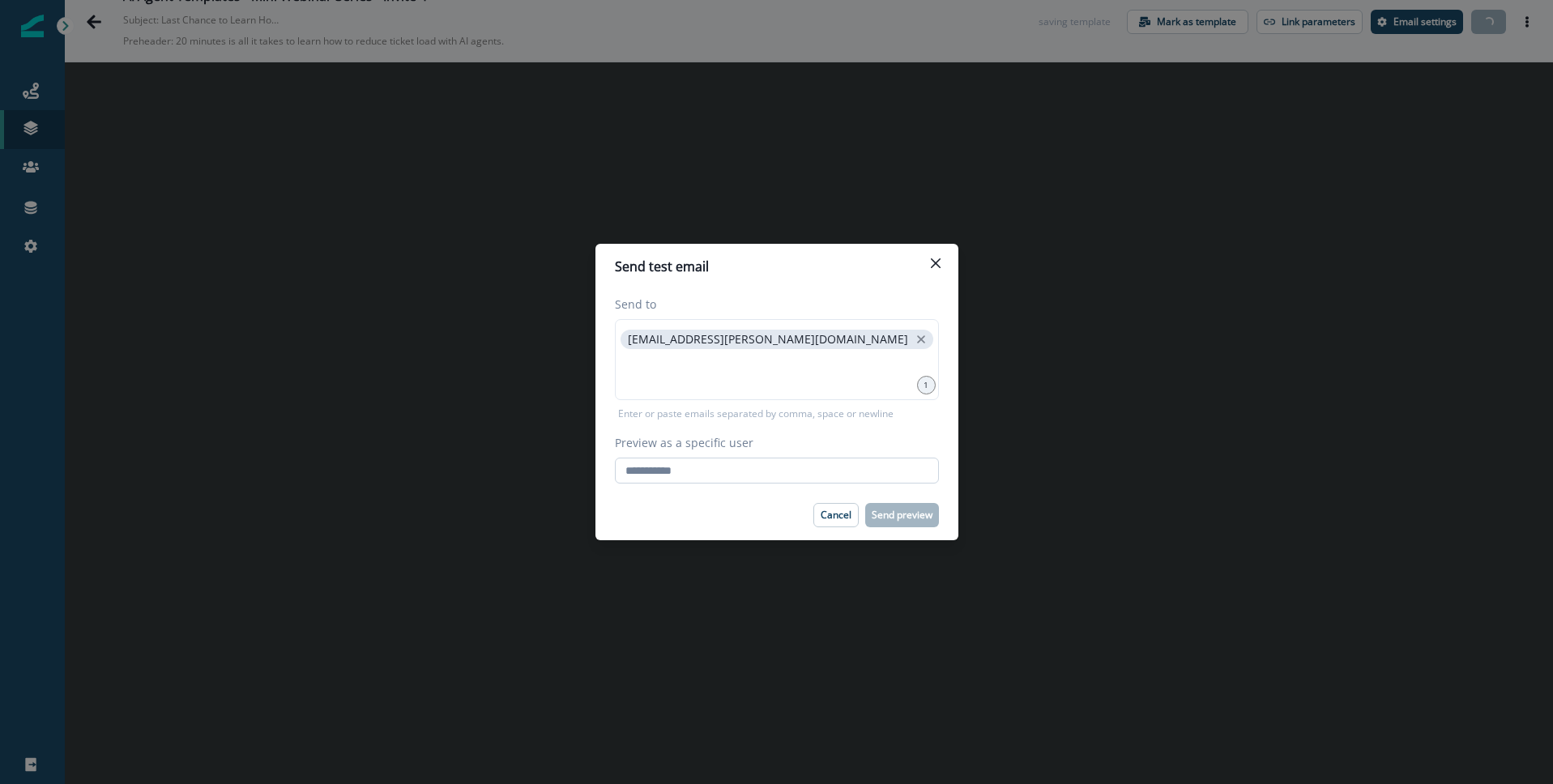
drag, startPoint x: 740, startPoint y: 468, endPoint x: 722, endPoint y: 472, distance: 18.4
click at [740, 468] on input "Preview as a specific user" at bounding box center [776, 471] width 324 height 26
click at [701, 474] on input "Preview as a specific user" at bounding box center [776, 471] width 324 height 26
type input "**********"
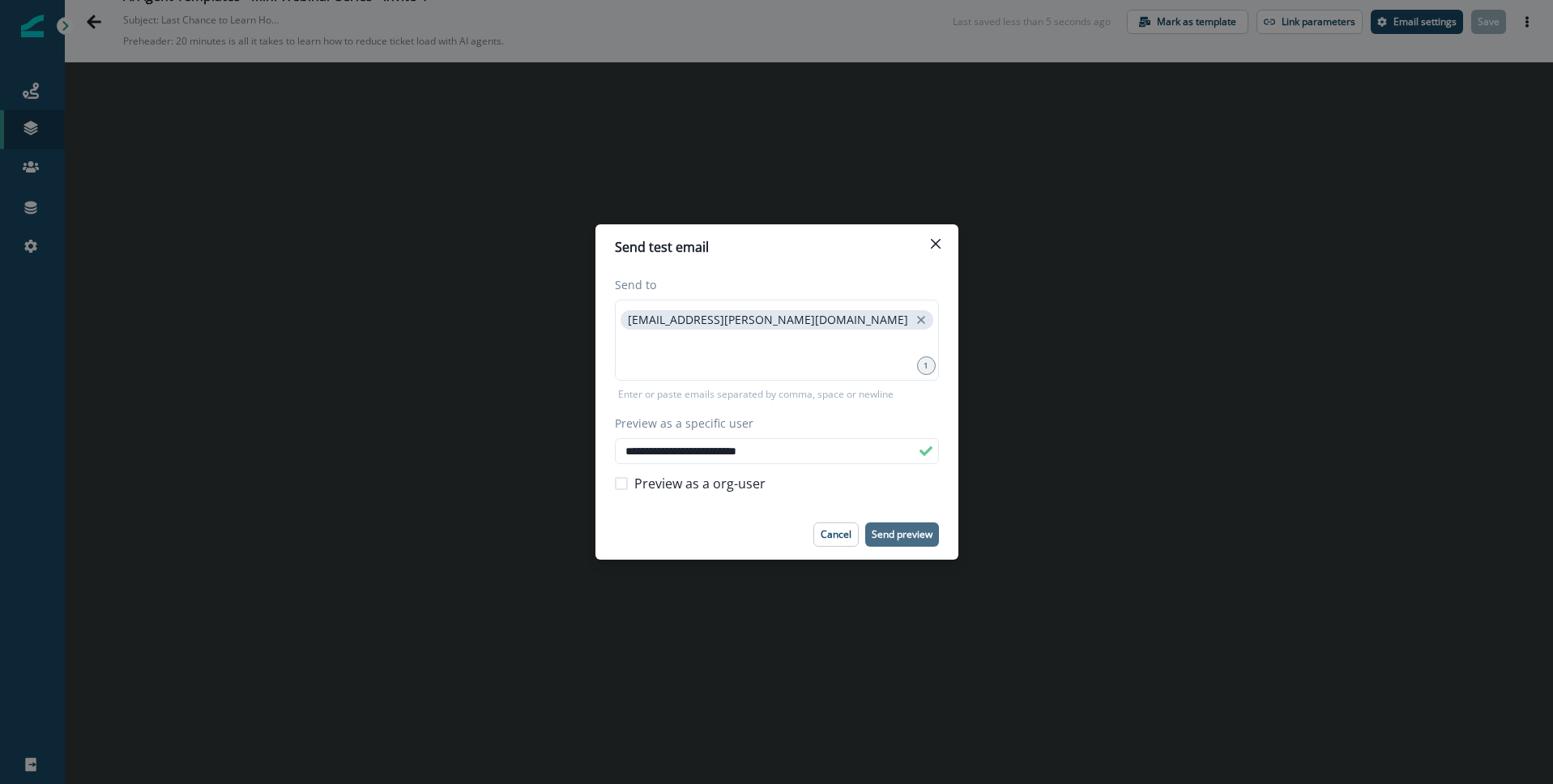
click at [900, 530] on p "Send preview" at bounding box center [902, 534] width 60 height 11
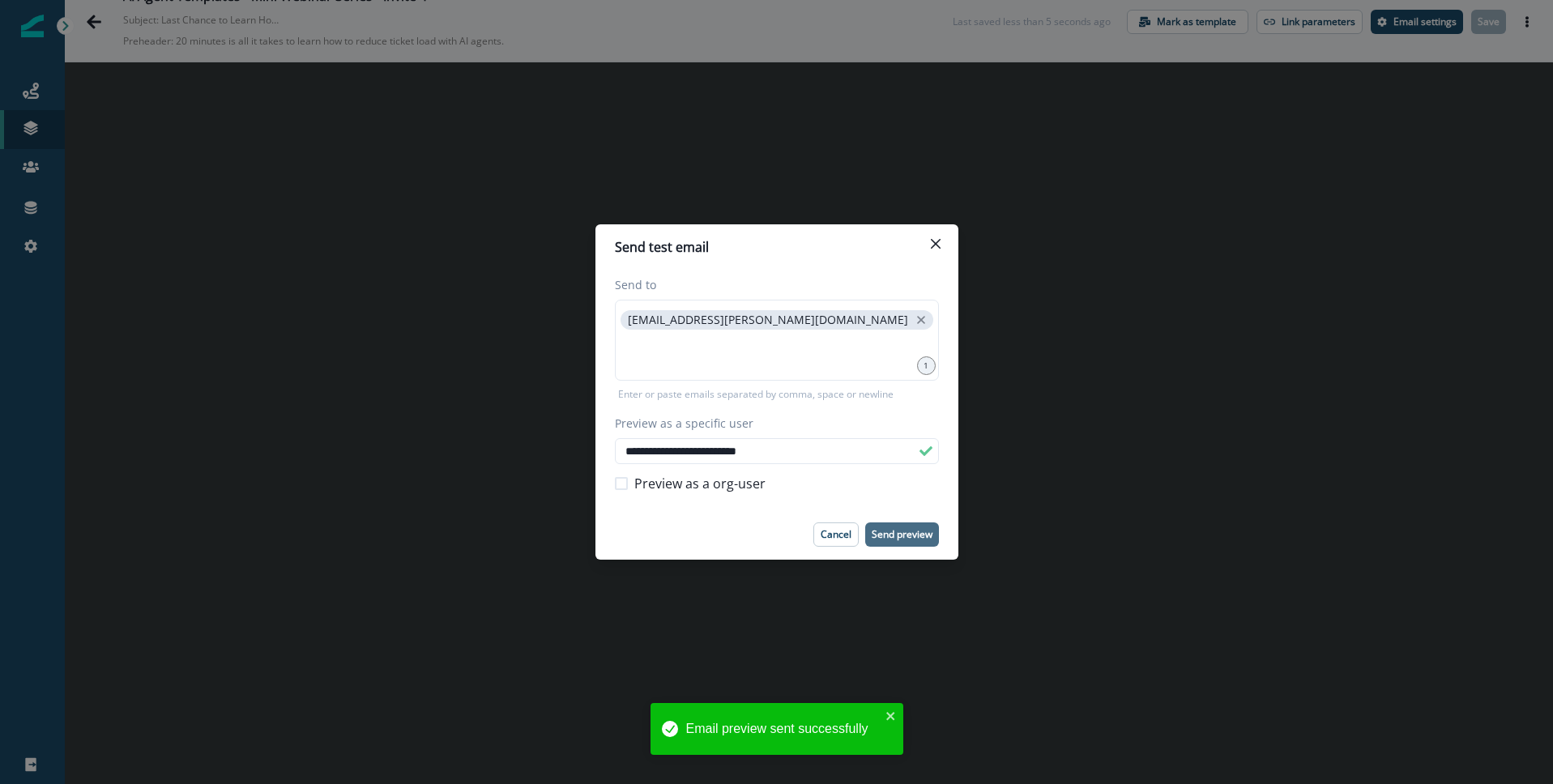
click at [938, 243] on icon "Close" at bounding box center [936, 243] width 9 height 9
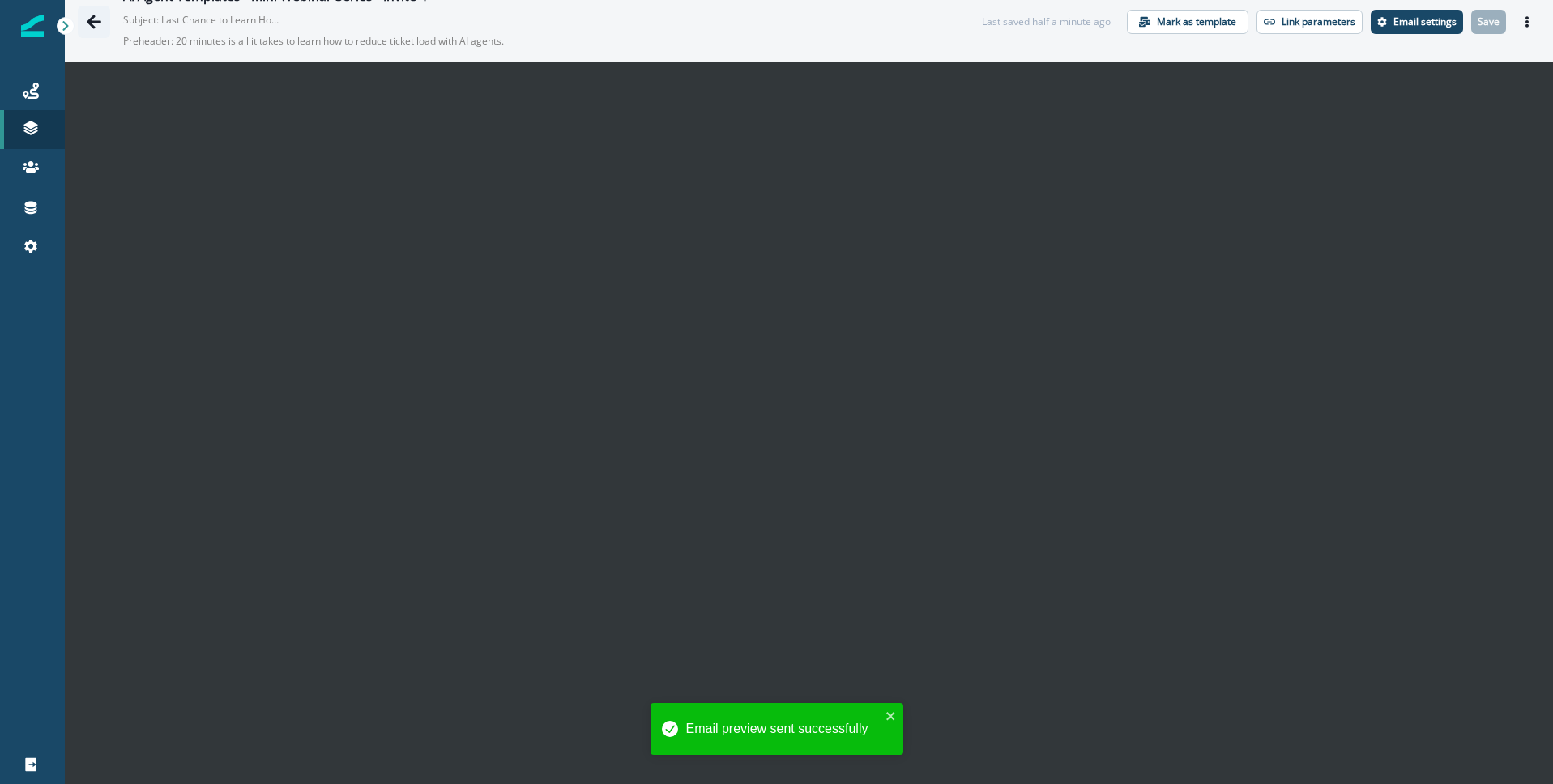
click at [98, 20] on icon "Go back" at bounding box center [94, 21] width 16 height 16
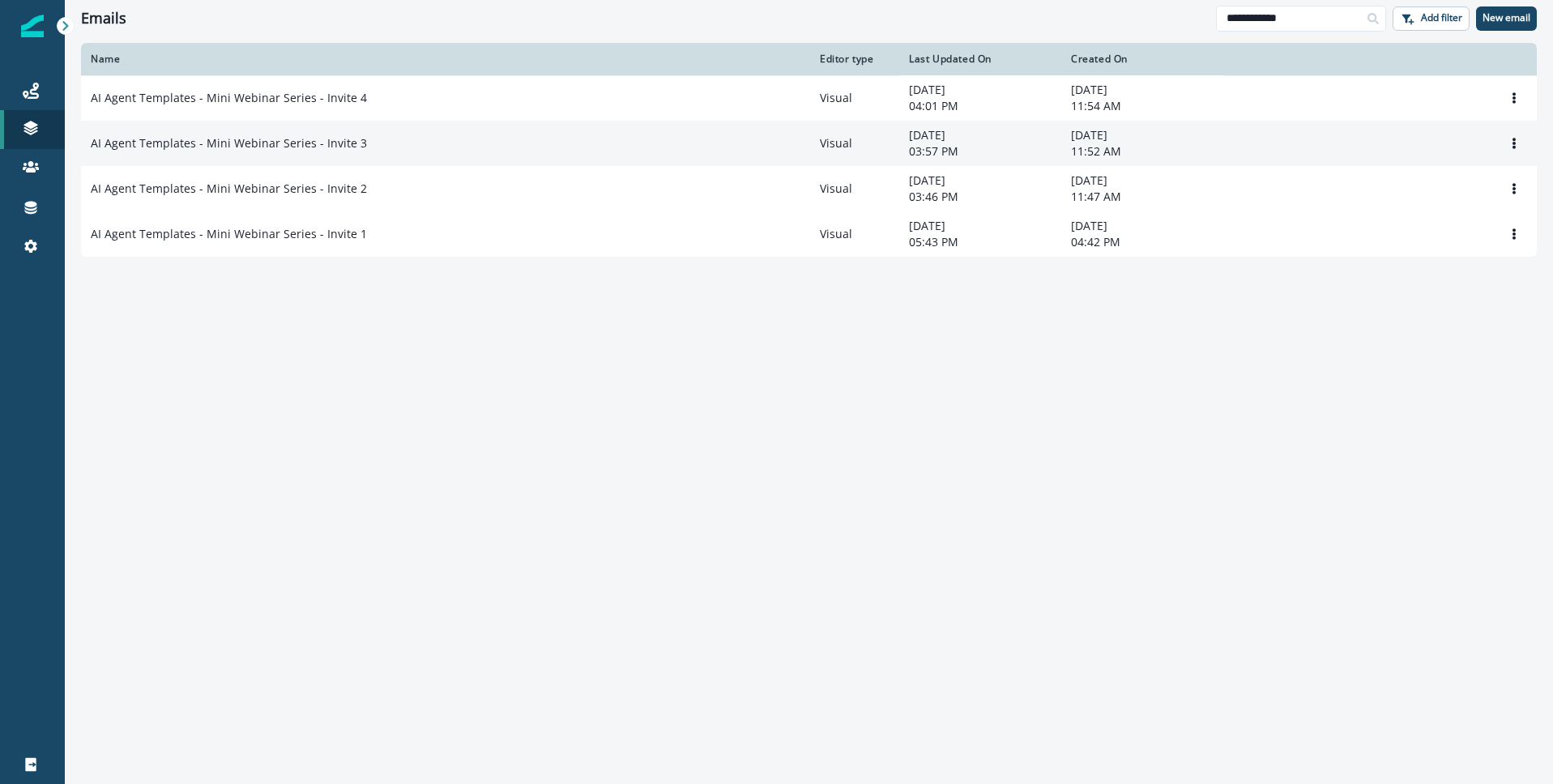
click at [312, 152] on p "AI Agent Templates - Mini Webinar Series - Invite 3" at bounding box center [229, 143] width 277 height 16
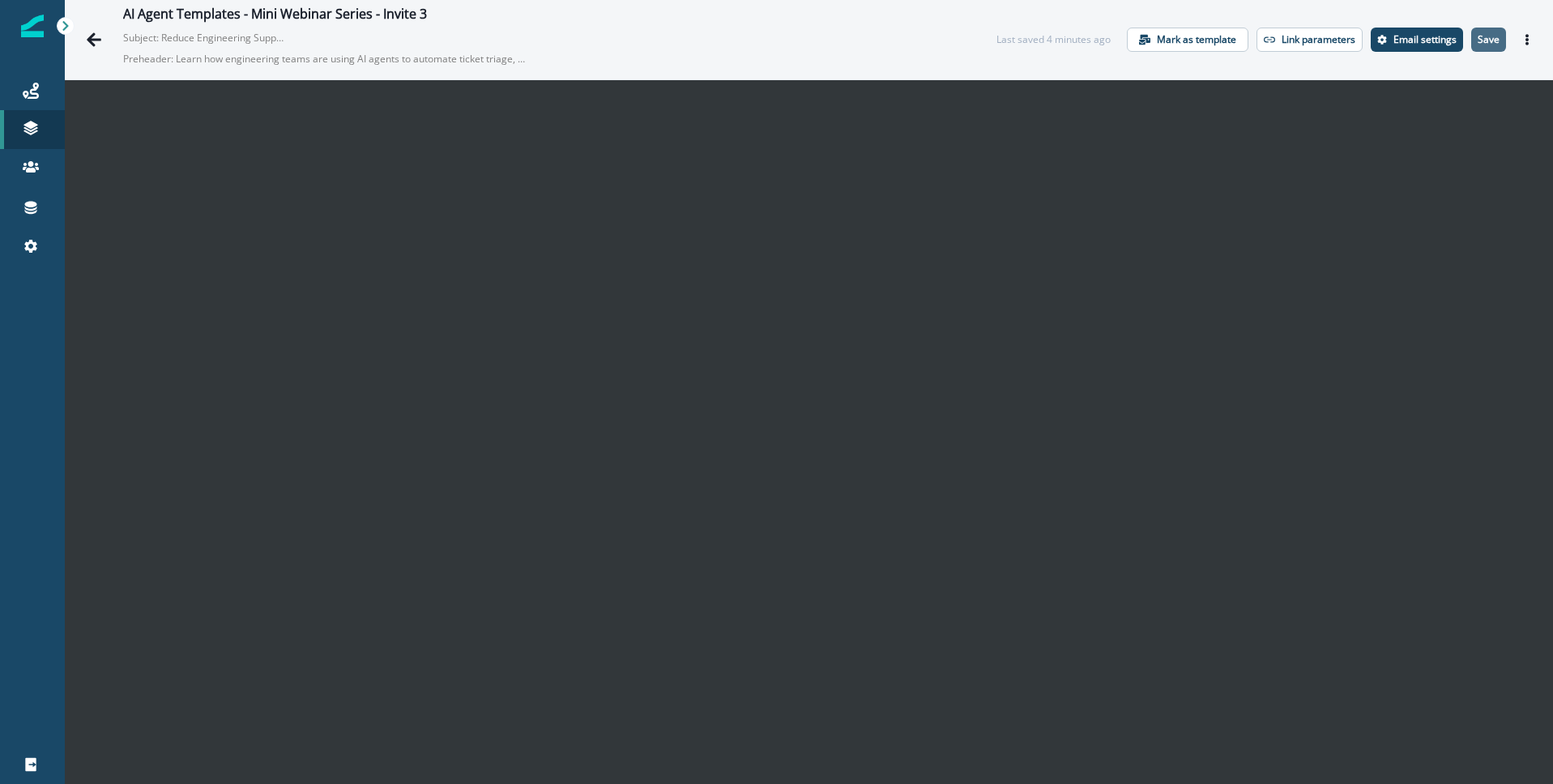
click at [1484, 44] on p "Save" at bounding box center [1489, 39] width 22 height 11
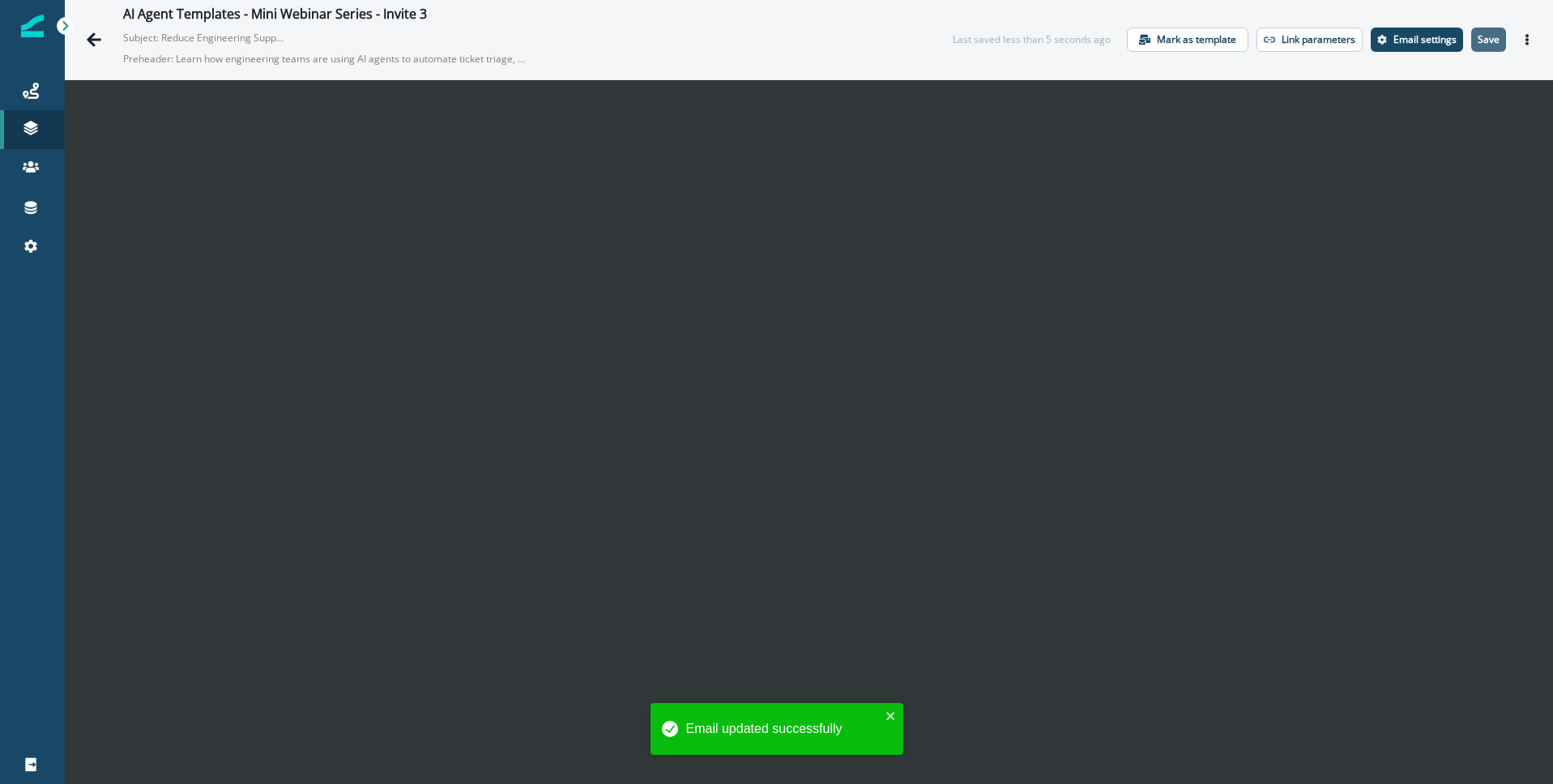
click at [1497, 42] on p "Save" at bounding box center [1489, 39] width 22 height 11
click at [93, 38] on icon "Go back" at bounding box center [94, 39] width 16 height 16
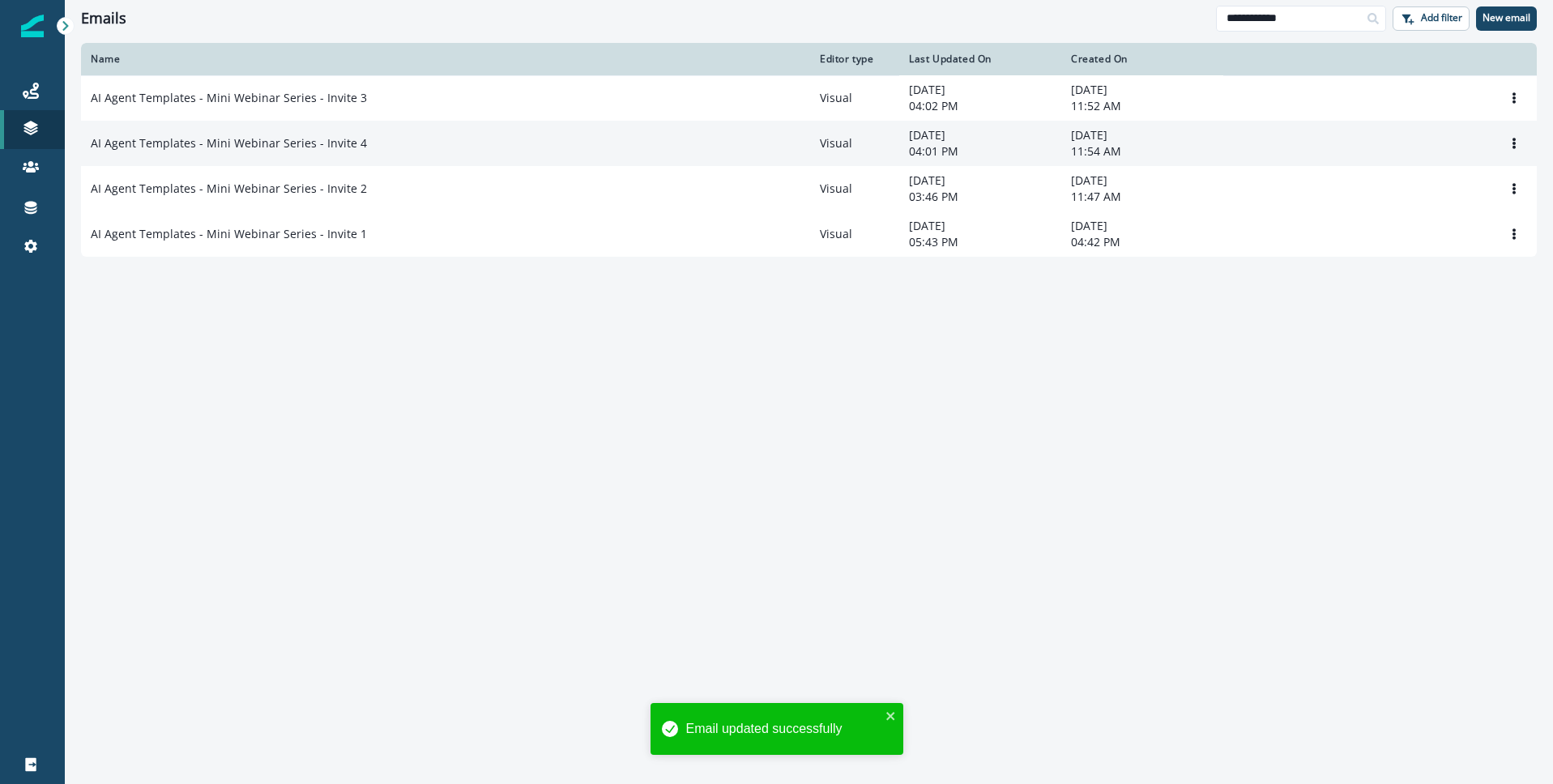
click at [336, 146] on p "AI Agent Templates - Mini Webinar Series - Invite 4" at bounding box center [229, 143] width 277 height 16
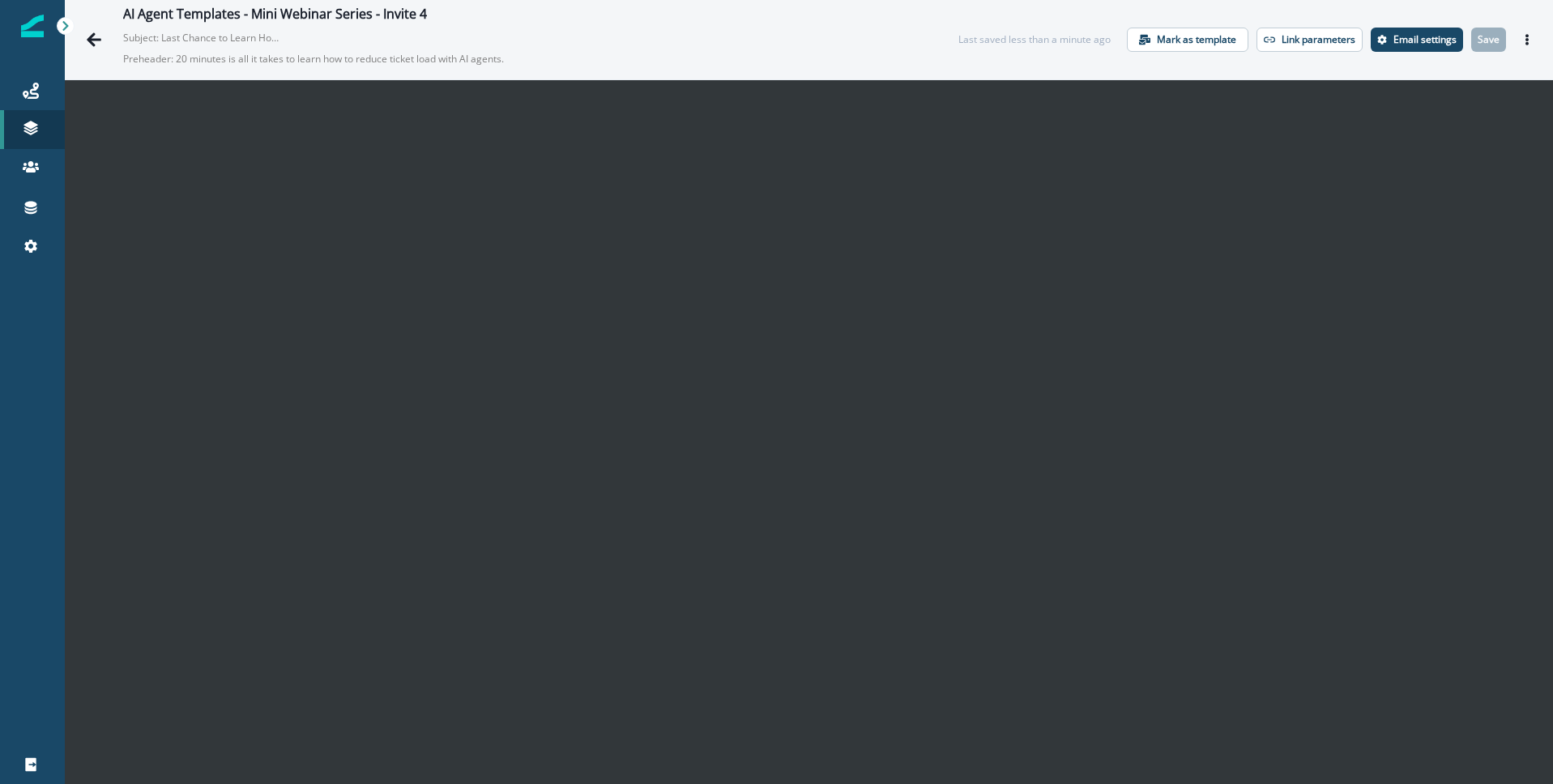
click at [1531, 43] on icon "Actions" at bounding box center [1527, 39] width 11 height 11
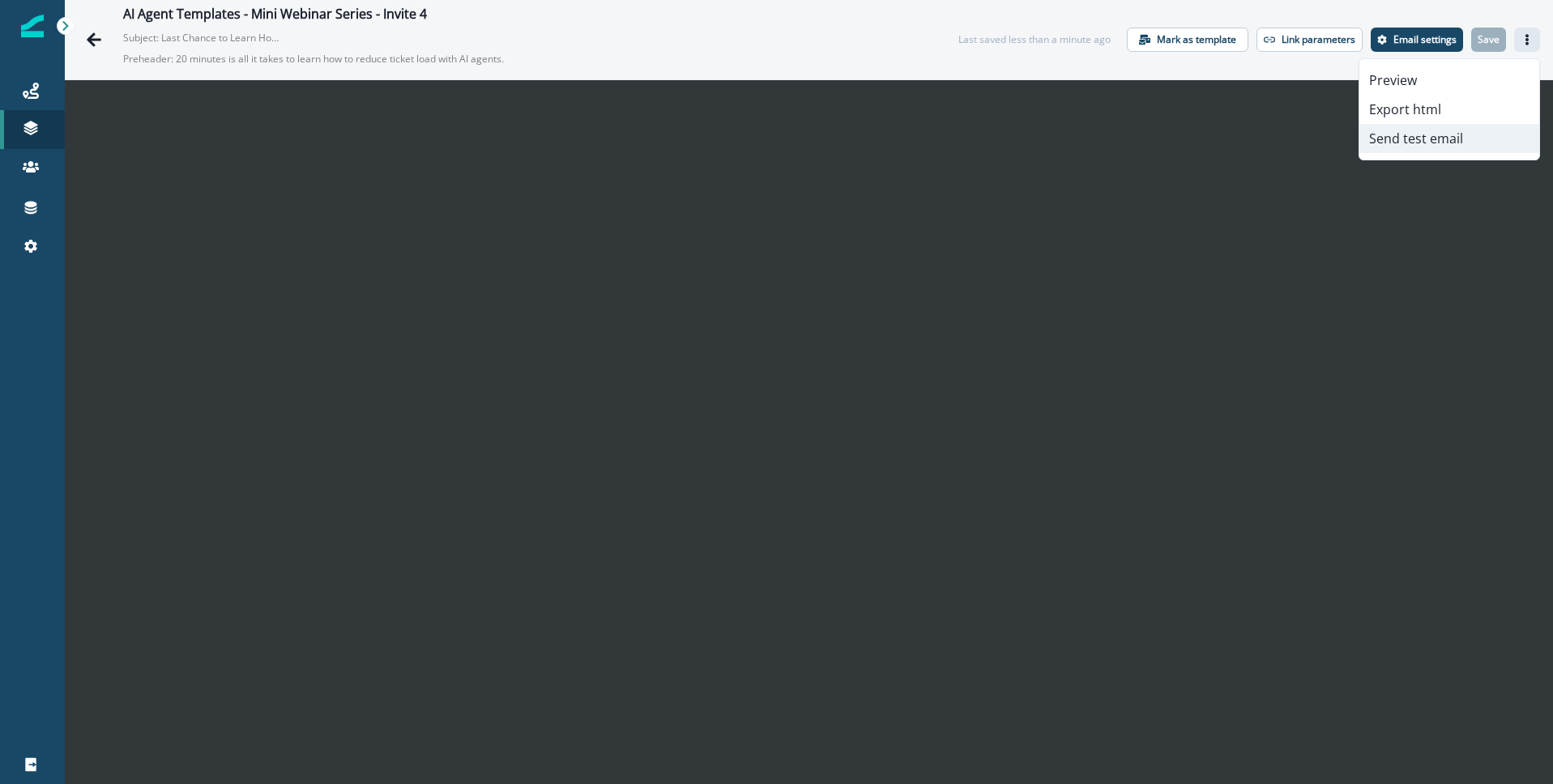
click at [1440, 143] on button "Send test email" at bounding box center [1449, 139] width 180 height 29
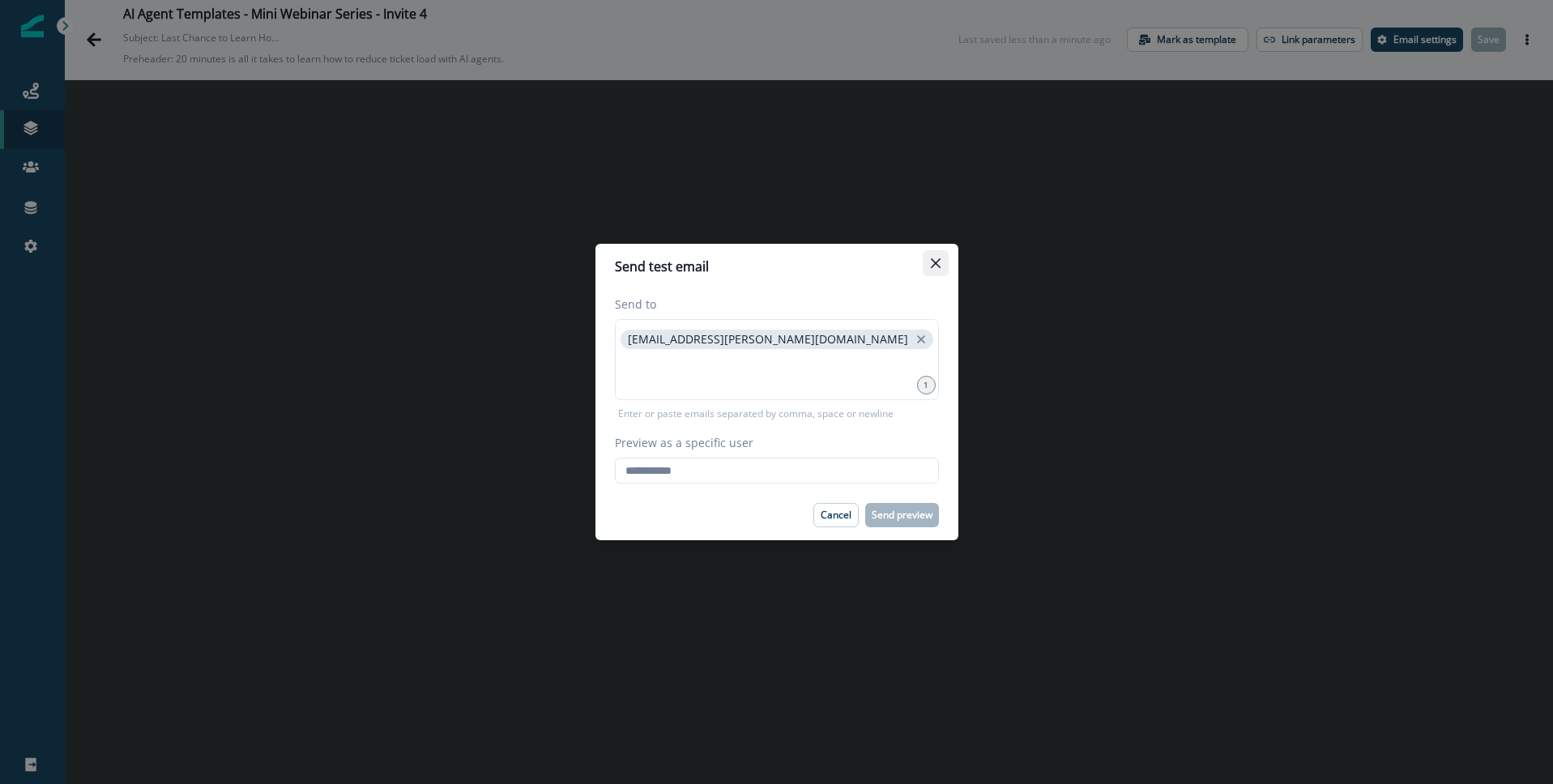
click at [939, 260] on icon "Close" at bounding box center [936, 263] width 9 height 9
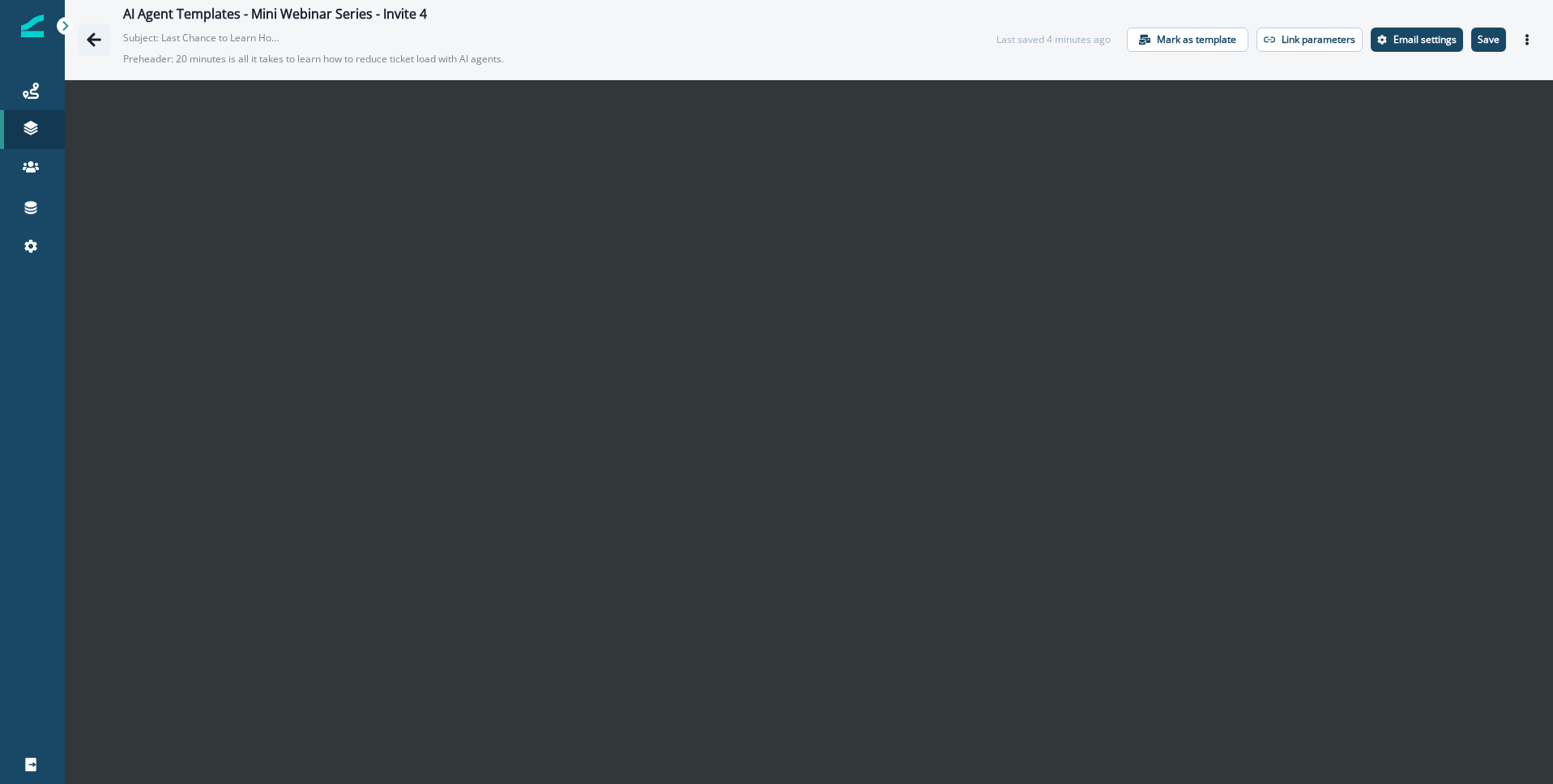
click at [90, 43] on icon "Go back" at bounding box center [94, 39] width 16 height 16
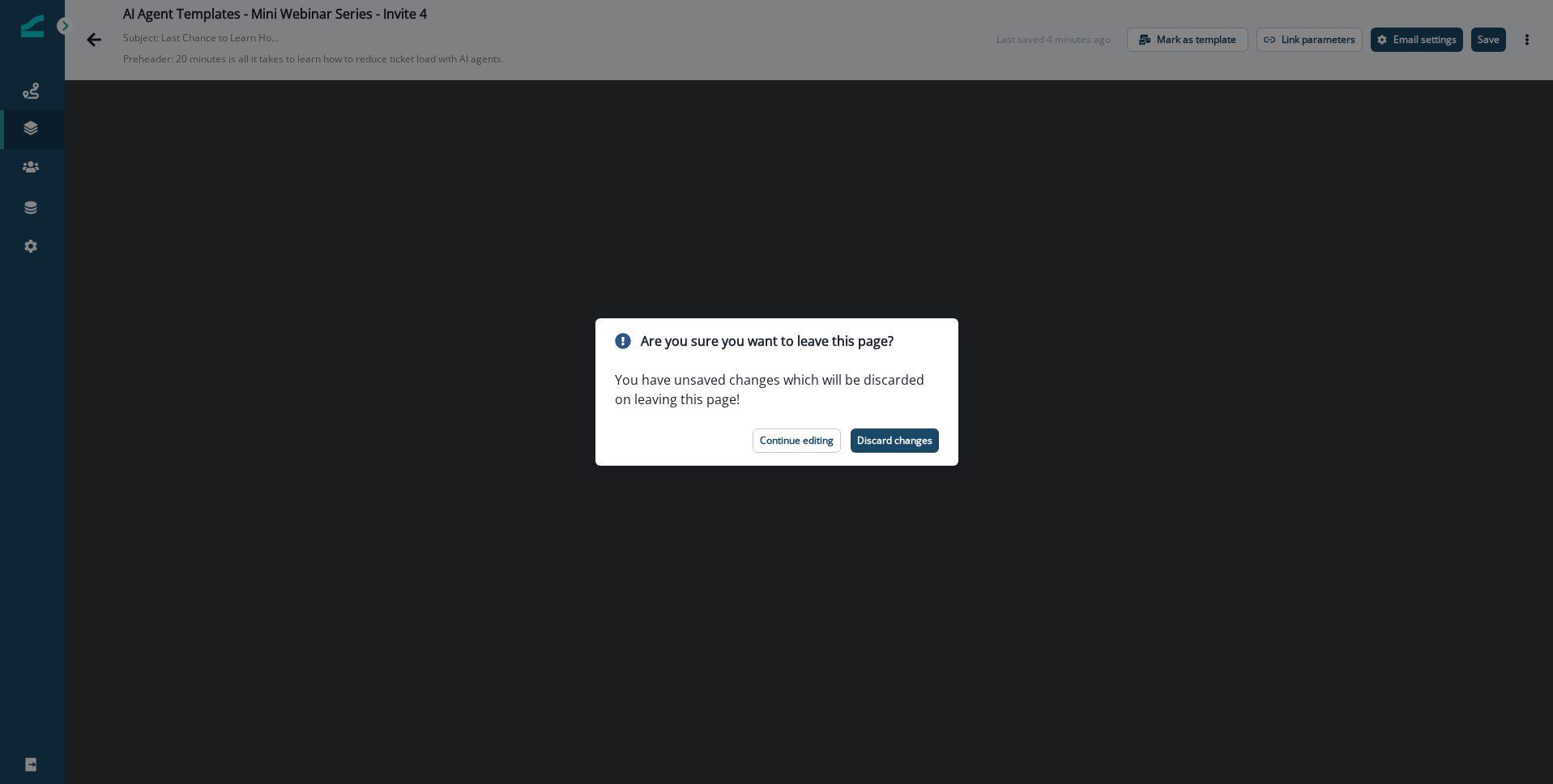
click at [782, 442] on p "Continue editing" at bounding box center [797, 440] width 74 height 11
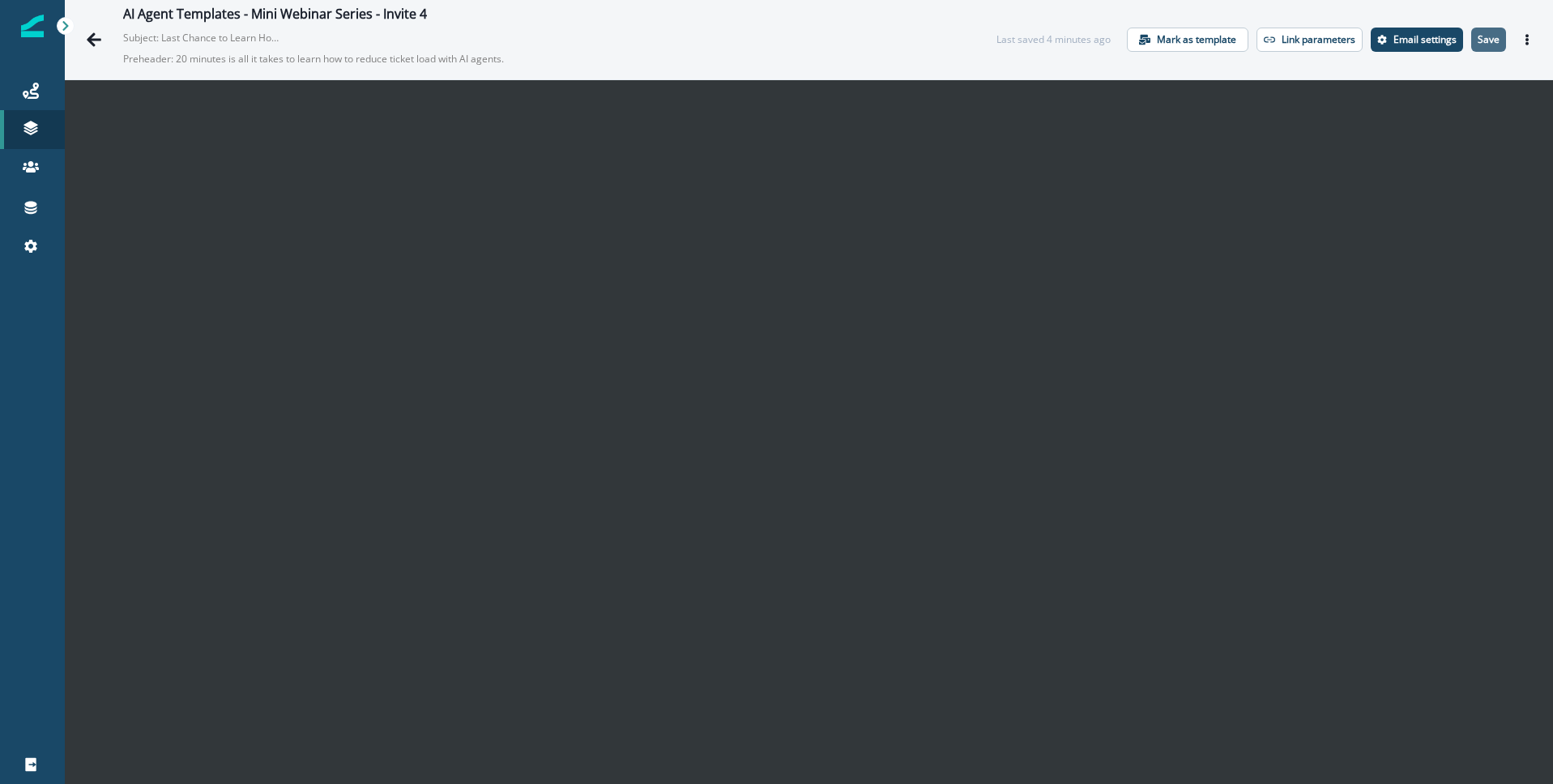
click at [1492, 37] on p "Save" at bounding box center [1489, 39] width 22 height 11
click at [90, 40] on icon "Go back" at bounding box center [94, 39] width 14 height 14
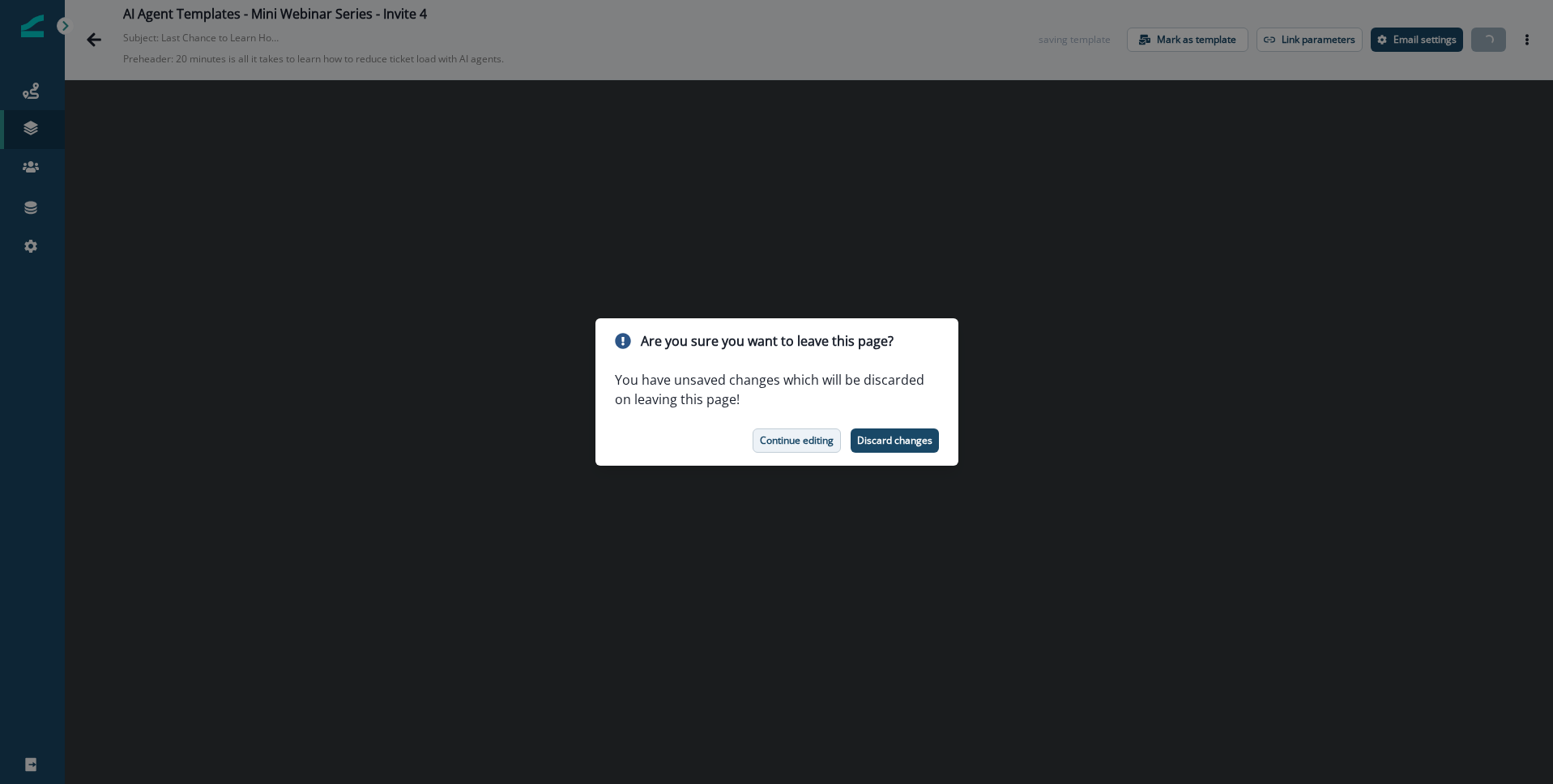
click at [790, 444] on p "Continue editing" at bounding box center [797, 440] width 74 height 11
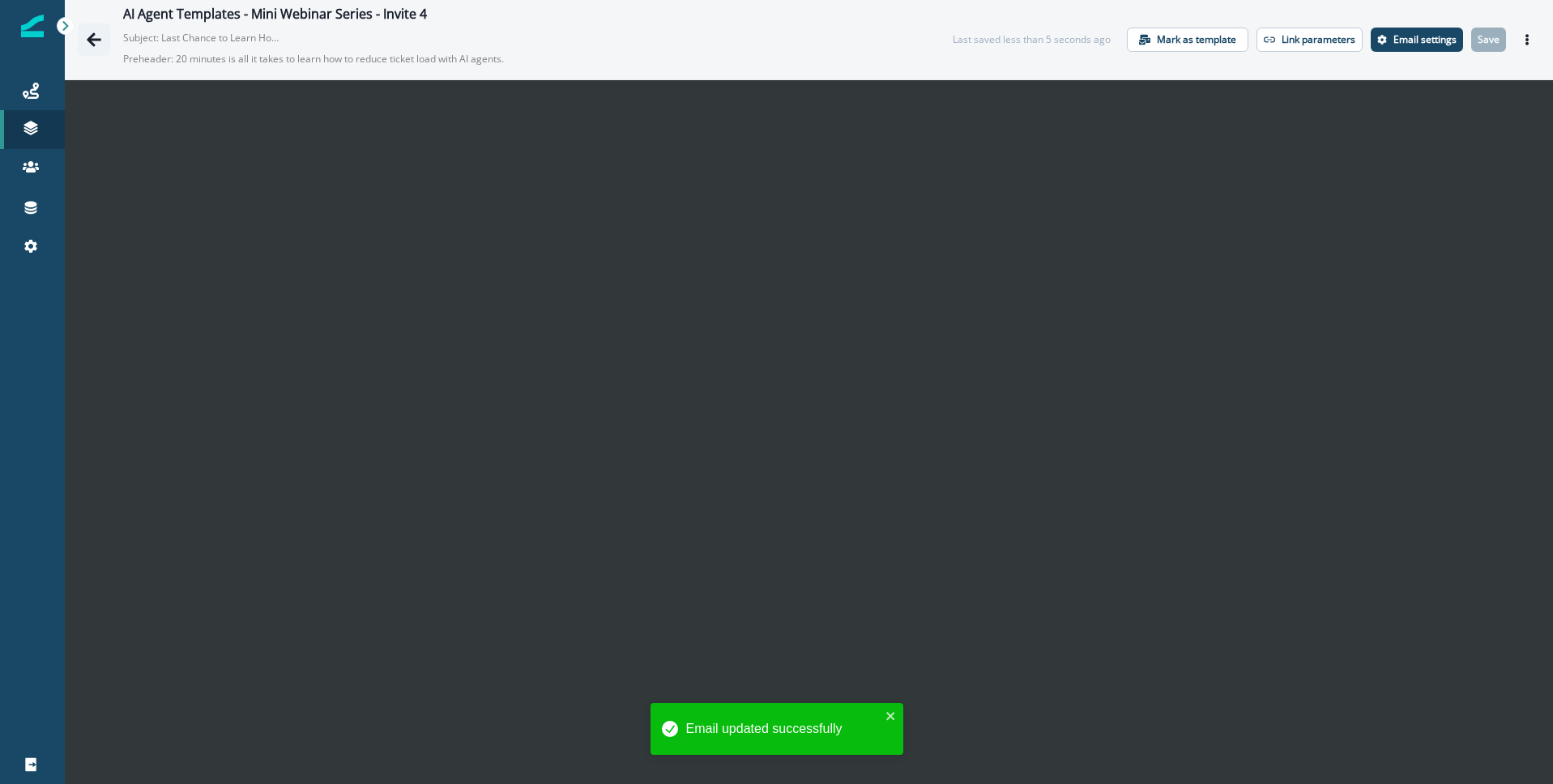
click at [89, 41] on icon "Go back" at bounding box center [94, 39] width 14 height 14
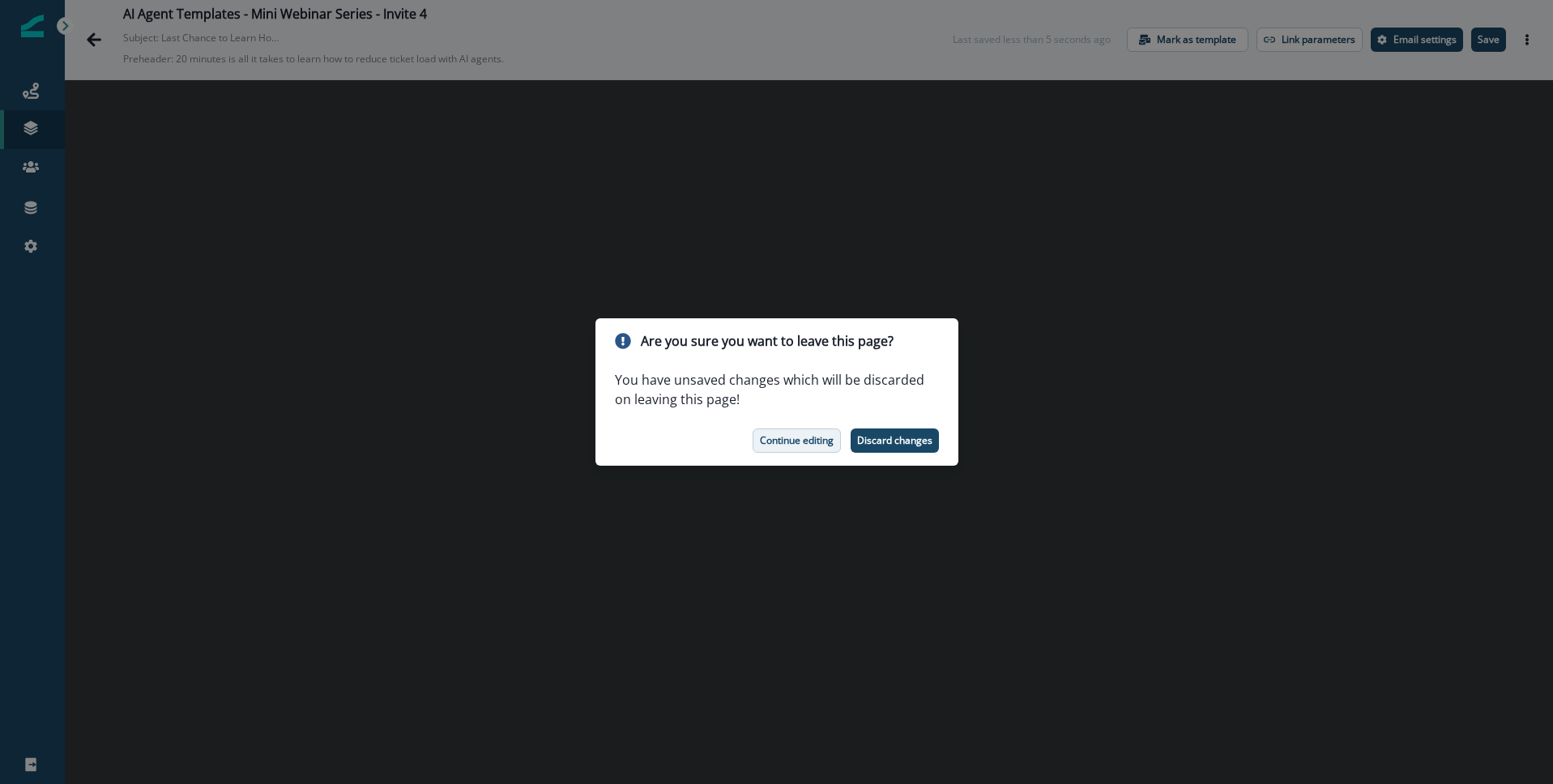
click at [795, 440] on p "Continue editing" at bounding box center [797, 440] width 74 height 11
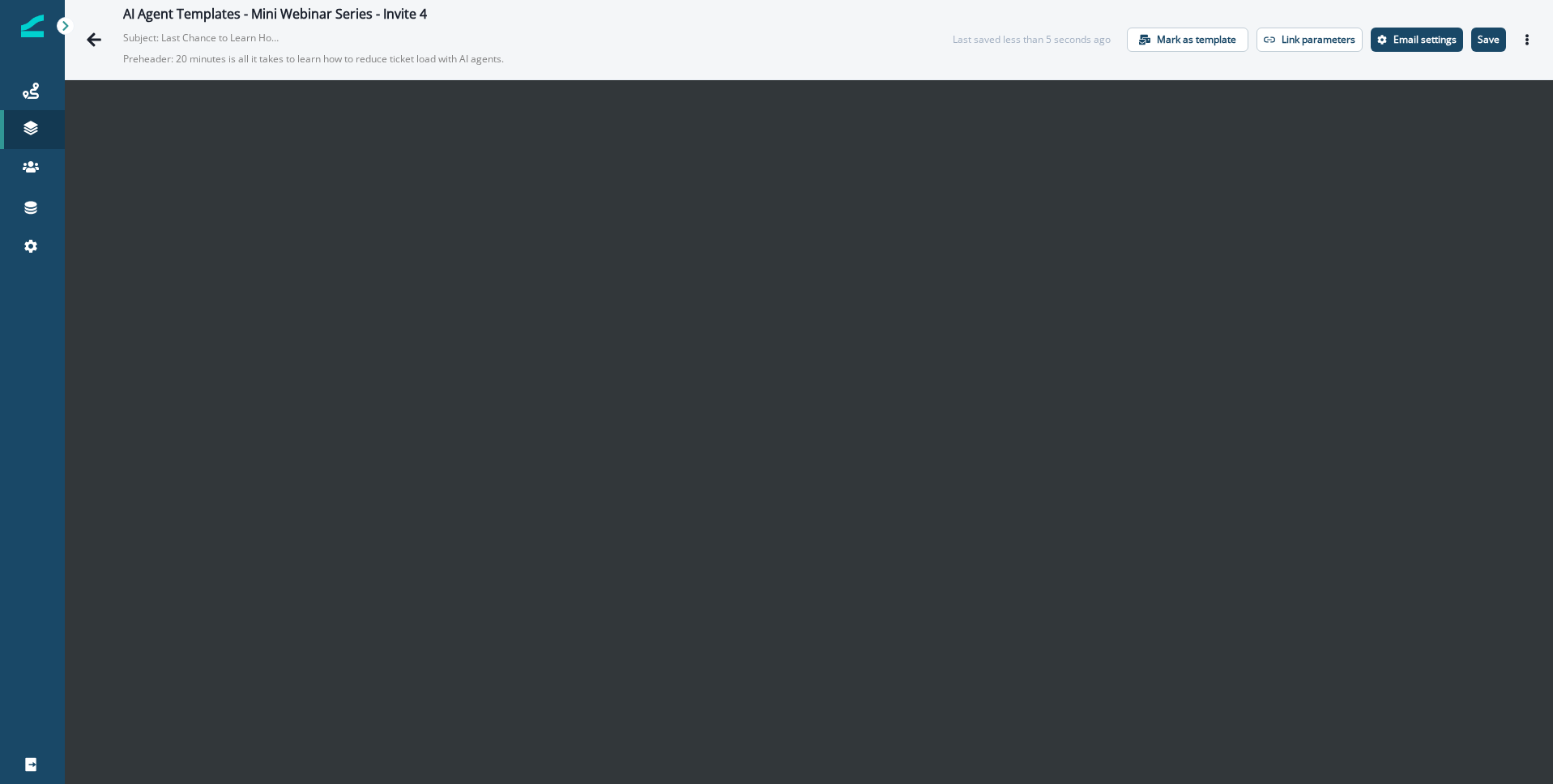
drag, startPoint x: 1487, startPoint y: 31, endPoint x: 1403, endPoint y: 18, distance: 85.0
click at [1487, 34] on p "Save" at bounding box center [1489, 39] width 22 height 11
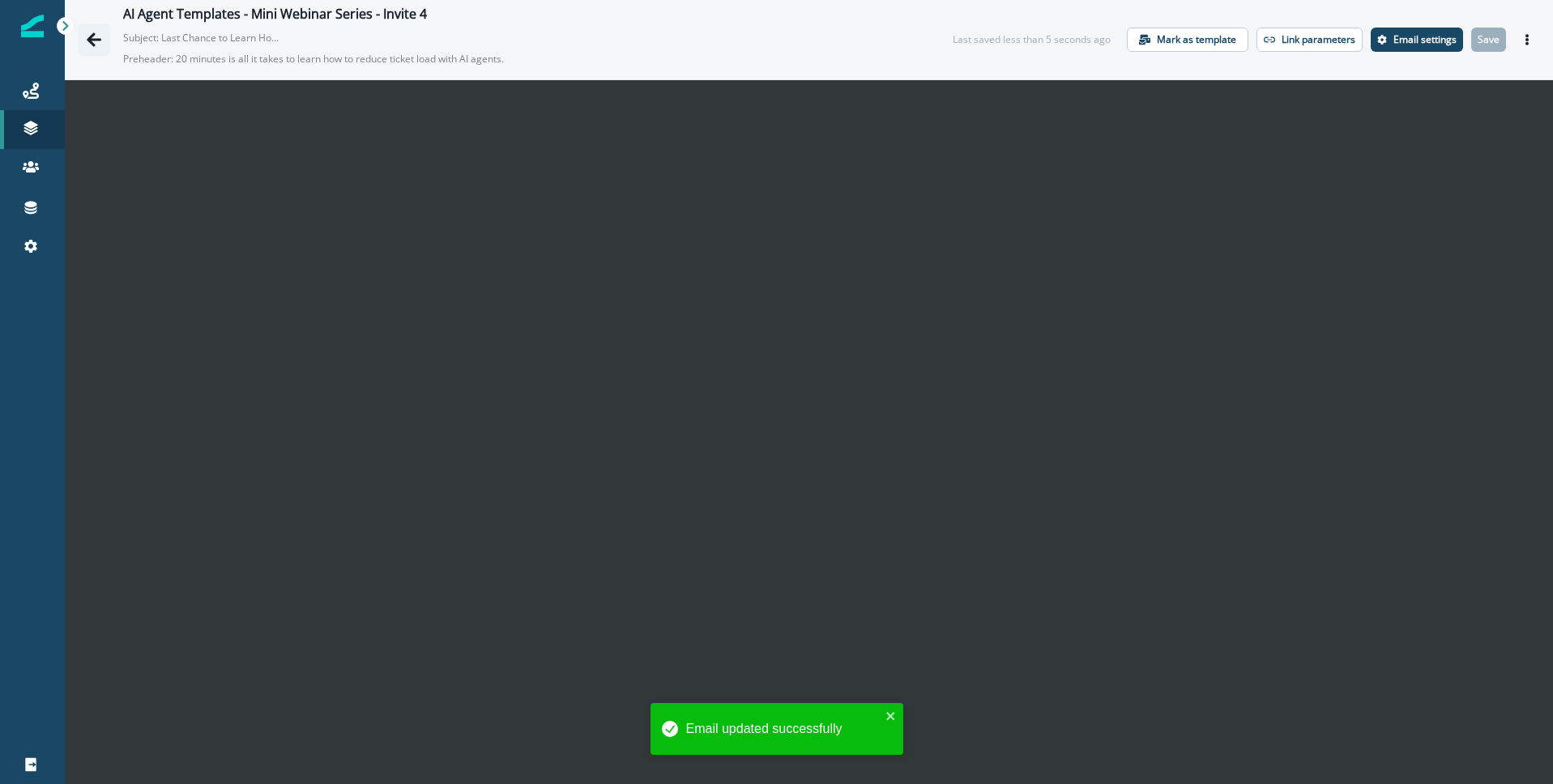
click at [95, 38] on icon "Go back" at bounding box center [94, 39] width 16 height 16
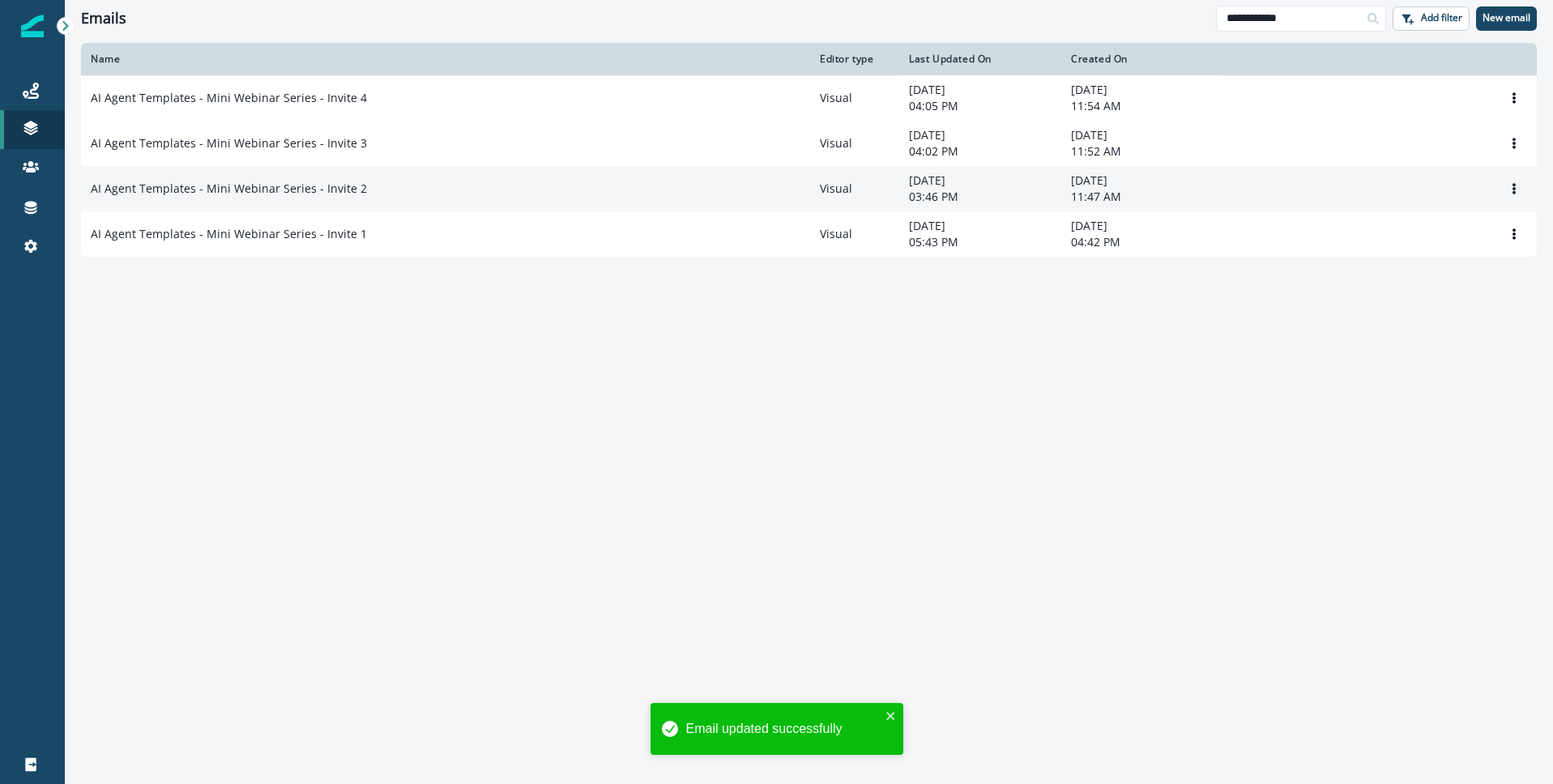
click at [300, 204] on td "AI Agent Templates - Mini Webinar Series - Invite 2" at bounding box center [445, 188] width 730 height 45
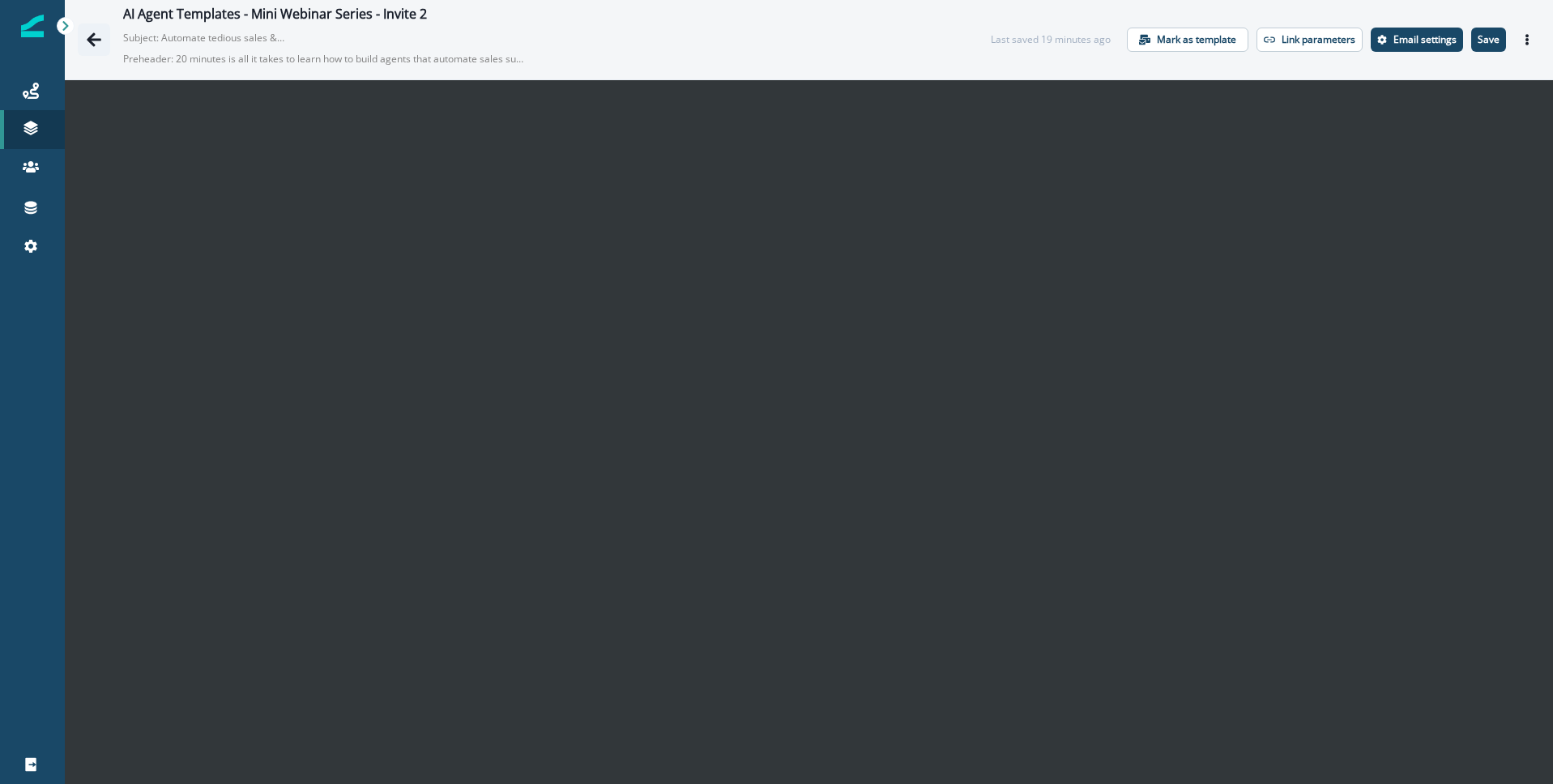
click at [95, 37] on icon "Go back" at bounding box center [94, 39] width 16 height 16
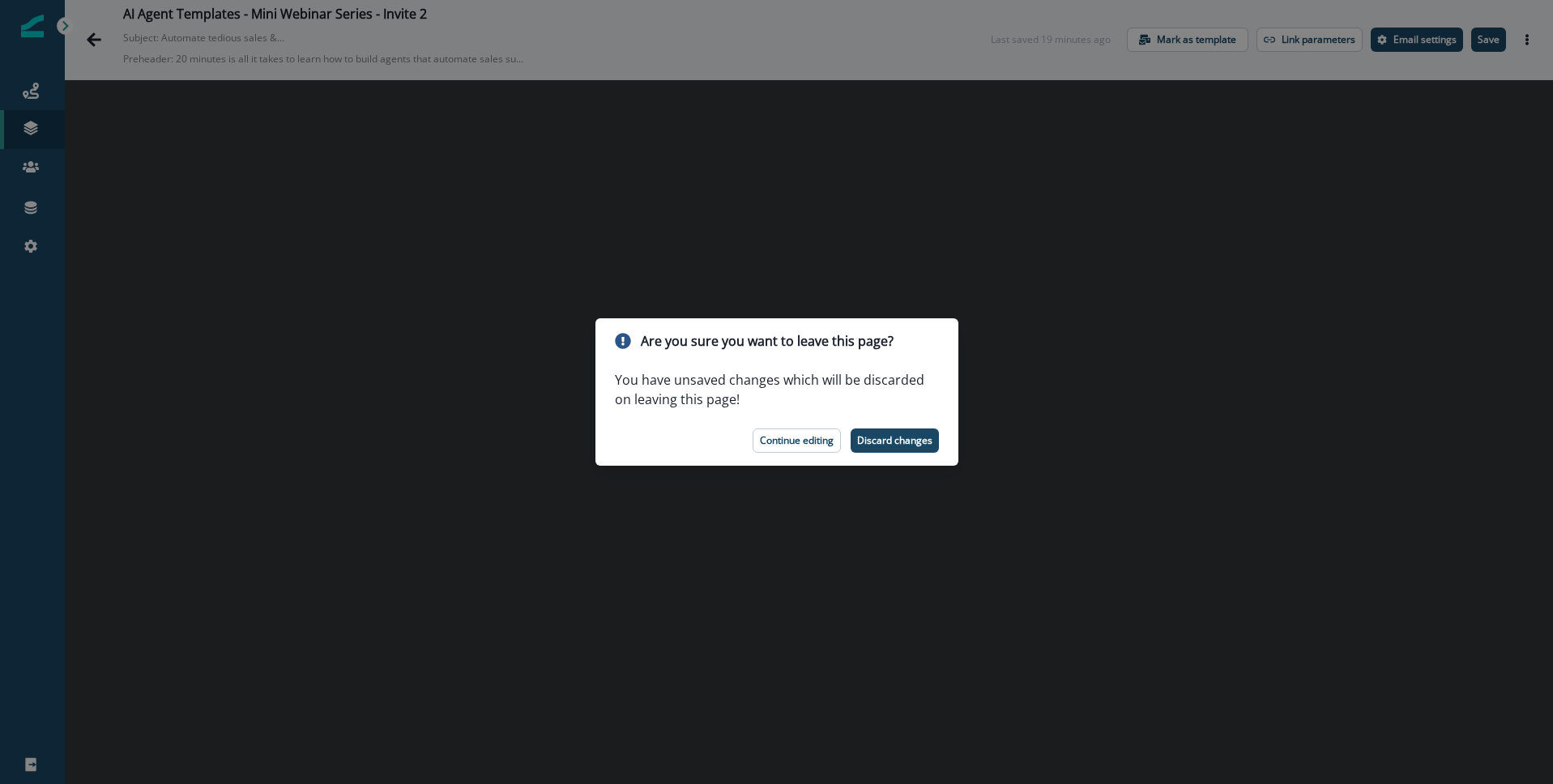
click at [436, 42] on div "Are you sure you want to leave this page? You have unsaved changes which will b…" at bounding box center [776, 392] width 1553 height 784
click at [902, 447] on button "Discard changes" at bounding box center [895, 440] width 89 height 25
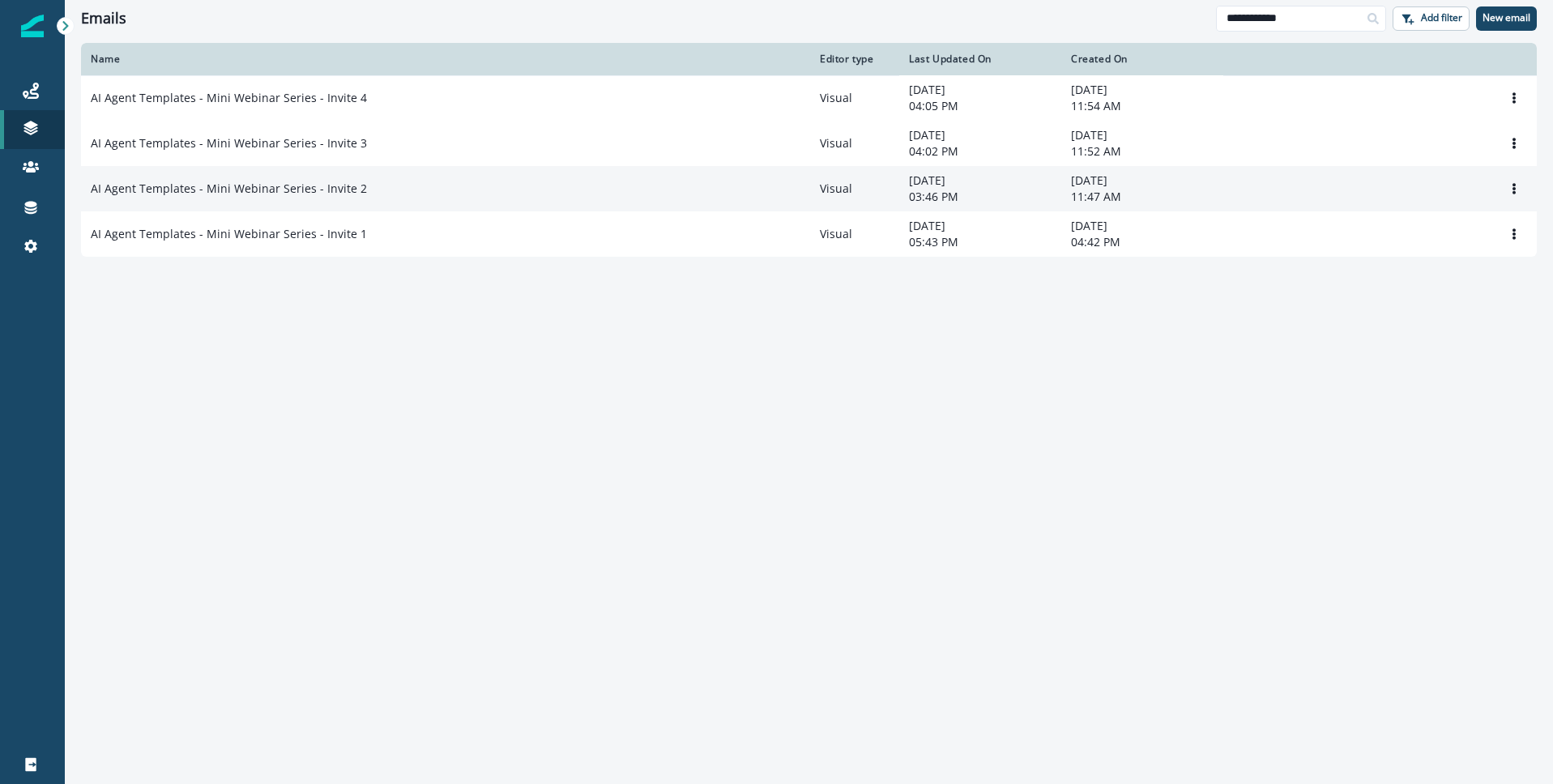
click at [307, 197] on p "AI Agent Templates - Mini Webinar Series - Invite 2" at bounding box center [229, 188] width 277 height 16
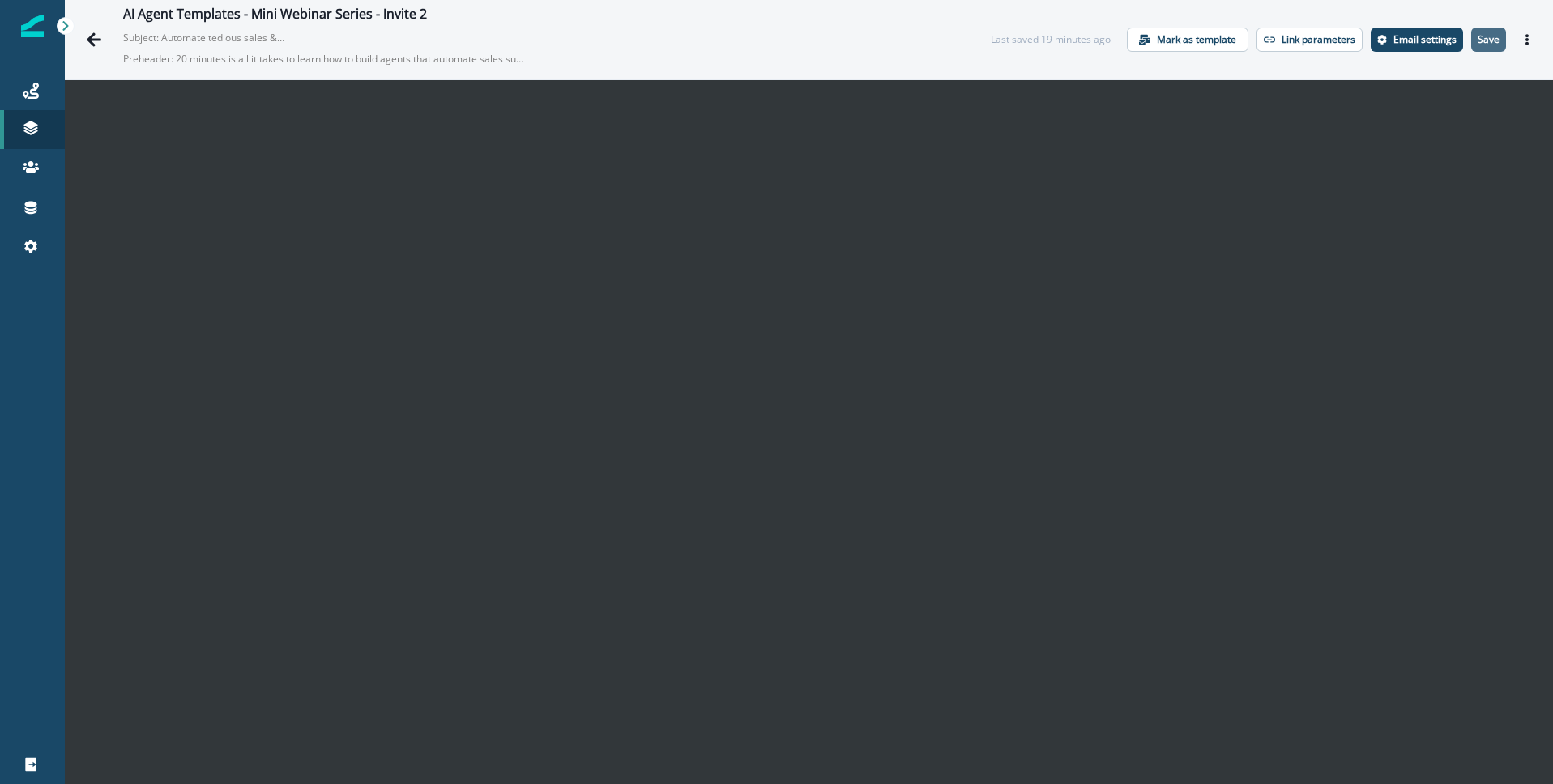
click at [1485, 34] on p "Save" at bounding box center [1489, 39] width 22 height 11
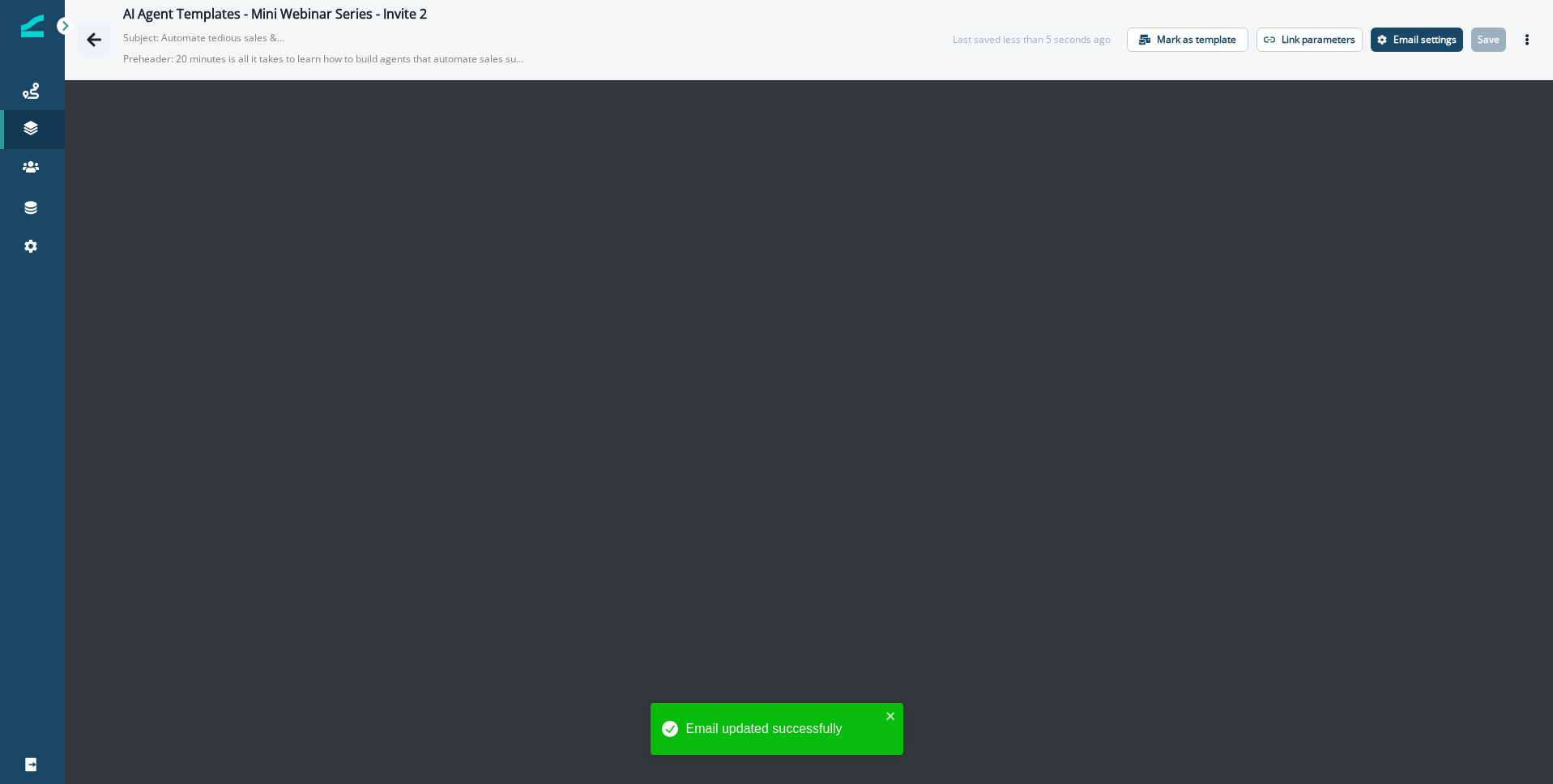
click at [95, 39] on icon "Go back" at bounding box center [94, 39] width 14 height 14
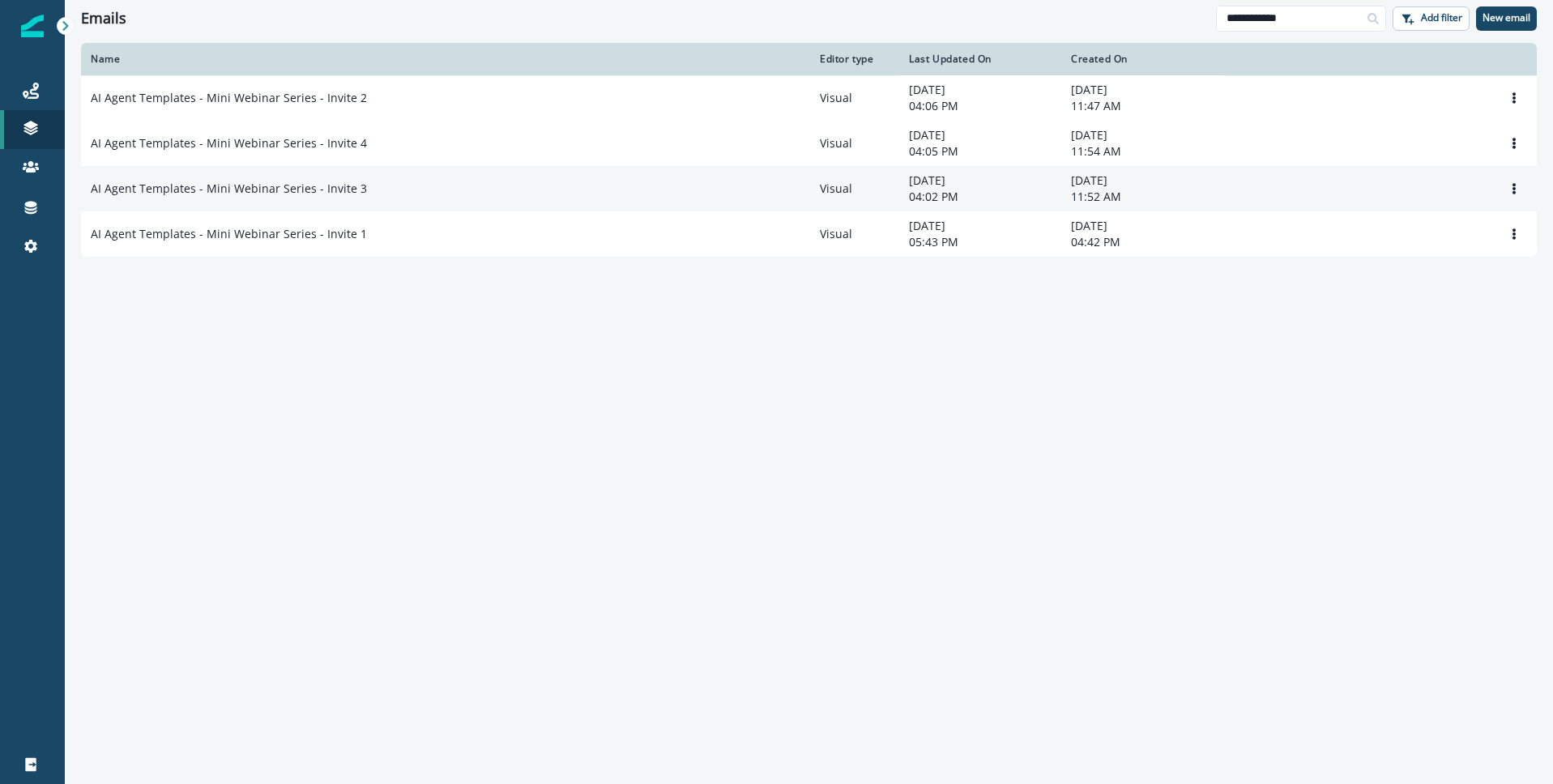
click at [337, 197] on p "AI Agent Templates - Mini Webinar Series - Invite 3" at bounding box center [229, 188] width 277 height 16
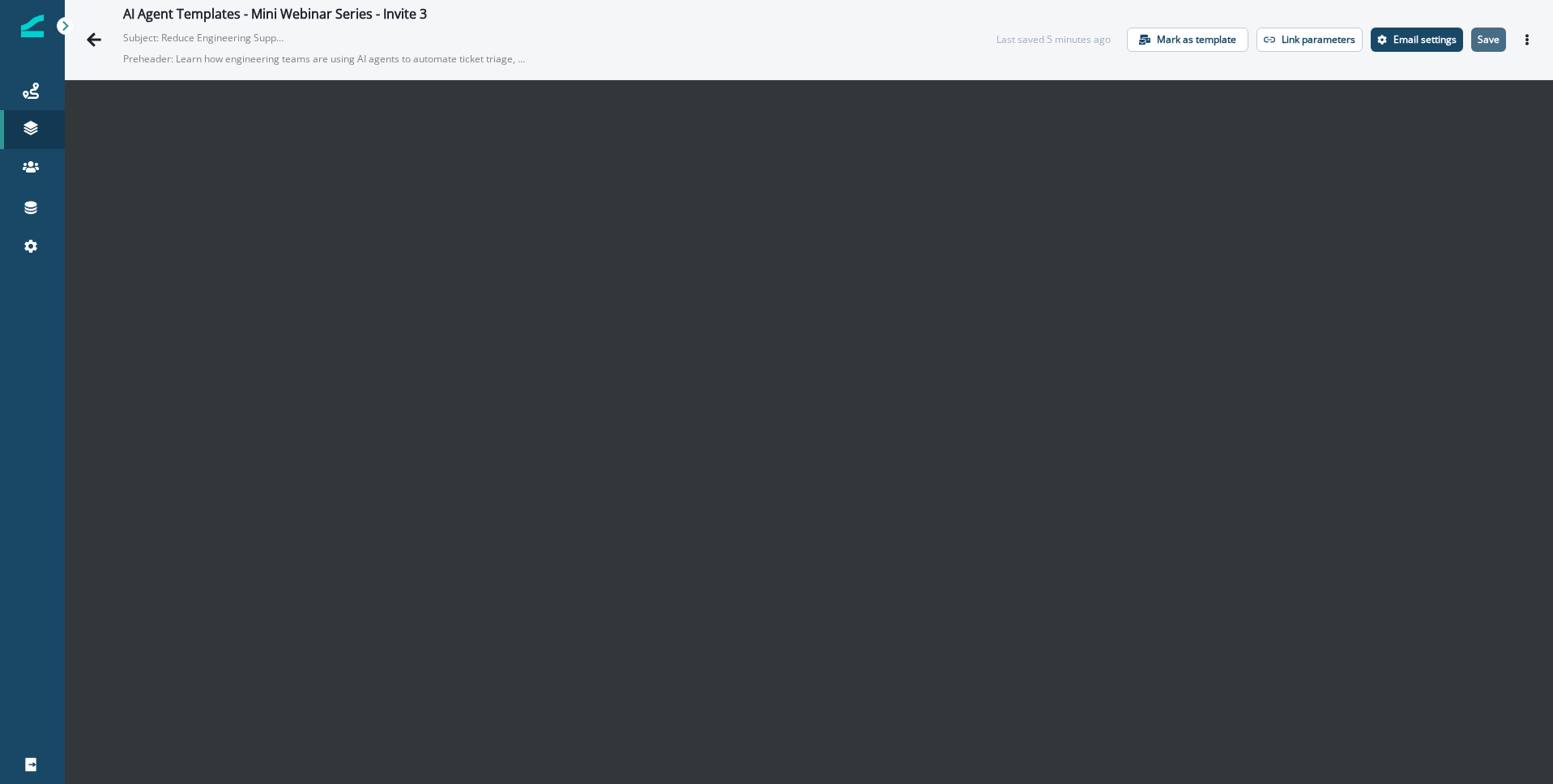
click at [1492, 39] on p "Save" at bounding box center [1489, 39] width 22 height 11
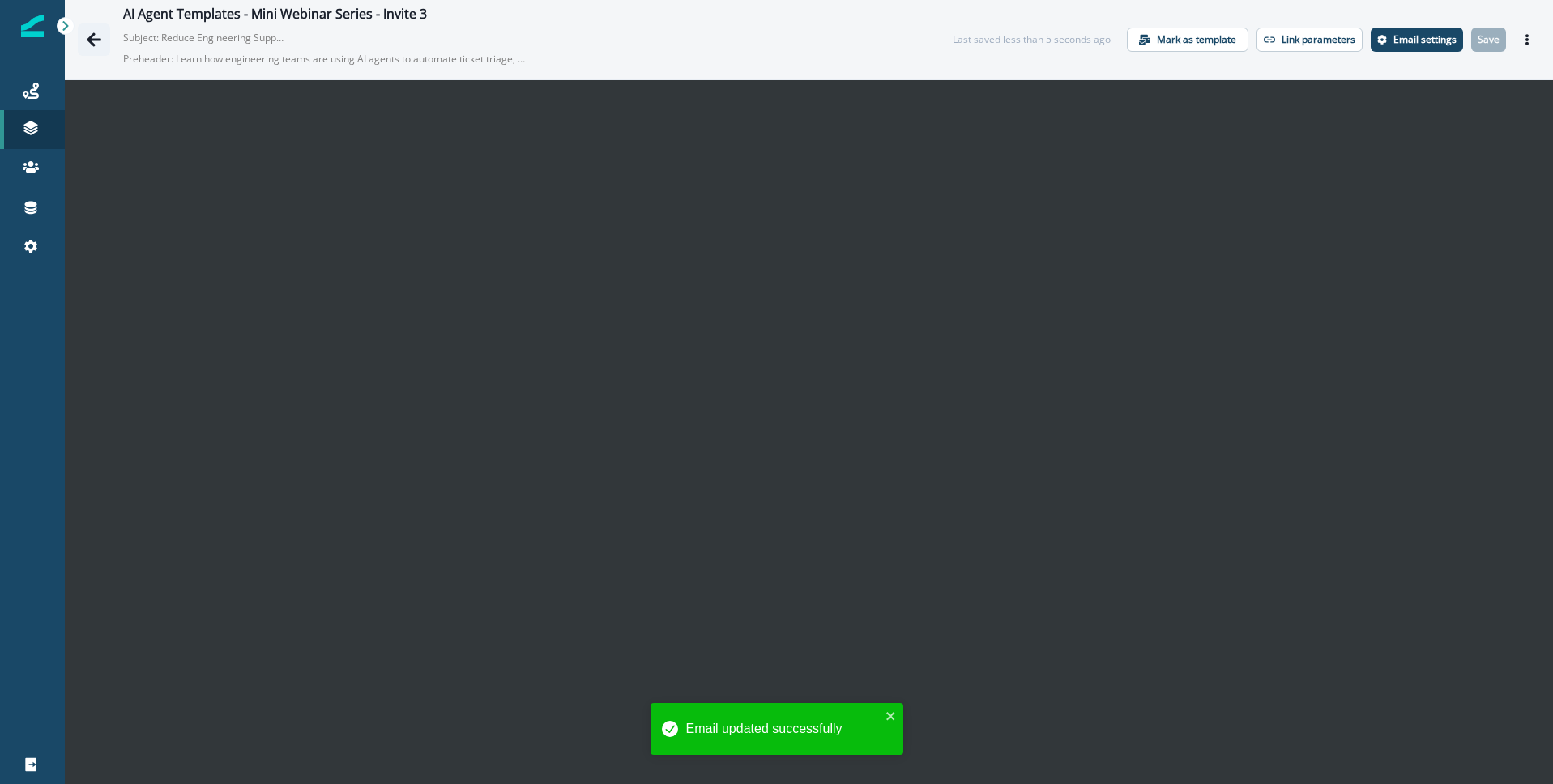
click at [91, 40] on icon "Go back" at bounding box center [94, 39] width 14 height 14
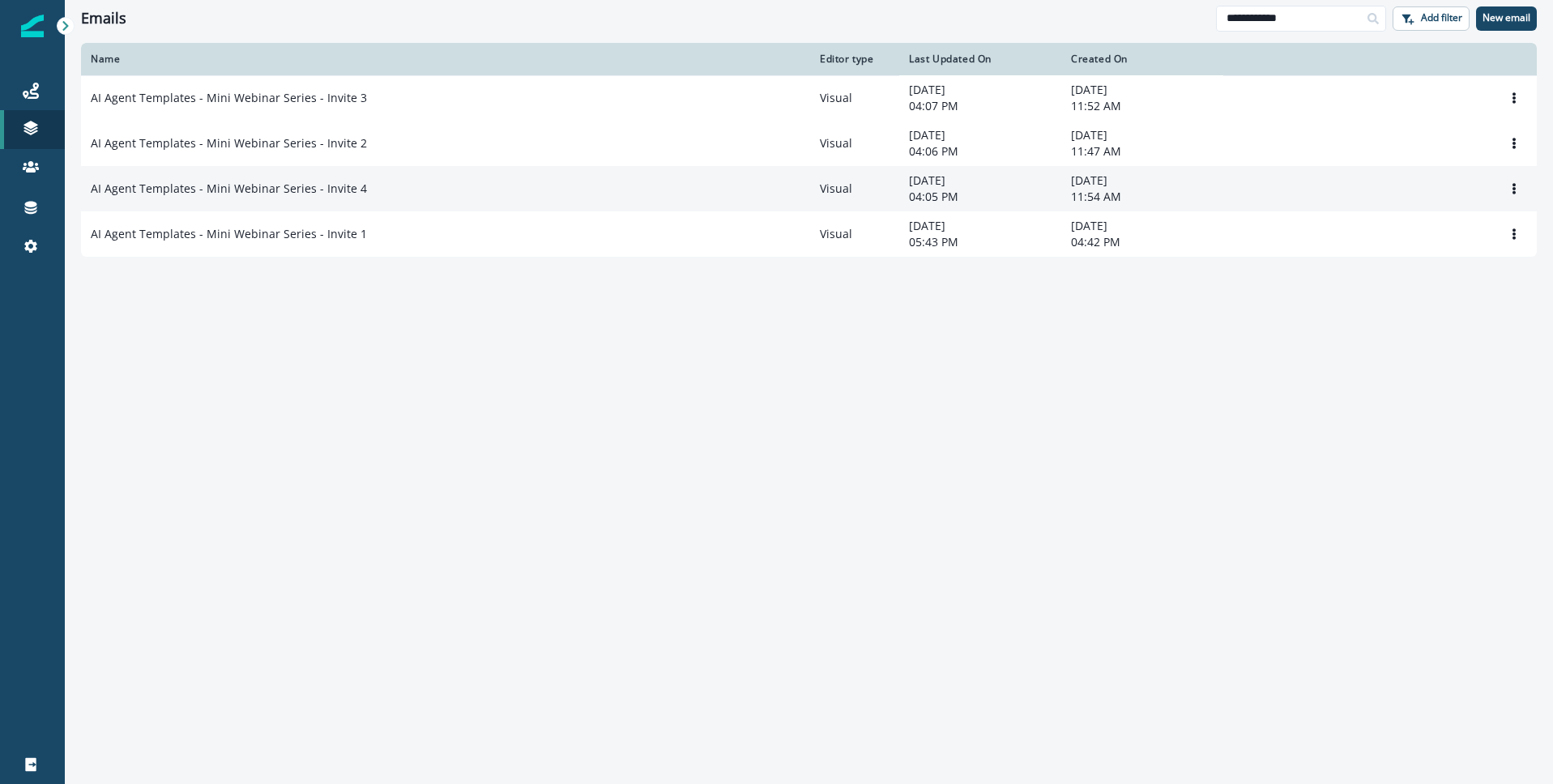
click at [312, 196] on p "AI Agent Templates - Mini Webinar Series - Invite 4" at bounding box center [229, 188] width 277 height 16
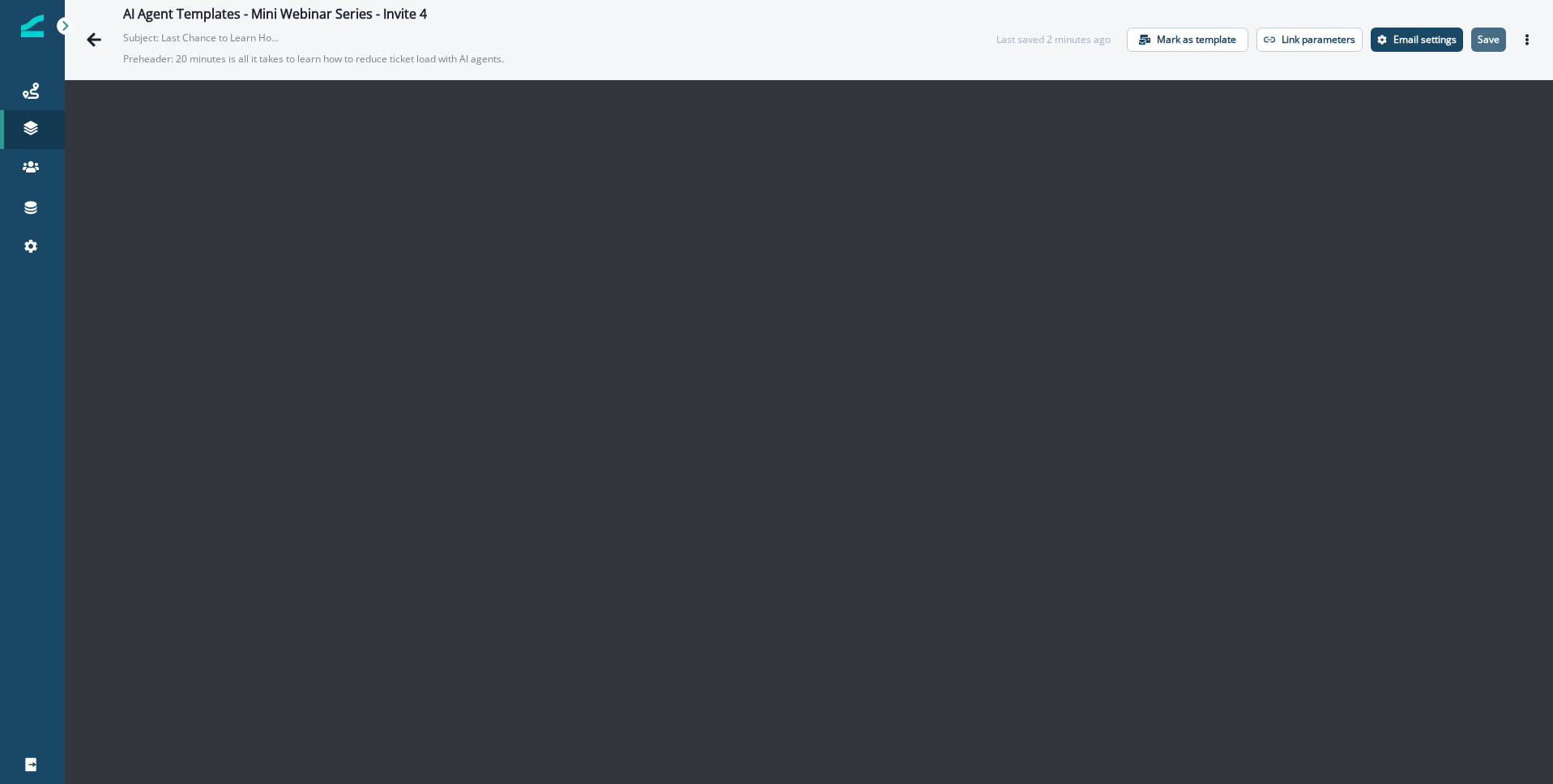
click at [1492, 45] on button "Save" at bounding box center [1488, 39] width 35 height 25
click at [1526, 39] on icon "Actions" at bounding box center [1527, 39] width 3 height 11
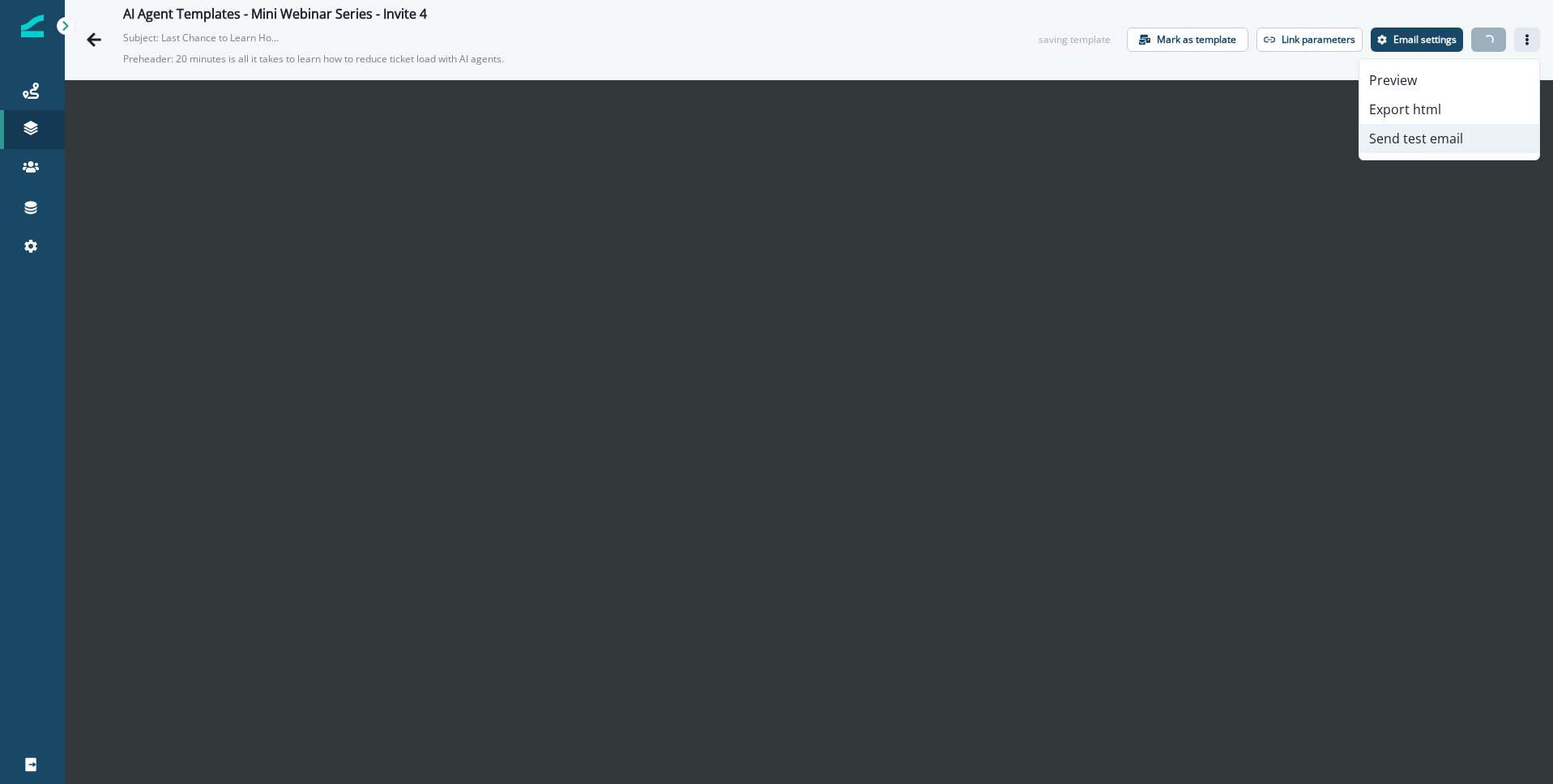
click at [1430, 141] on button "Send test email" at bounding box center [1449, 139] width 180 height 29
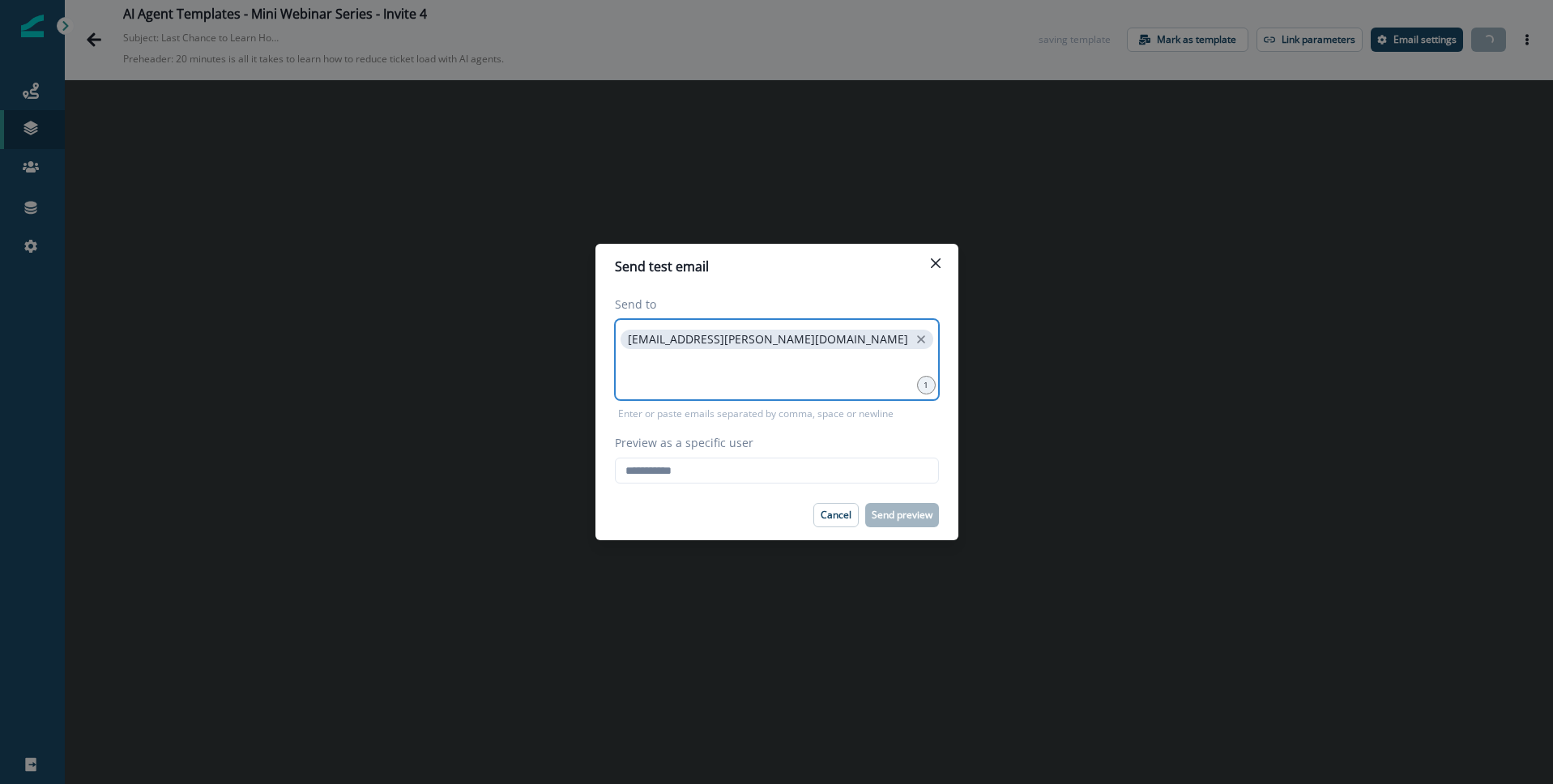
click at [917, 337] on icon "close" at bounding box center [921, 340] width 9 height 9
click at [674, 472] on input "Preview as a specific user" at bounding box center [776, 471] width 324 height 26
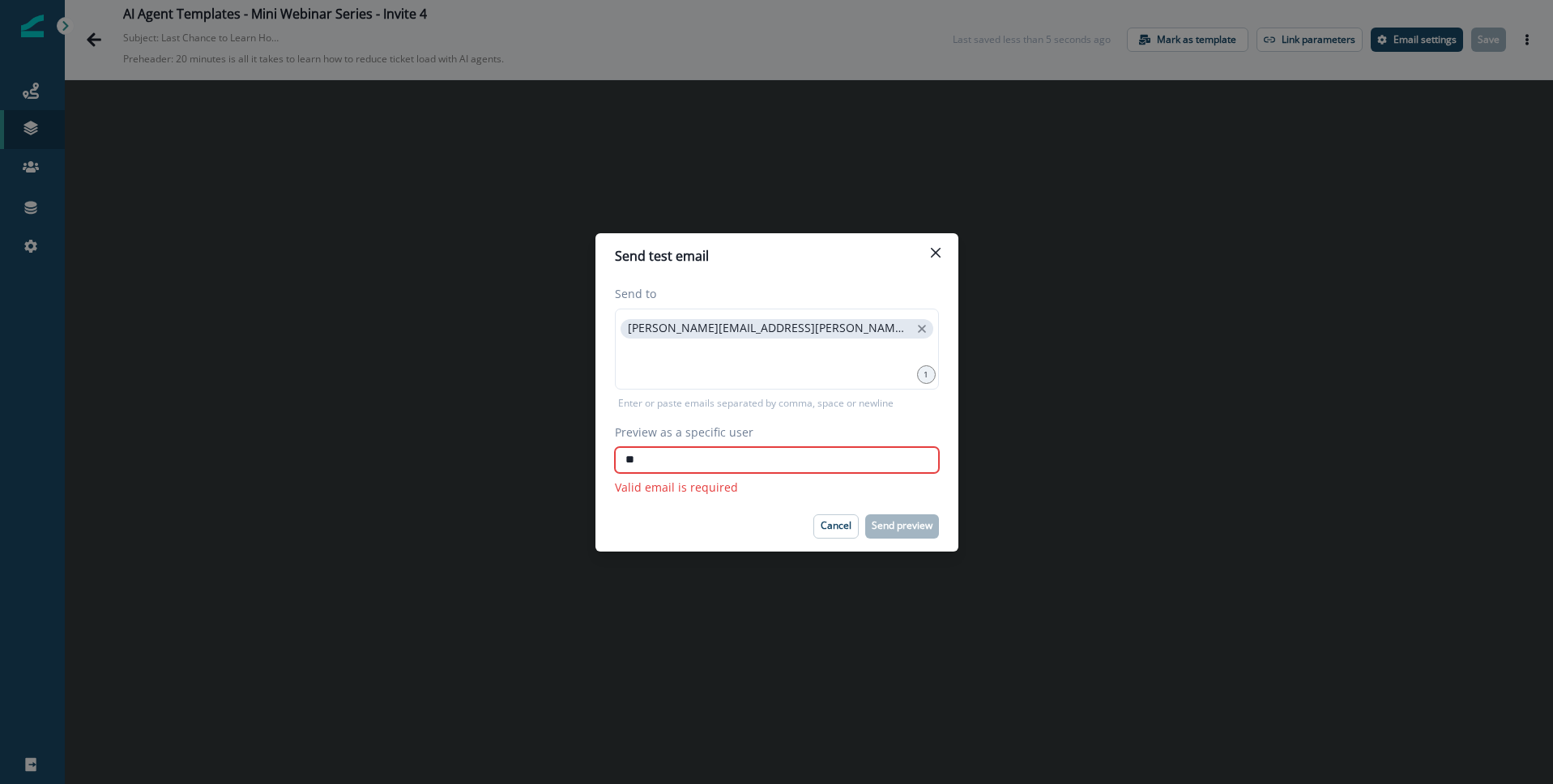
click at [666, 466] on input "**" at bounding box center [776, 460] width 324 height 26
type input "**********"
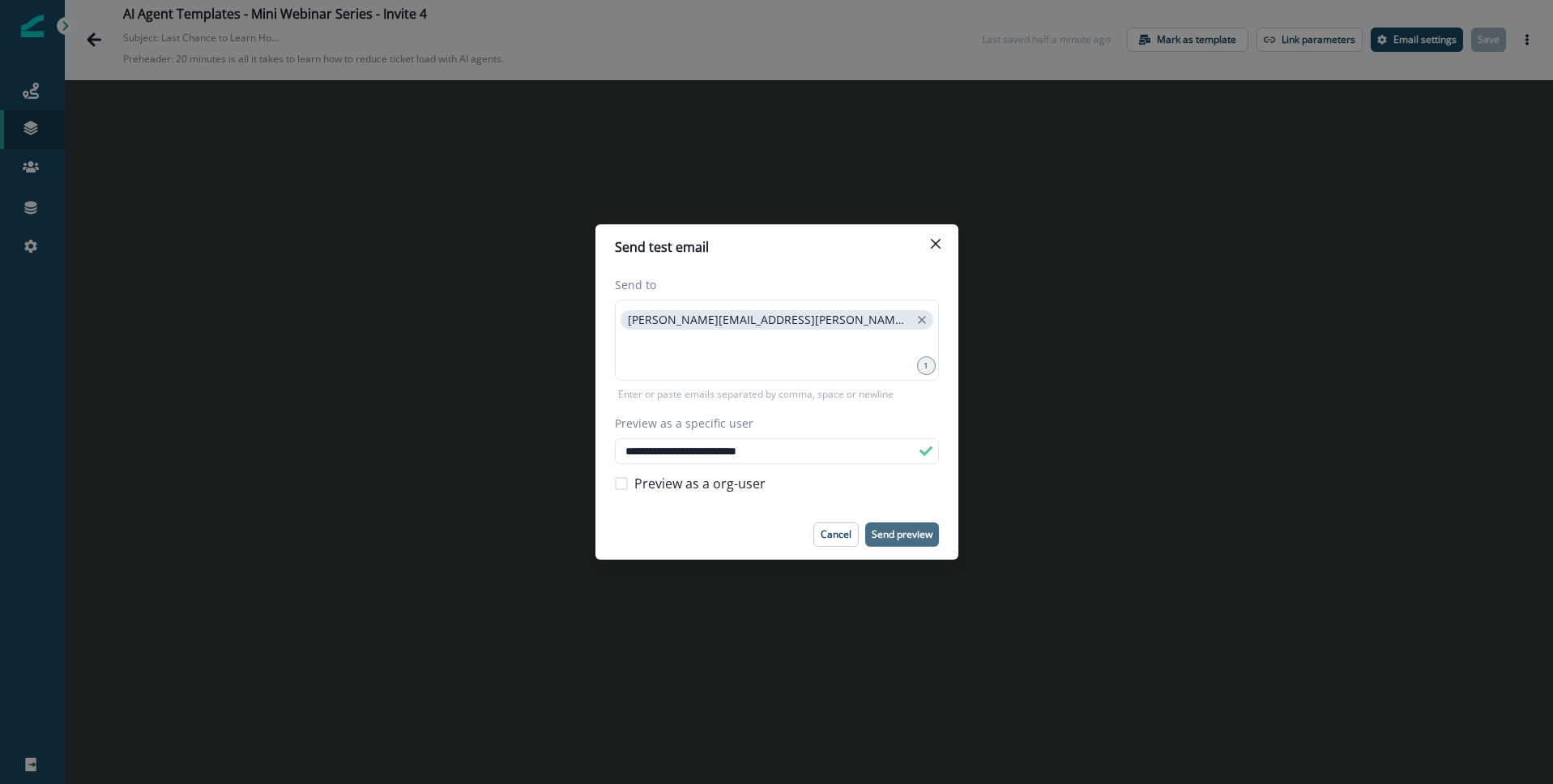
click at [906, 536] on p "Send preview" at bounding box center [902, 534] width 60 height 11
click at [936, 245] on icon "Close" at bounding box center [936, 243] width 9 height 9
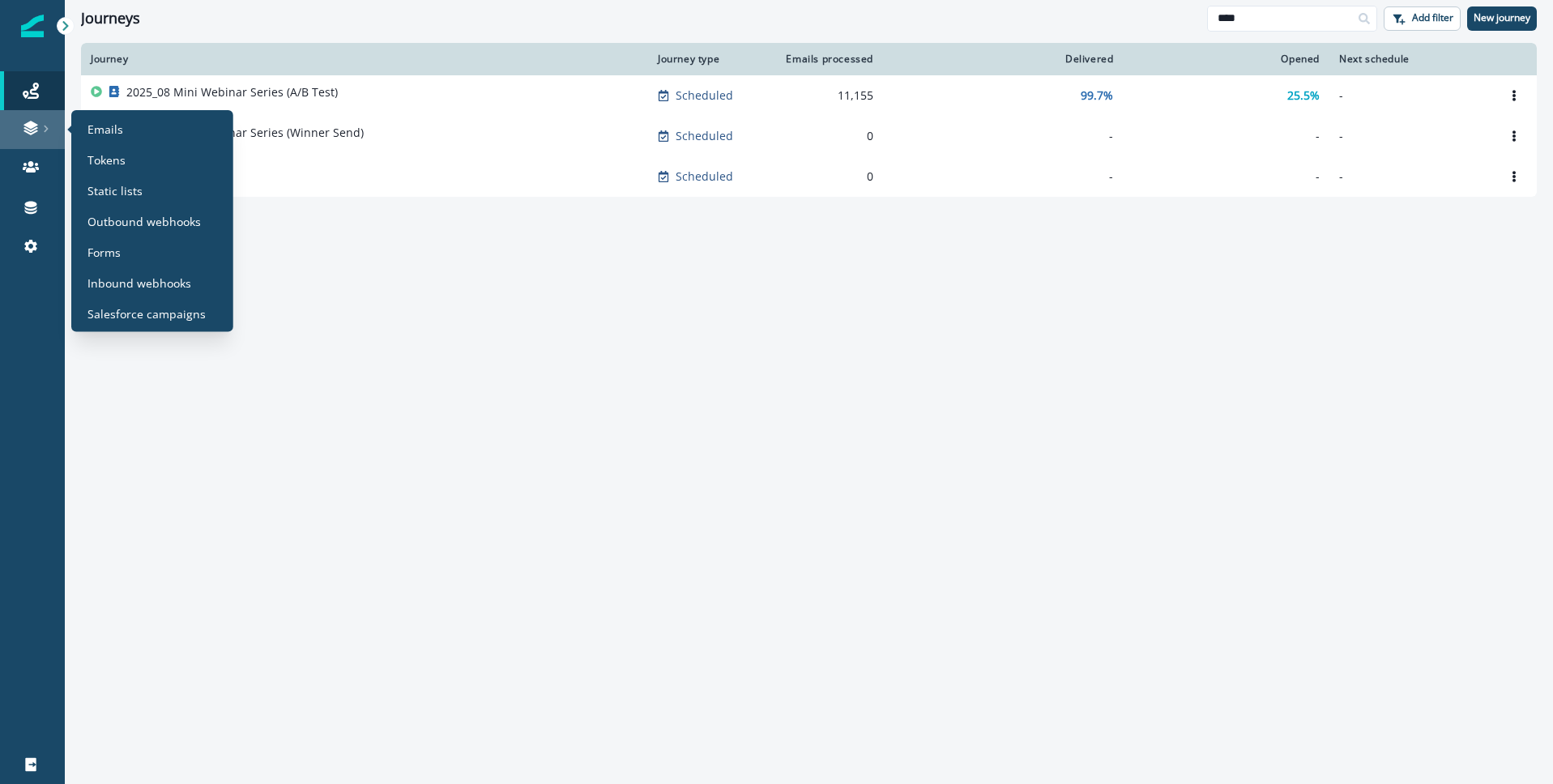
click at [28, 124] on icon at bounding box center [31, 125] width 14 height 9
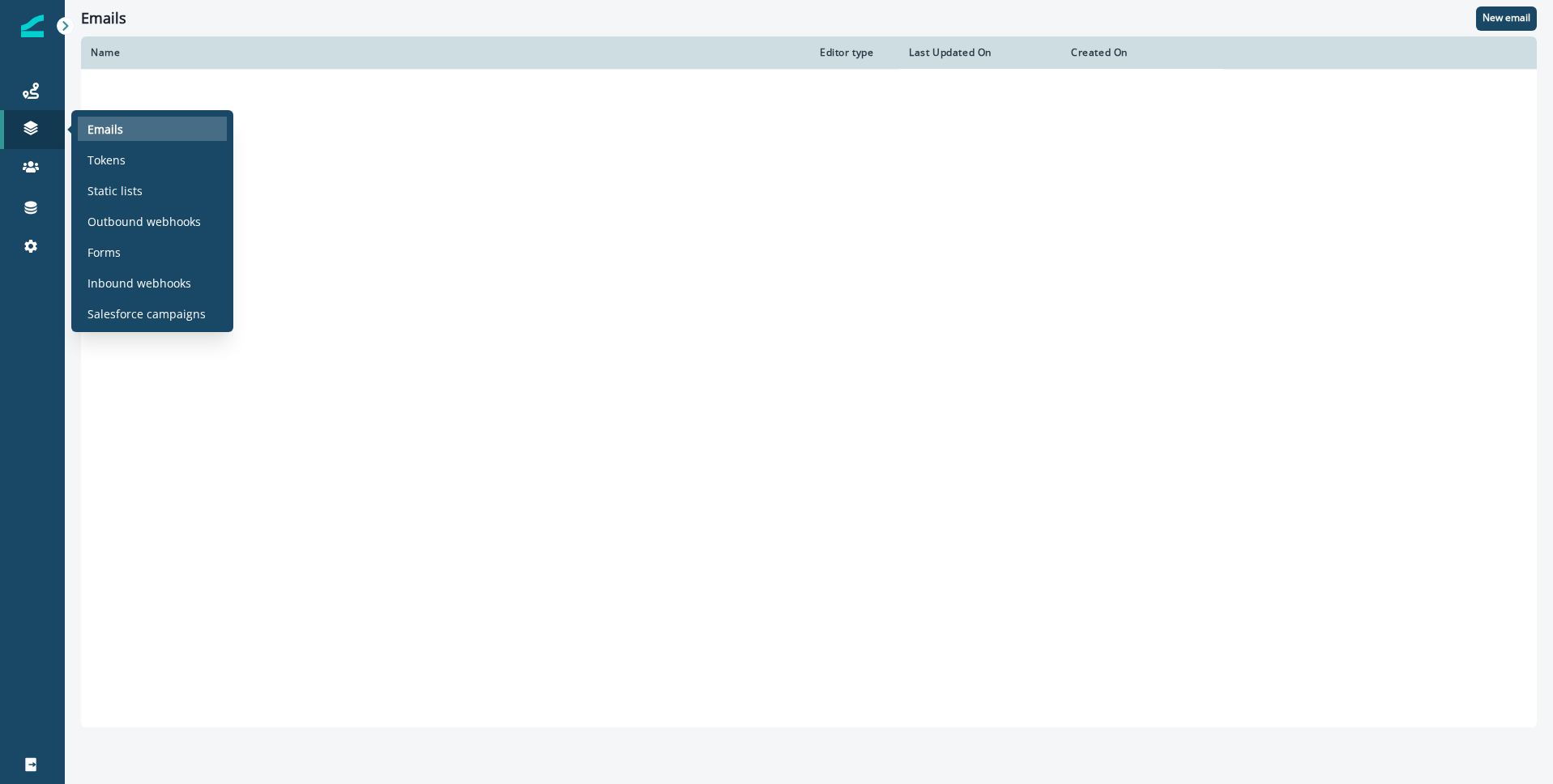
click at [130, 117] on div "Emails" at bounding box center [152, 129] width 149 height 25
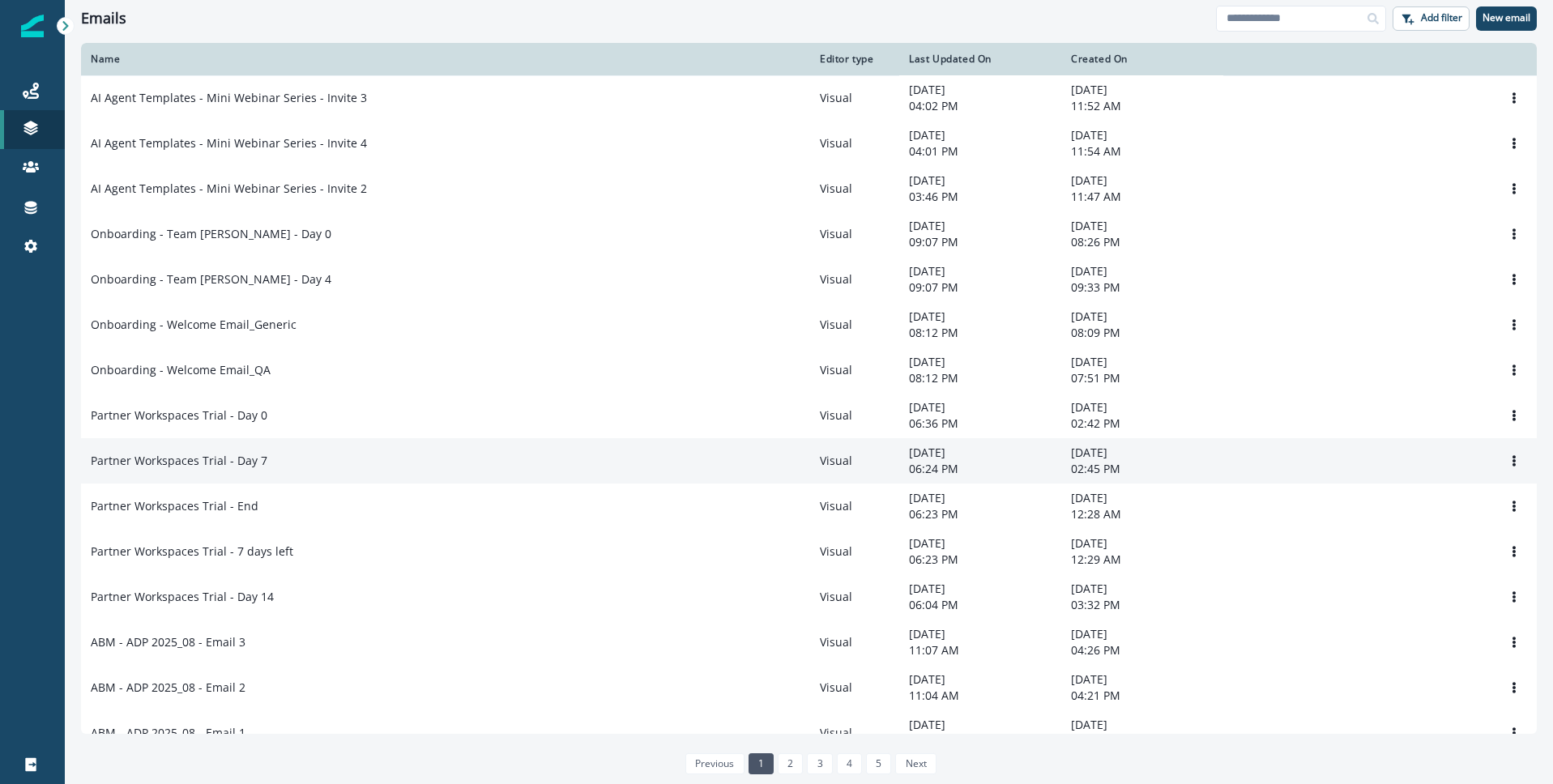
click at [193, 469] on p "Partner Workspaces Trial - Day 7" at bounding box center [179, 461] width 176 height 16
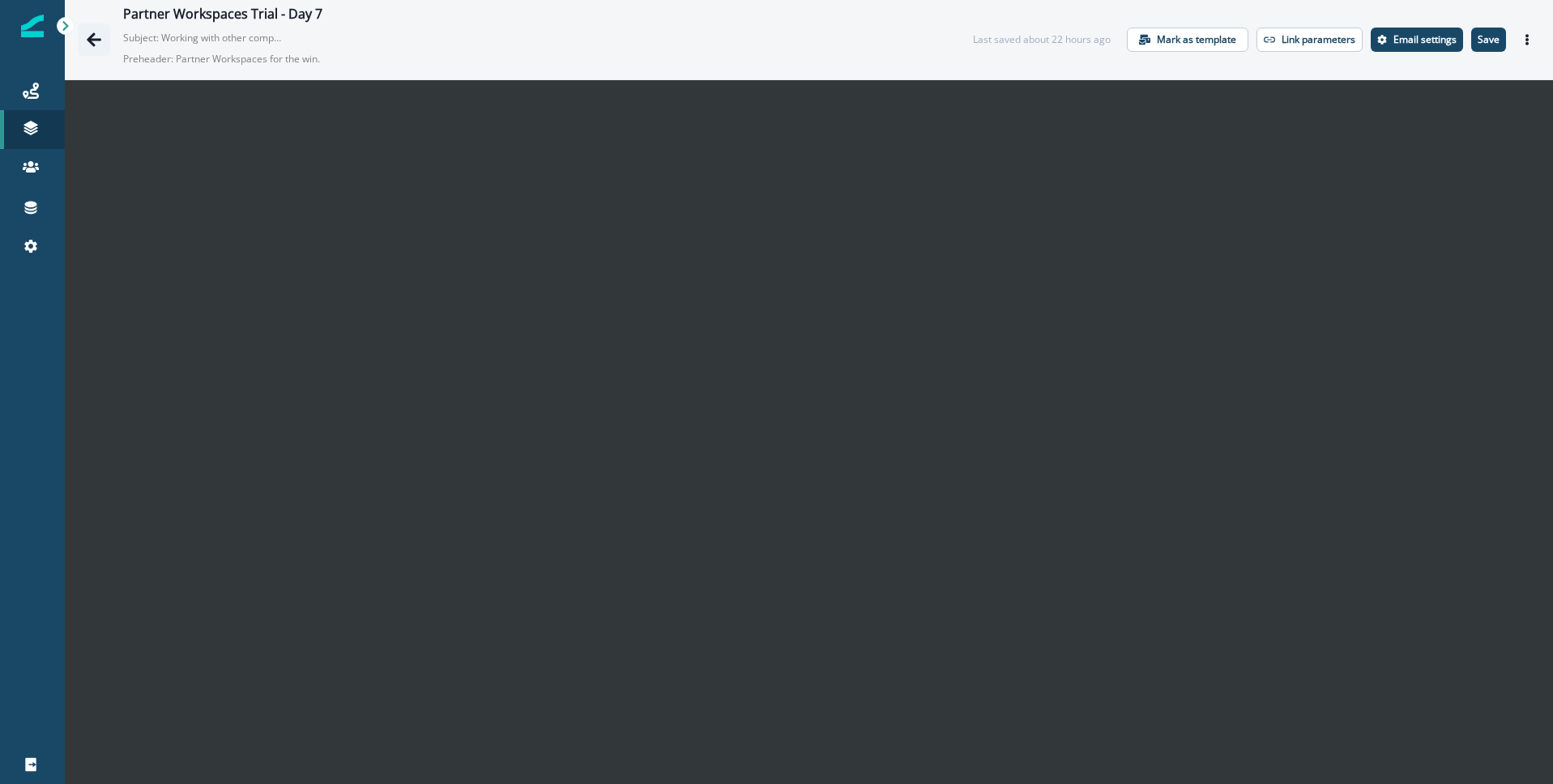
click at [89, 36] on icon "Go back" at bounding box center [94, 39] width 16 height 16
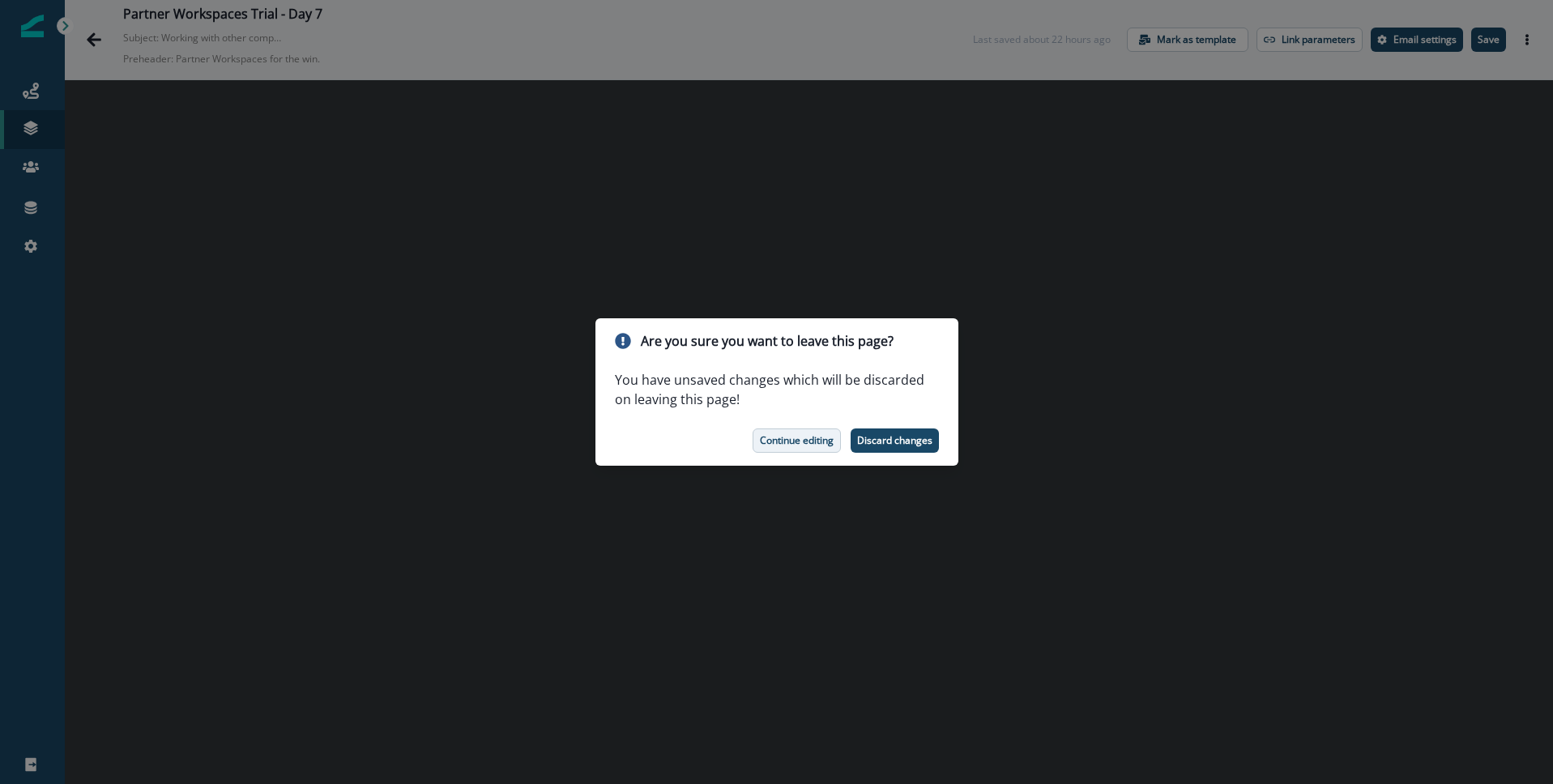
click at [788, 443] on p "Continue editing" at bounding box center [797, 440] width 74 height 11
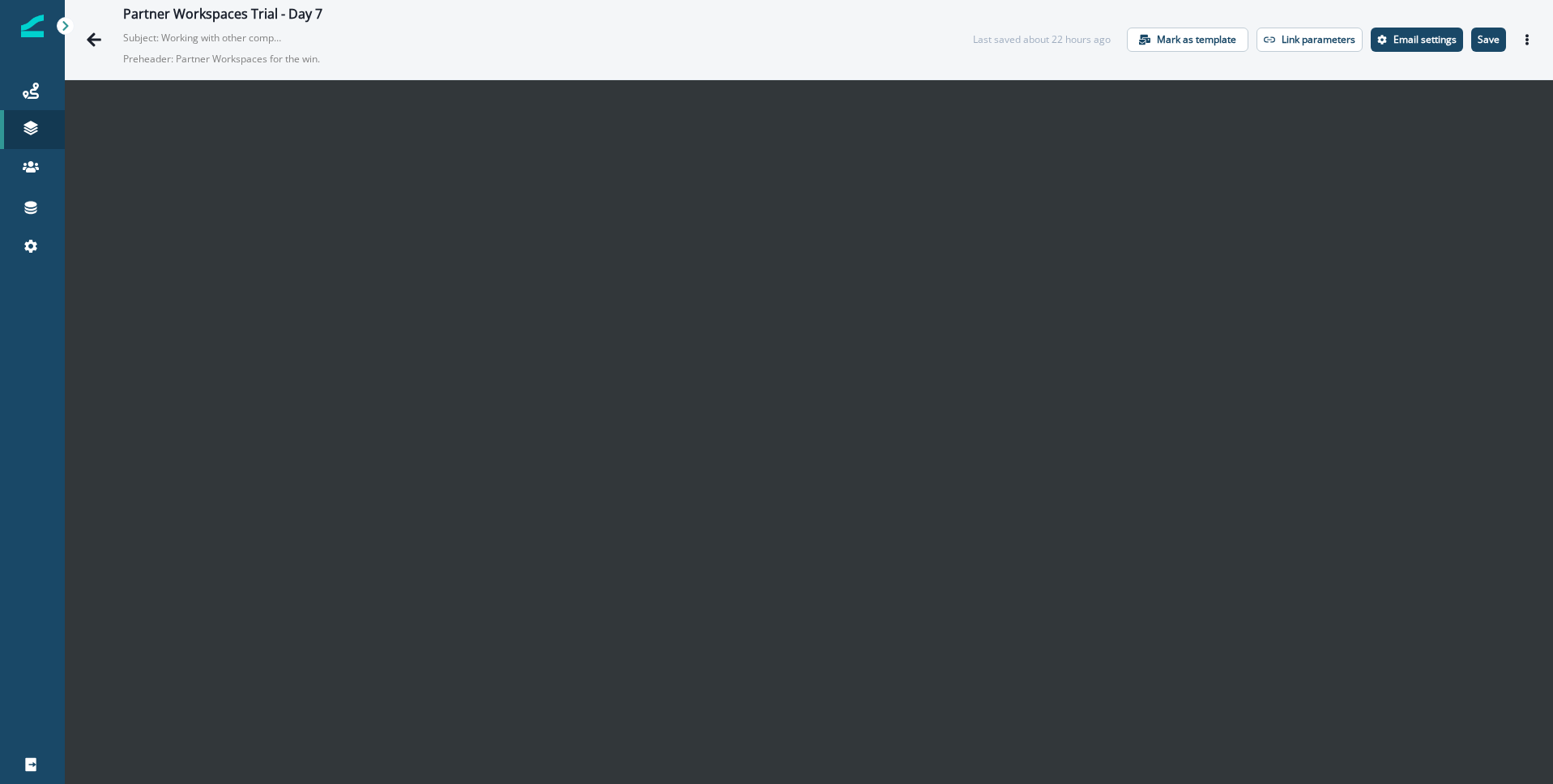
scroll to position [24, 0]
